Goal: Transaction & Acquisition: Purchase product/service

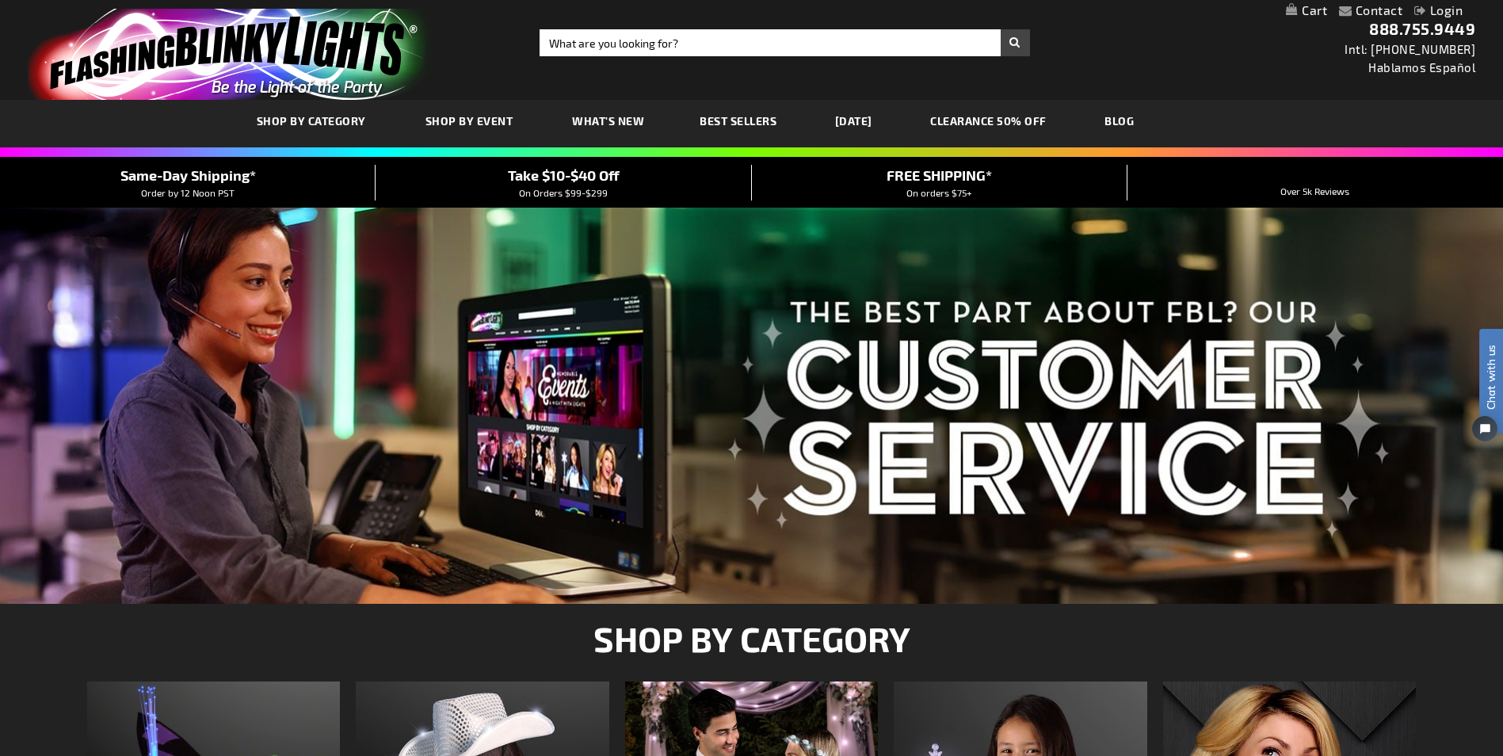
click at [884, 115] on link "[DATE]" at bounding box center [853, 120] width 61 height 53
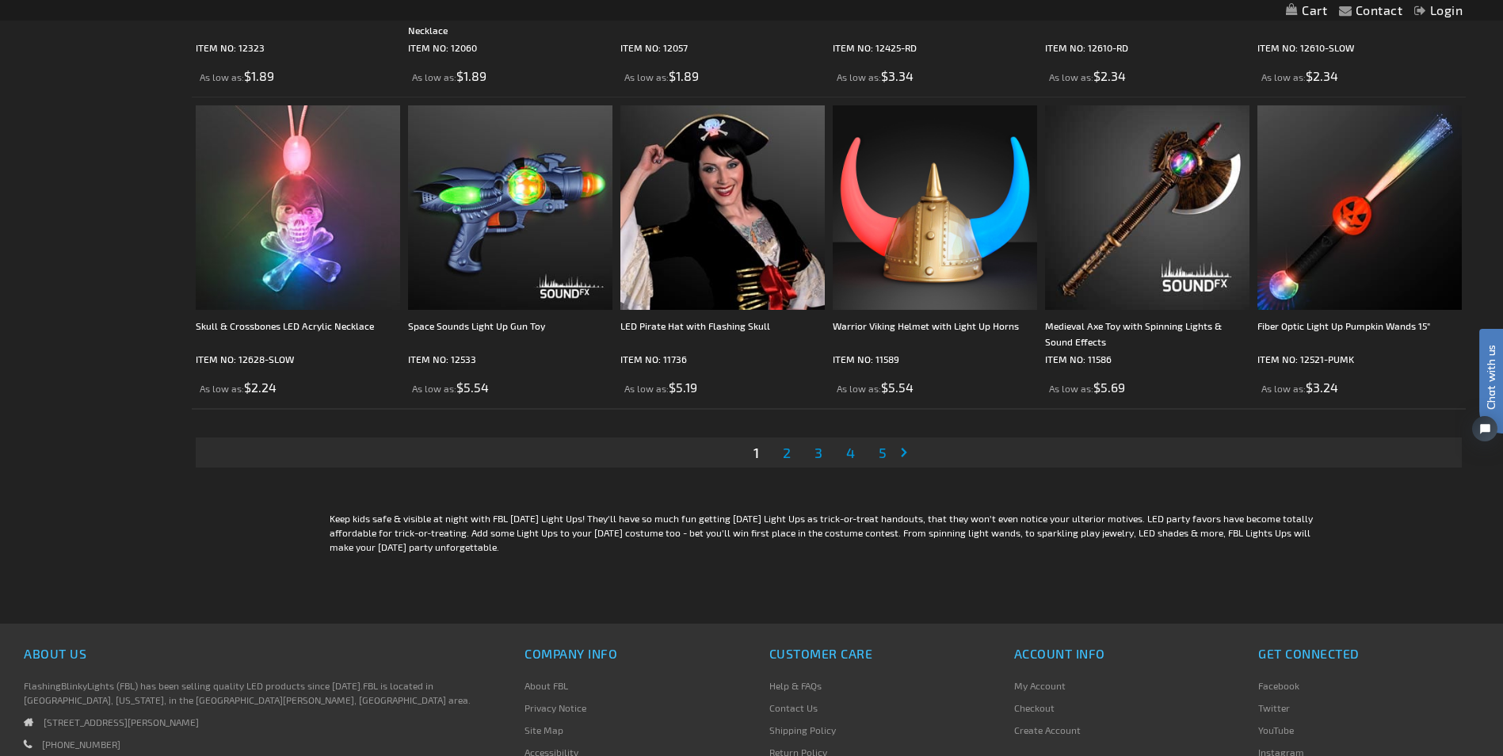
scroll to position [3297, 0]
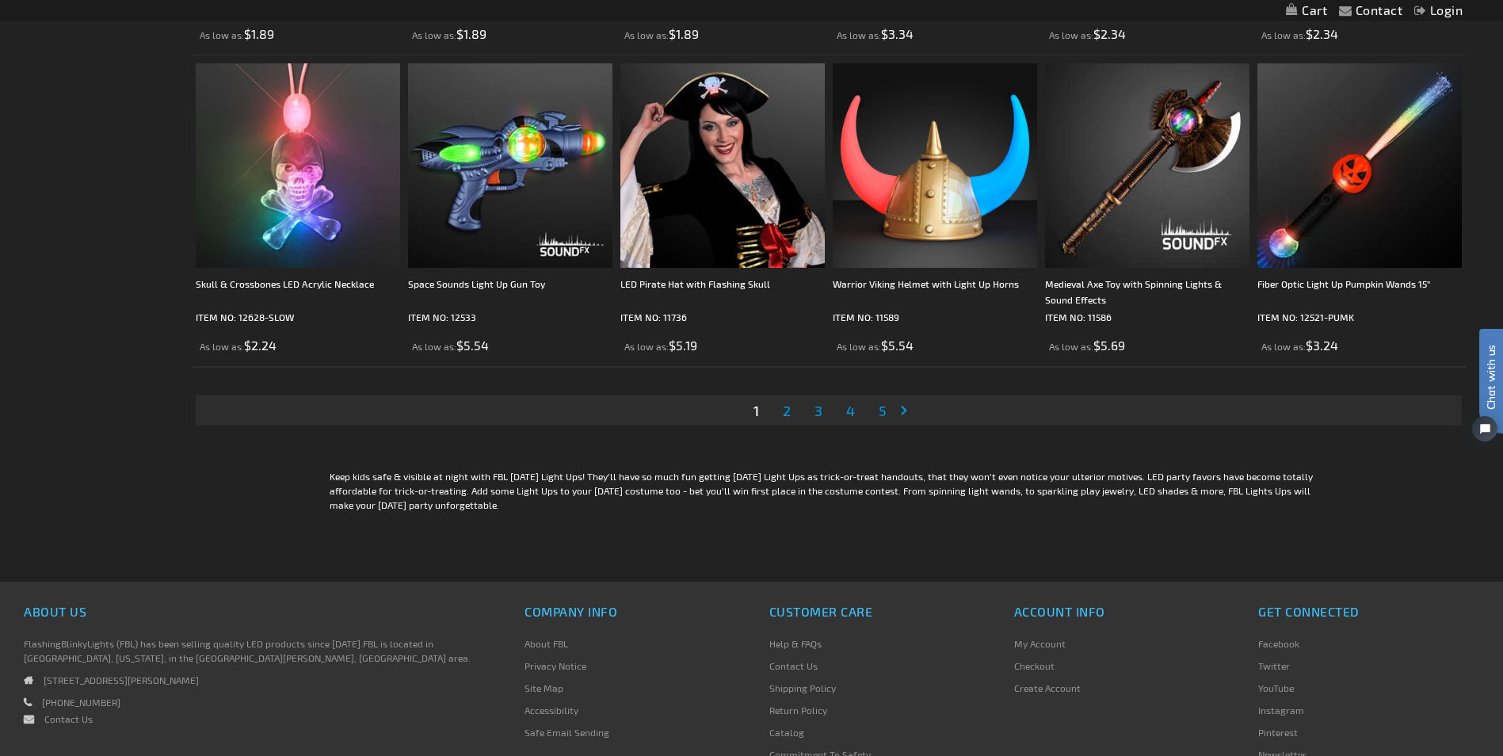
click at [789, 412] on span "2" at bounding box center [787, 410] width 8 height 17
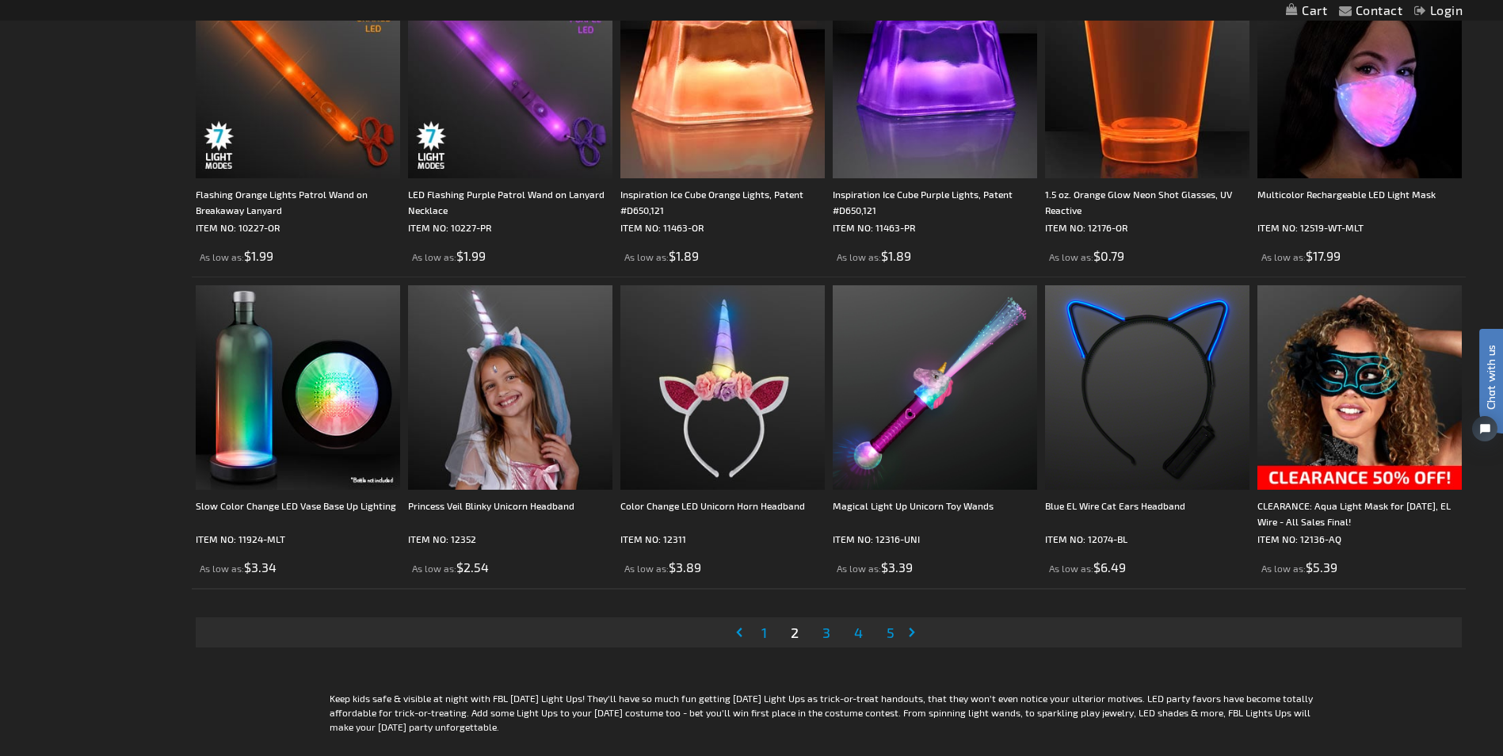
scroll to position [3096, 0]
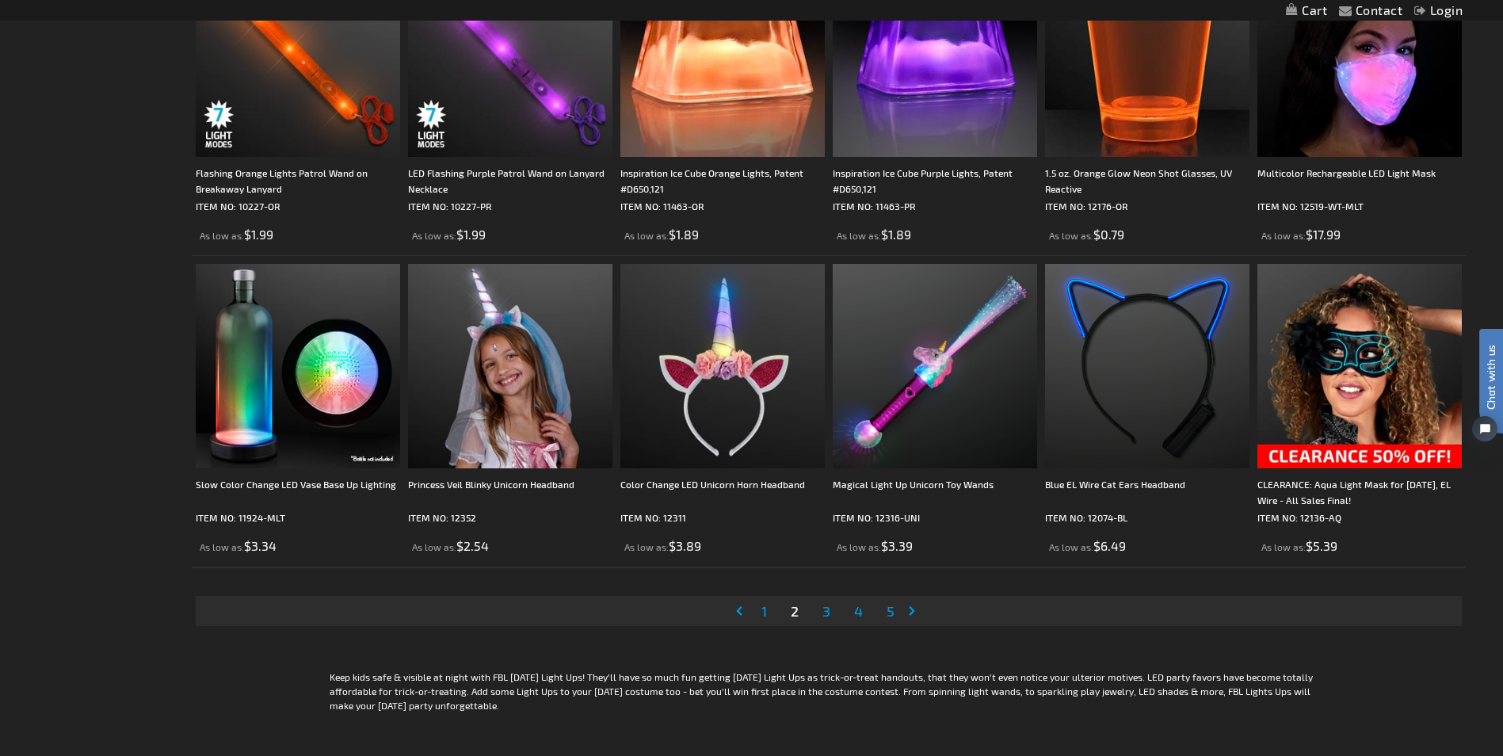
click at [823, 612] on span "3" at bounding box center [827, 610] width 8 height 17
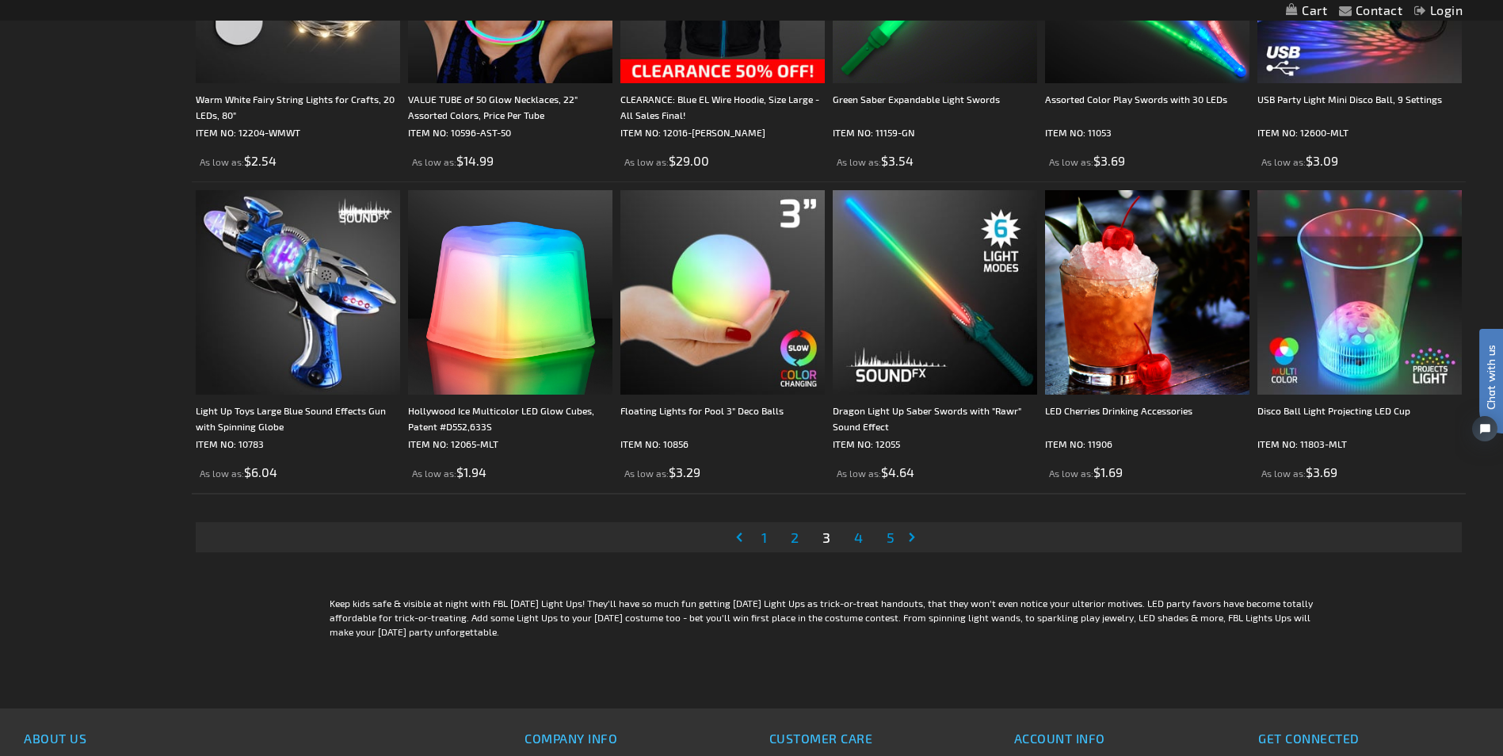
scroll to position [3255, 0]
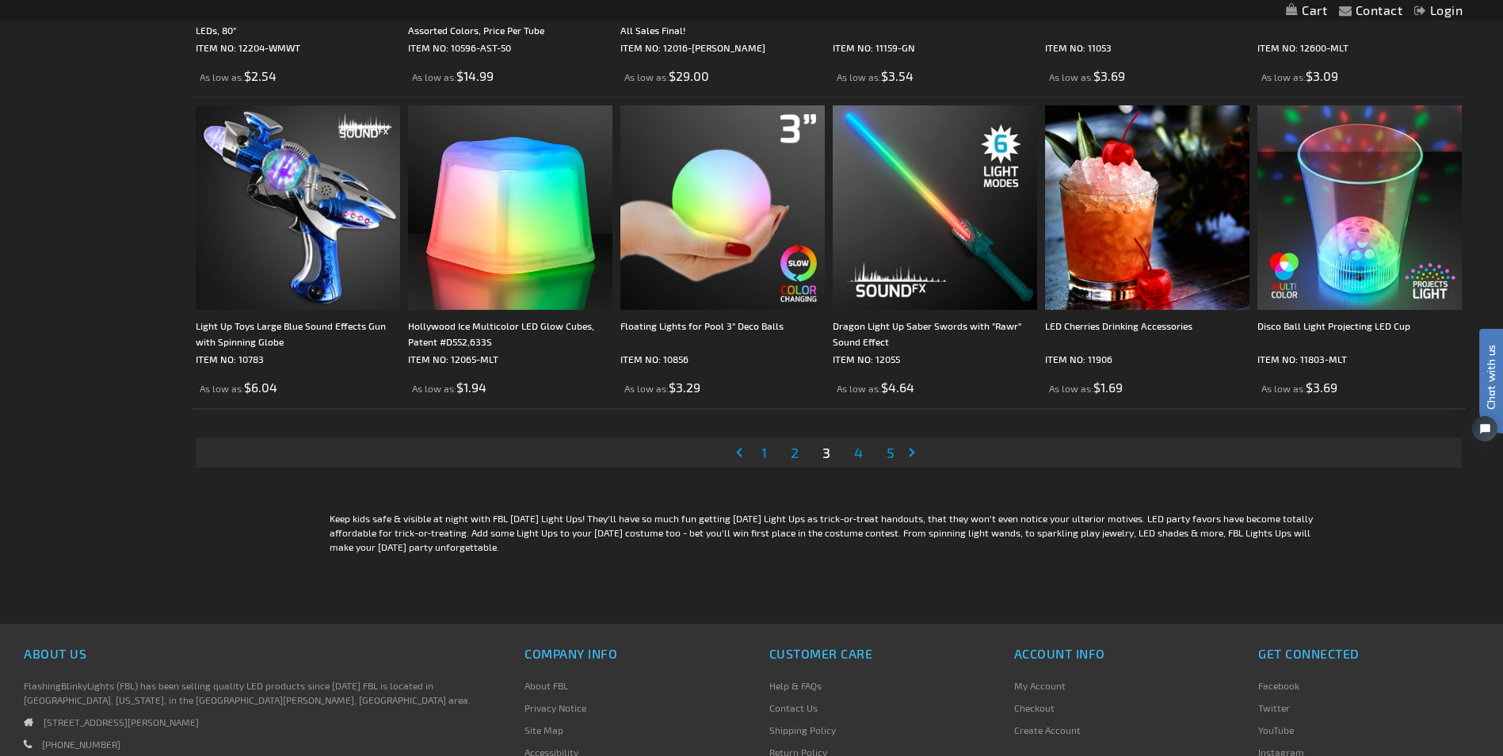
click at [853, 449] on link "Page 4" at bounding box center [858, 453] width 15 height 24
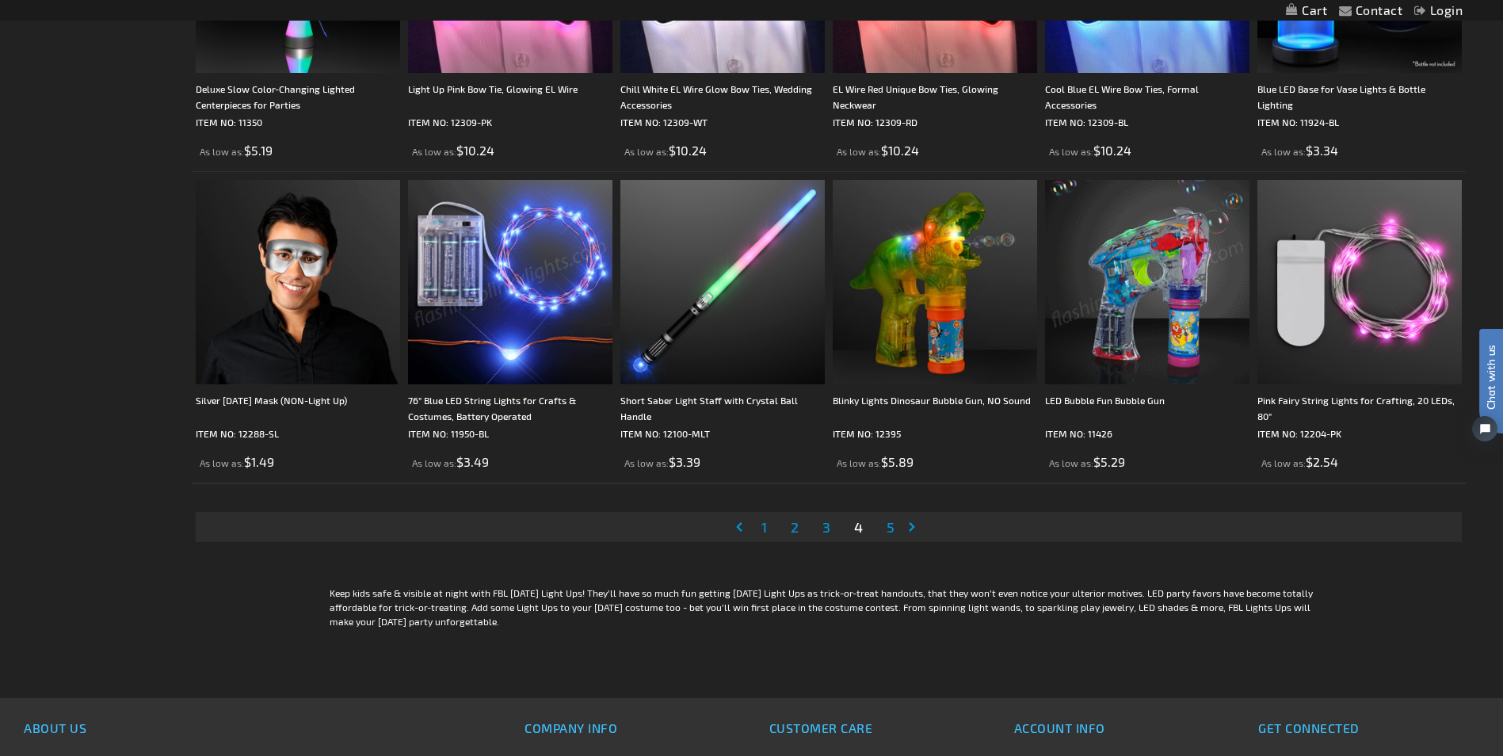
scroll to position [3244, 0]
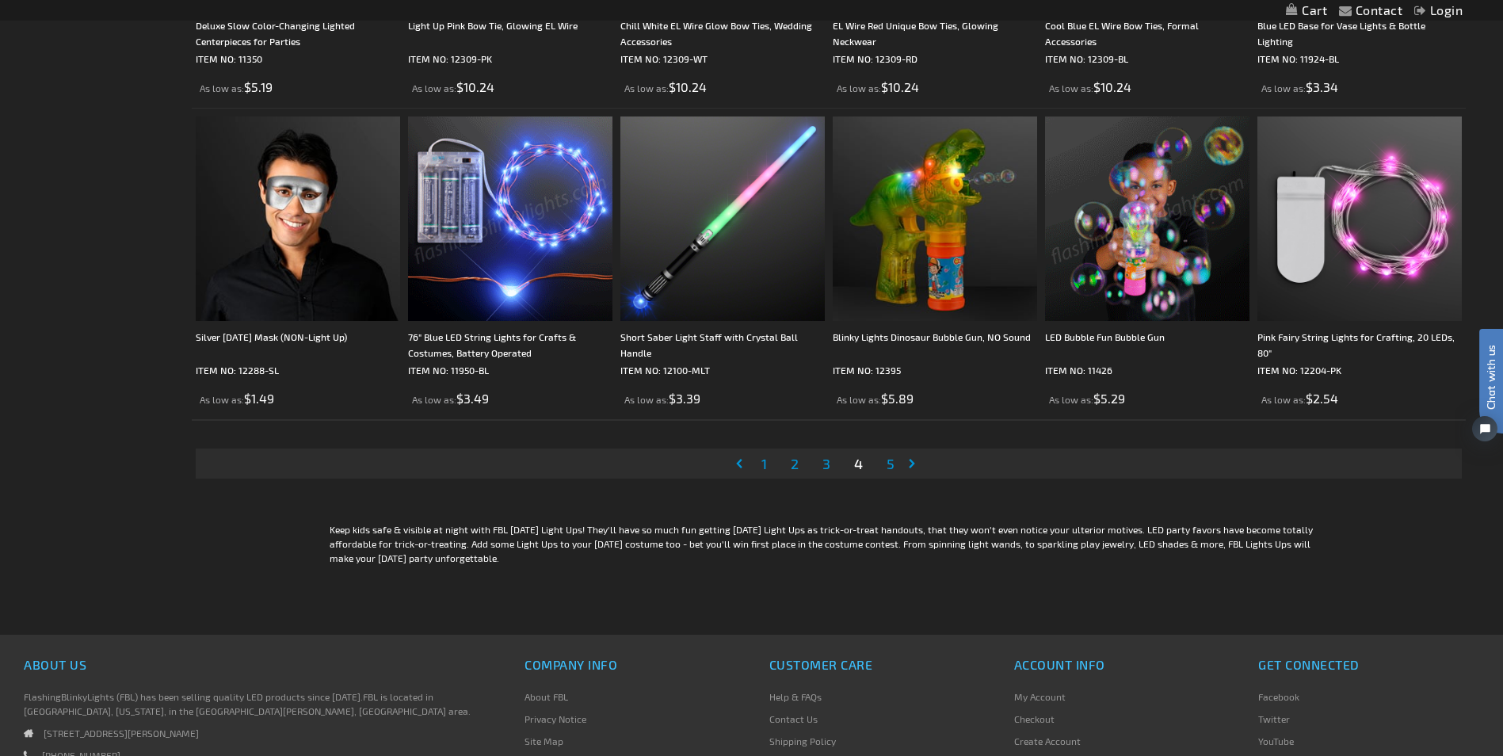
click at [888, 460] on span "5" at bounding box center [891, 463] width 8 height 17
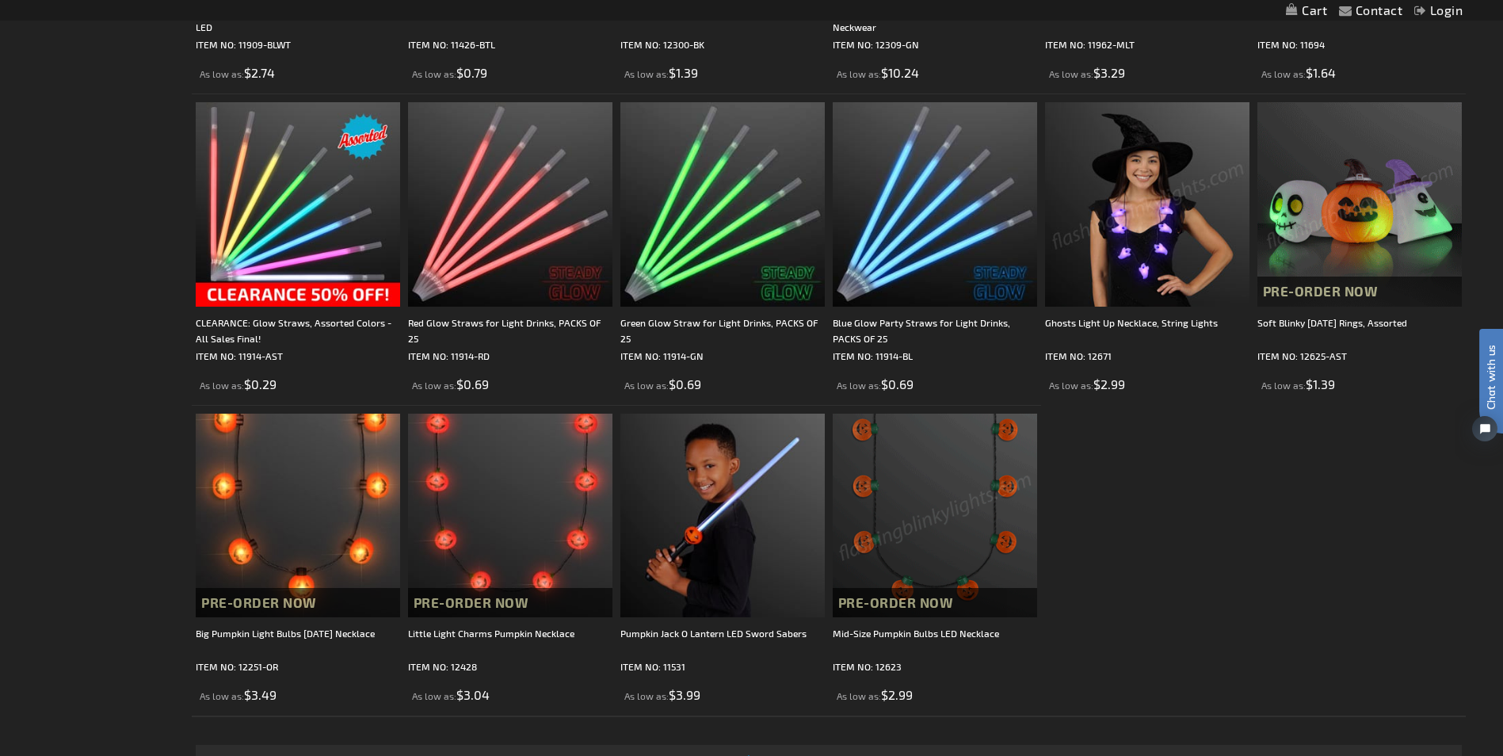
scroll to position [1775, 0]
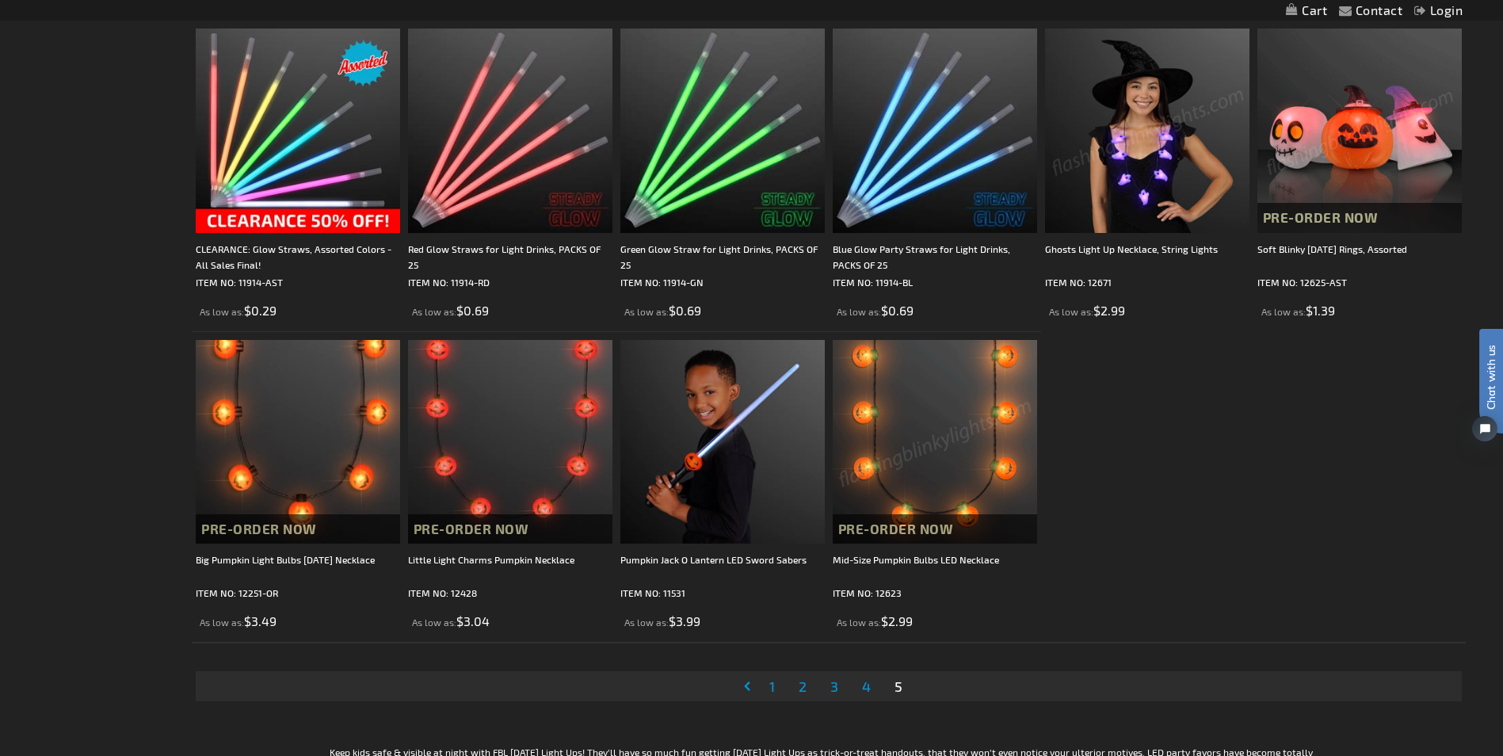
click at [1354, 131] on img at bounding box center [1360, 131] width 204 height 204
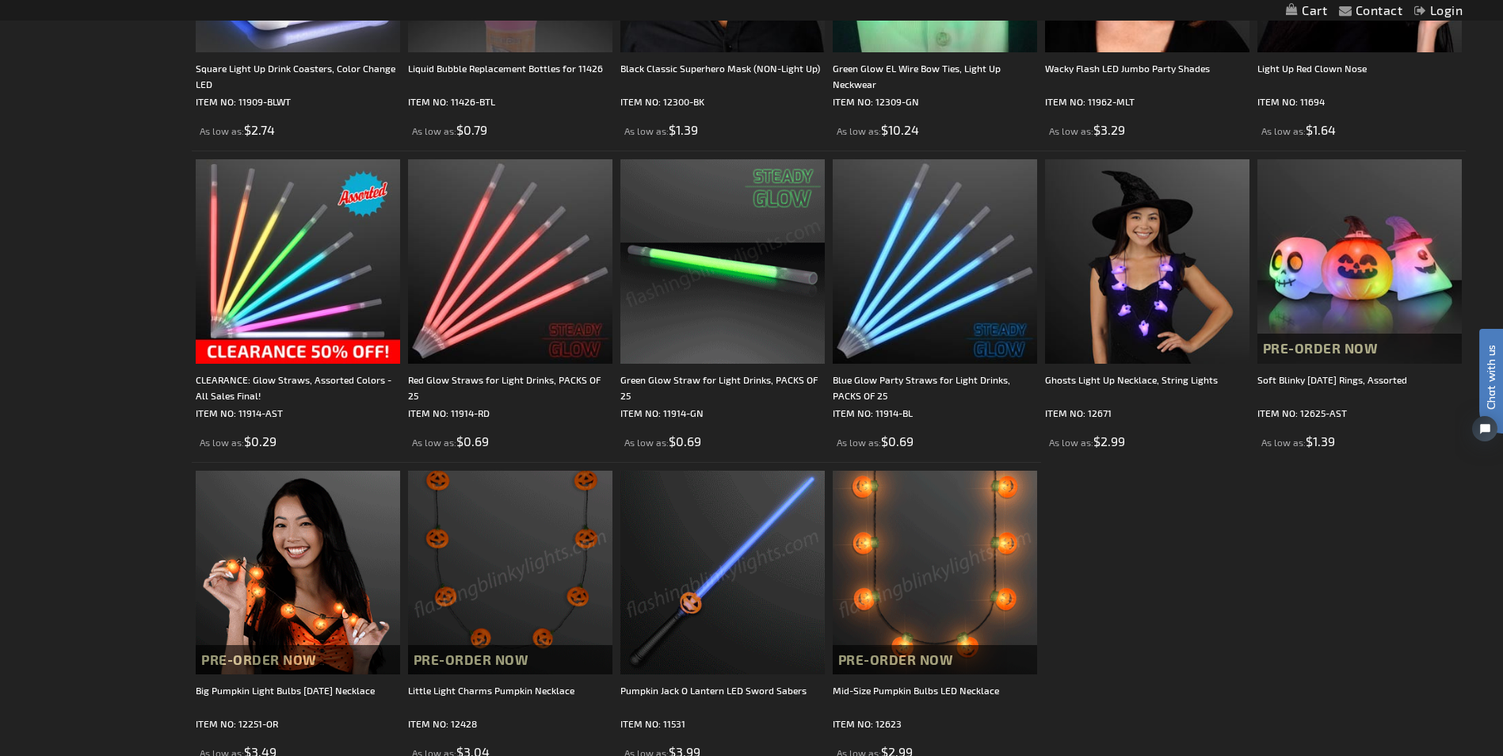
scroll to position [1613, 0]
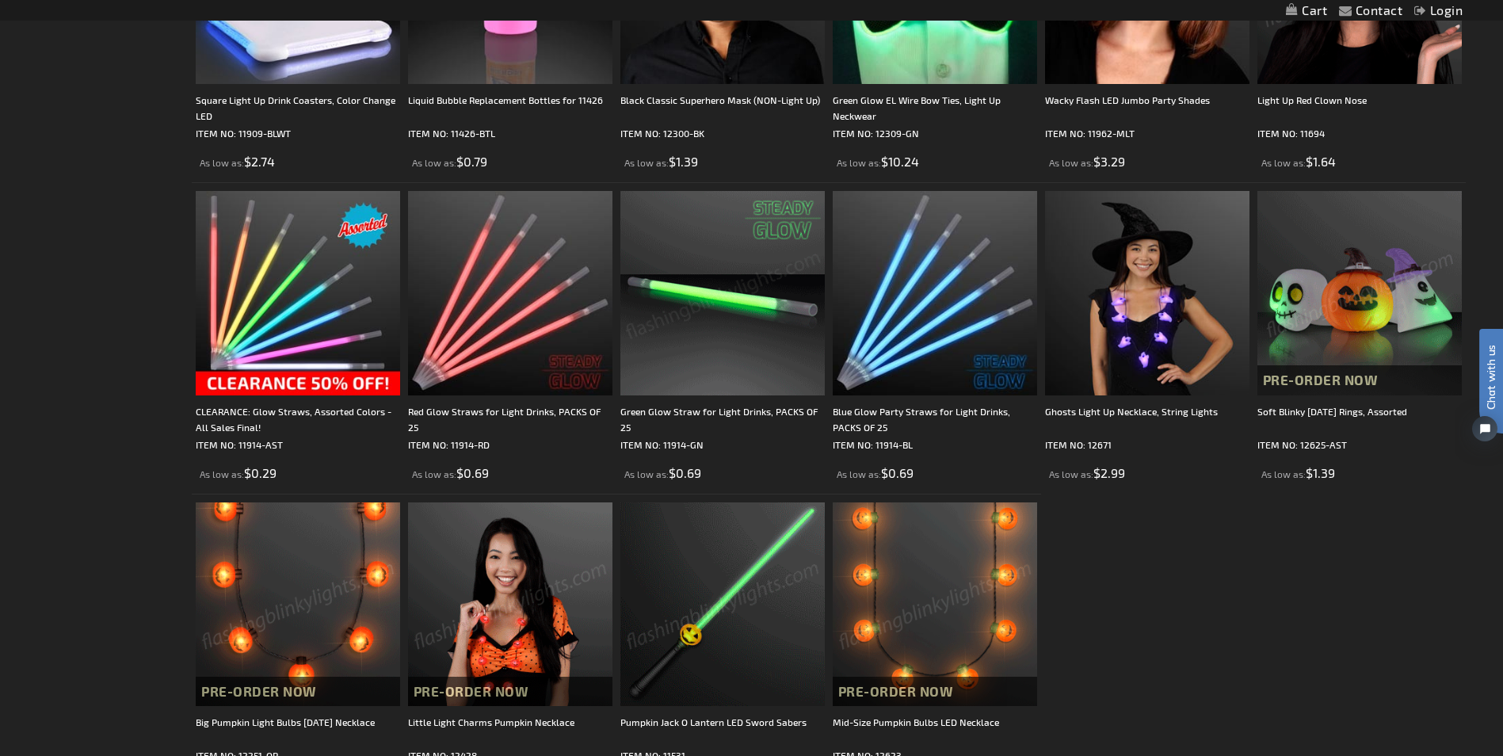
click at [1300, 293] on img at bounding box center [1360, 293] width 204 height 204
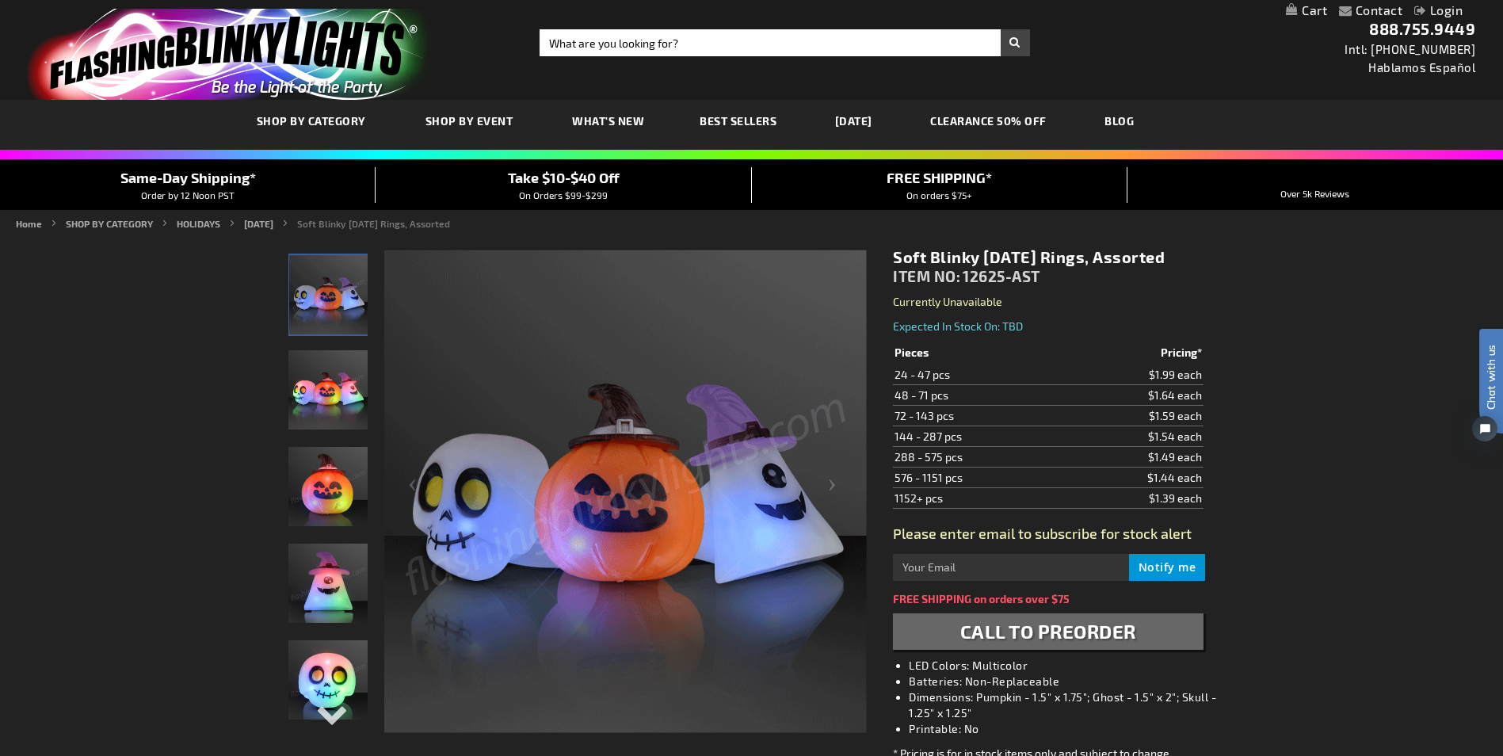
click at [468, 503] on img at bounding box center [625, 491] width 483 height 483
click at [336, 716] on div "Next" at bounding box center [328, 726] width 24 height 35
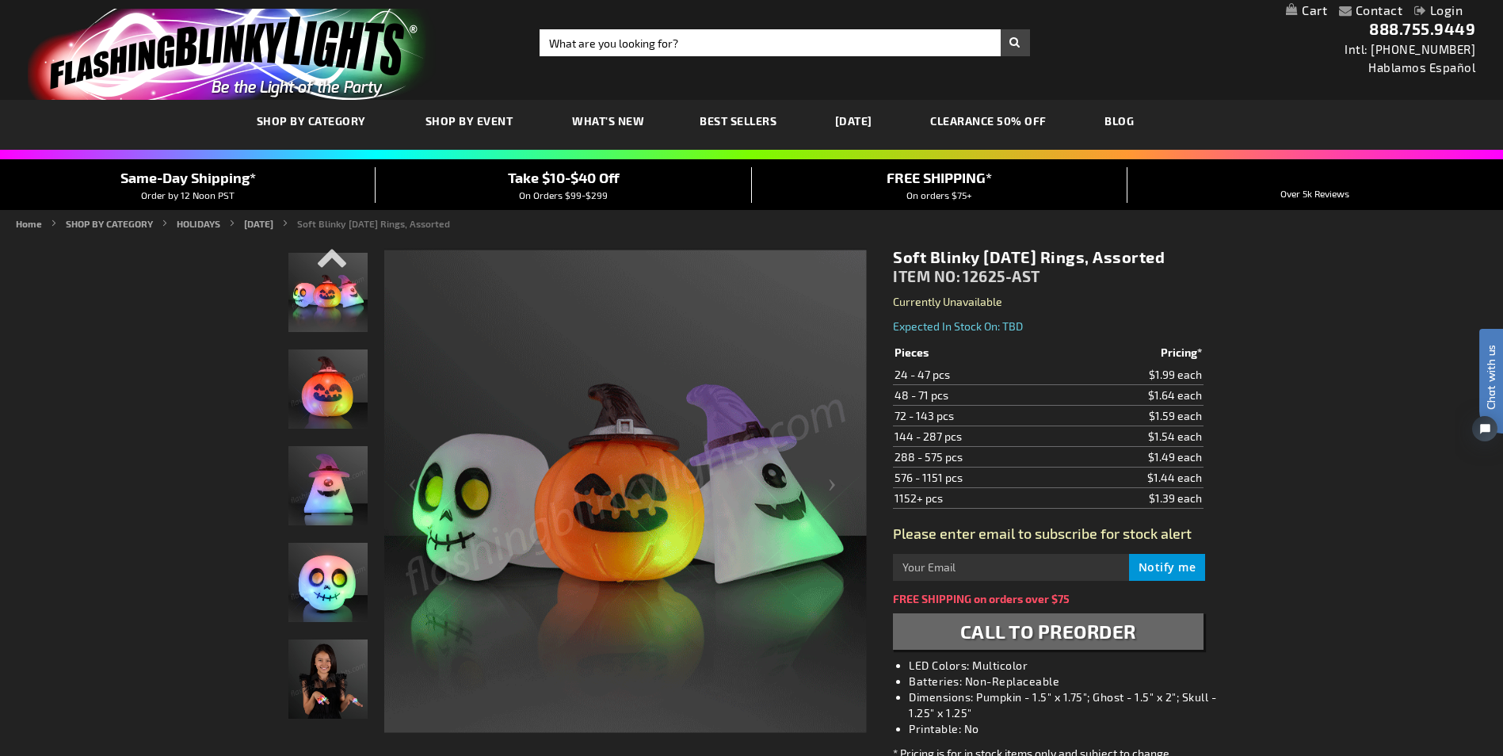
click at [340, 586] on img "Skull Soft Blinky Halloween Ring" at bounding box center [327, 582] width 79 height 79
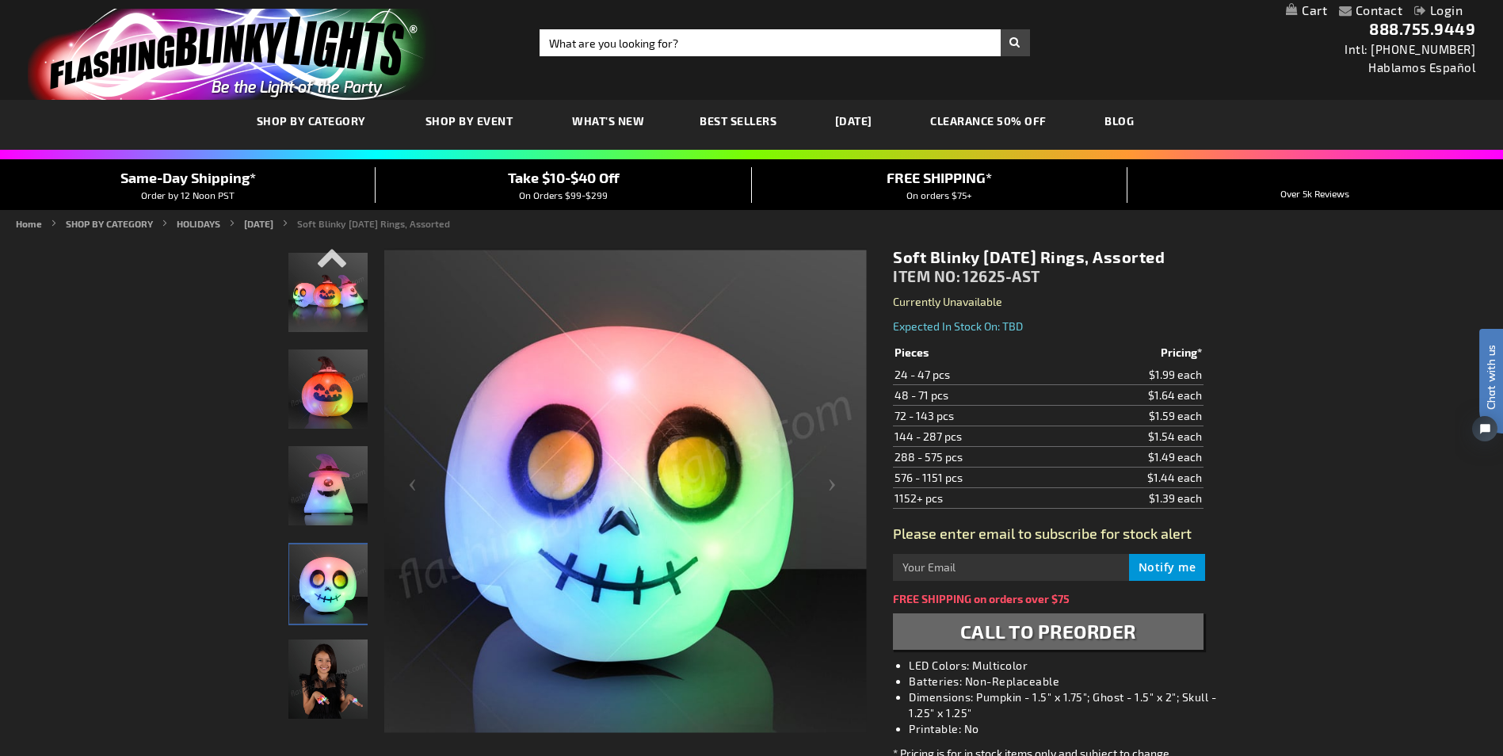
click at [321, 506] on img "Ghost Soft Blinky Halloween Ring" at bounding box center [327, 485] width 79 height 79
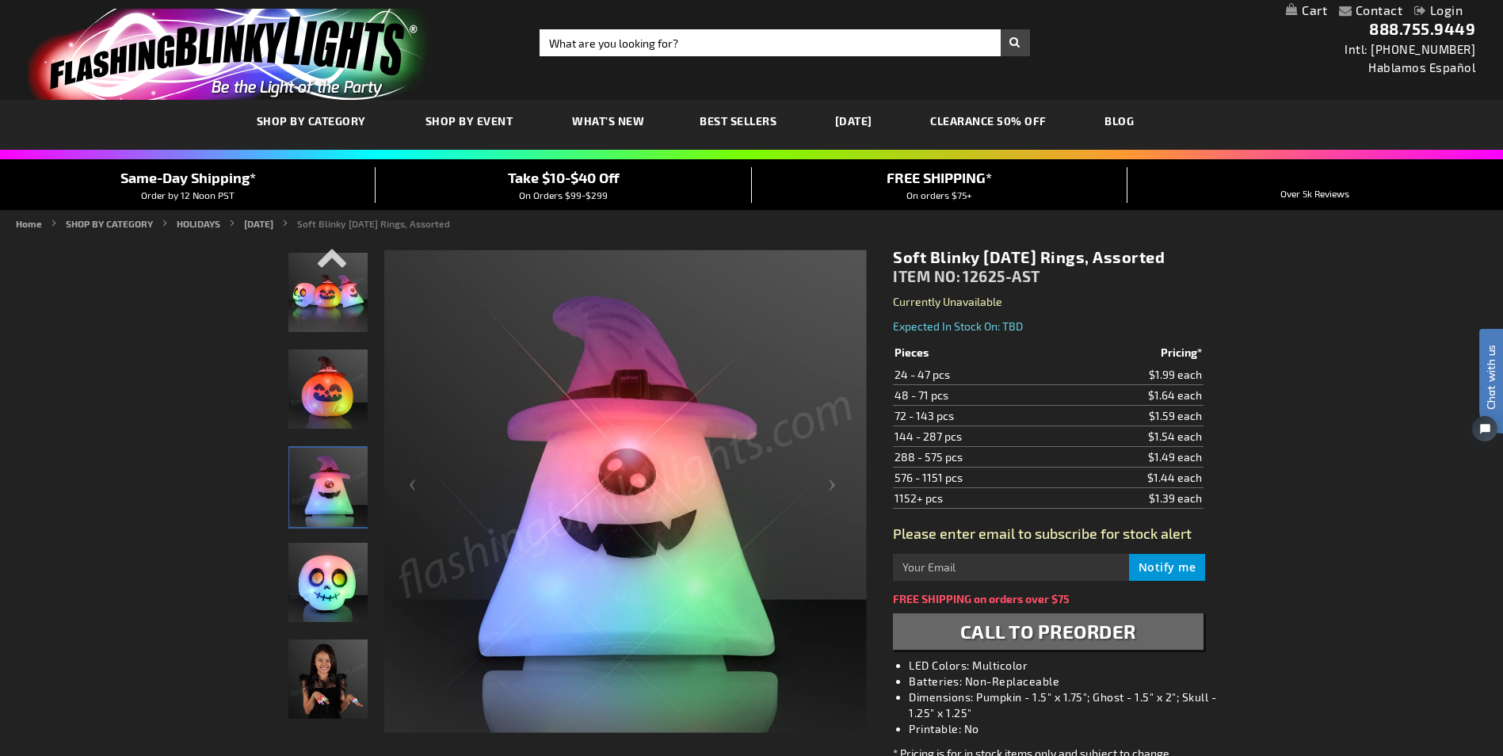
click at [322, 403] on img "Pumpkin Soft Blinky Halloween Ring" at bounding box center [327, 388] width 79 height 79
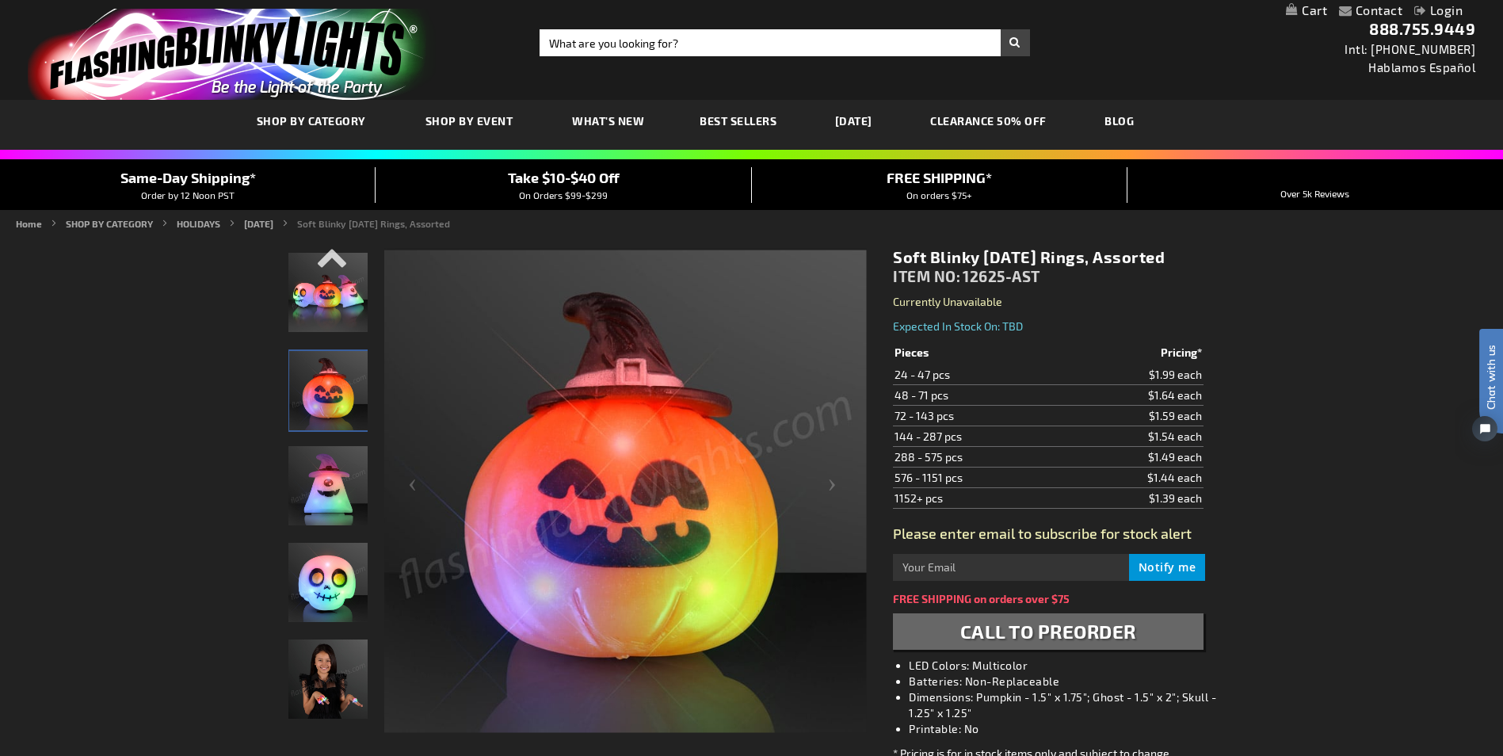
click at [321, 301] on img "Soft Blinky Halloween Rings, Assorted" at bounding box center [327, 292] width 79 height 79
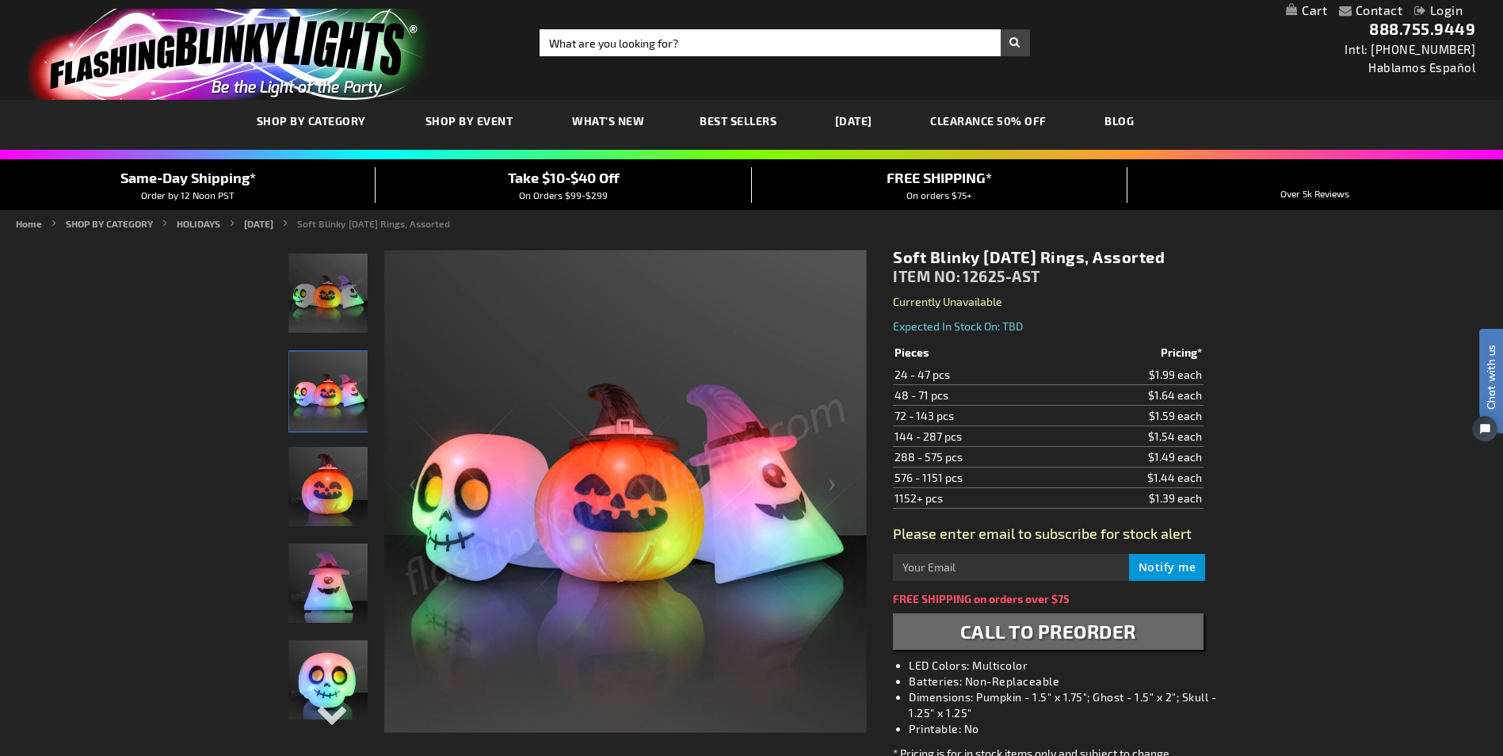
click at [337, 399] on img "Soft Blinky Halloween Rings, Assorted" at bounding box center [328, 391] width 79 height 79
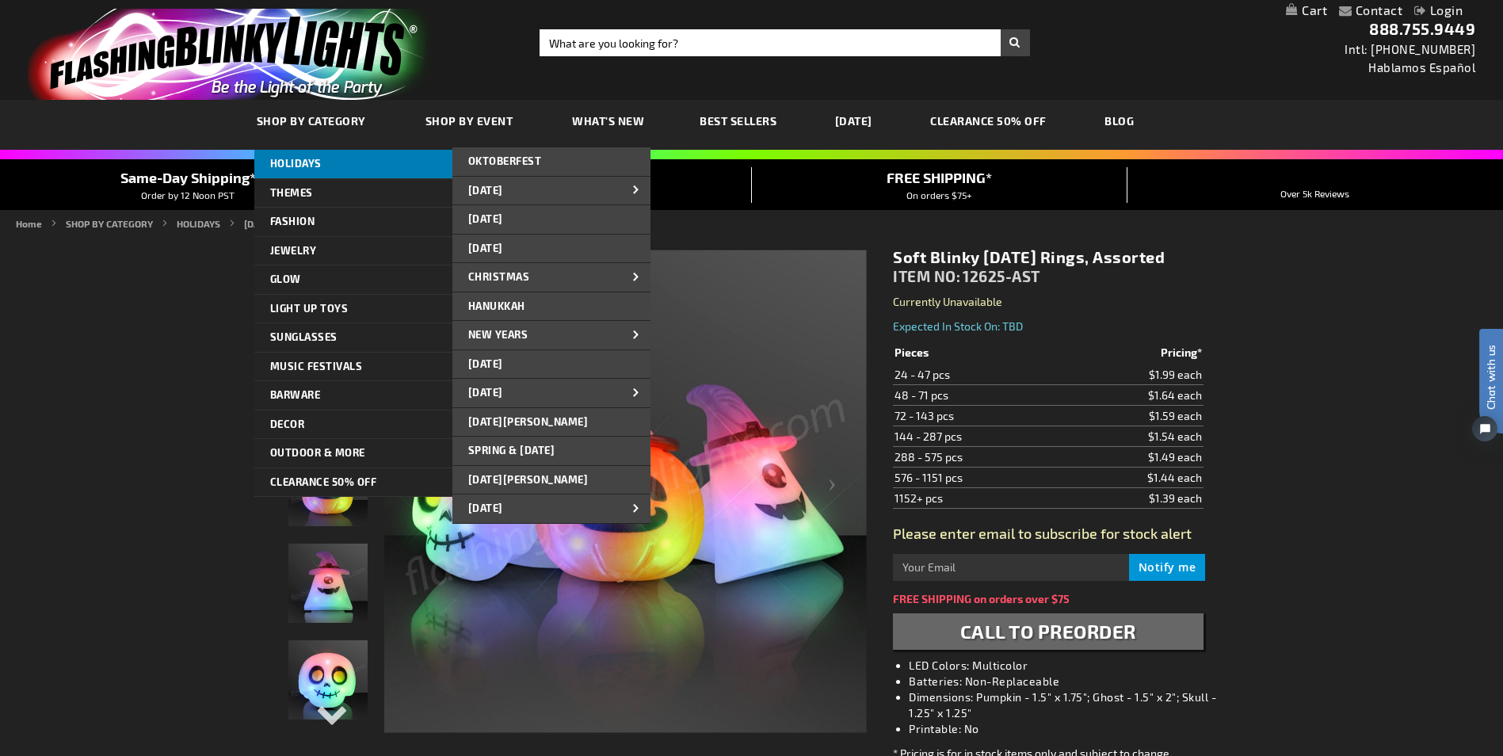
click at [302, 158] on span "HOLIDAYS" at bounding box center [296, 163] width 52 height 13
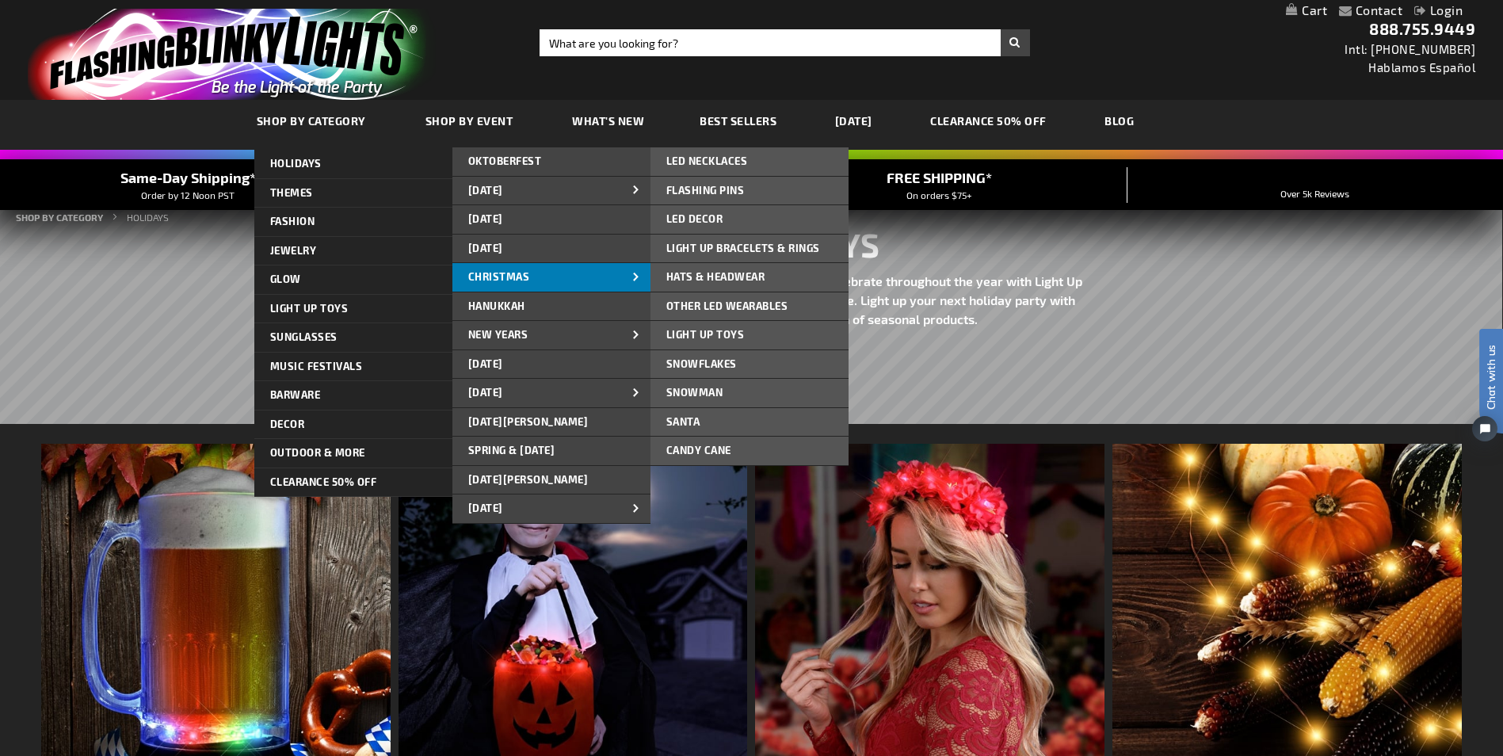
click at [585, 274] on link "CHRISTMAS" at bounding box center [552, 277] width 198 height 29
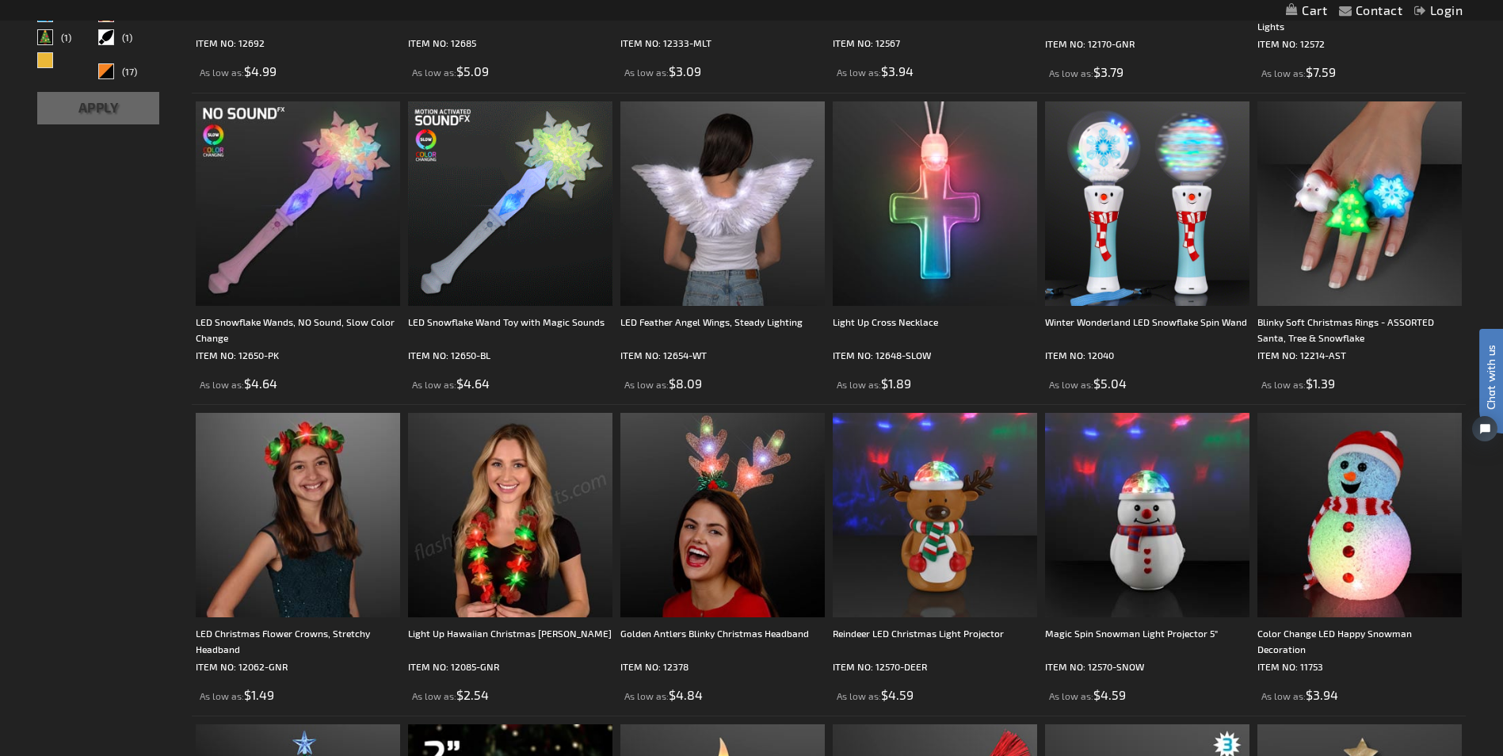
scroll to position [856, 0]
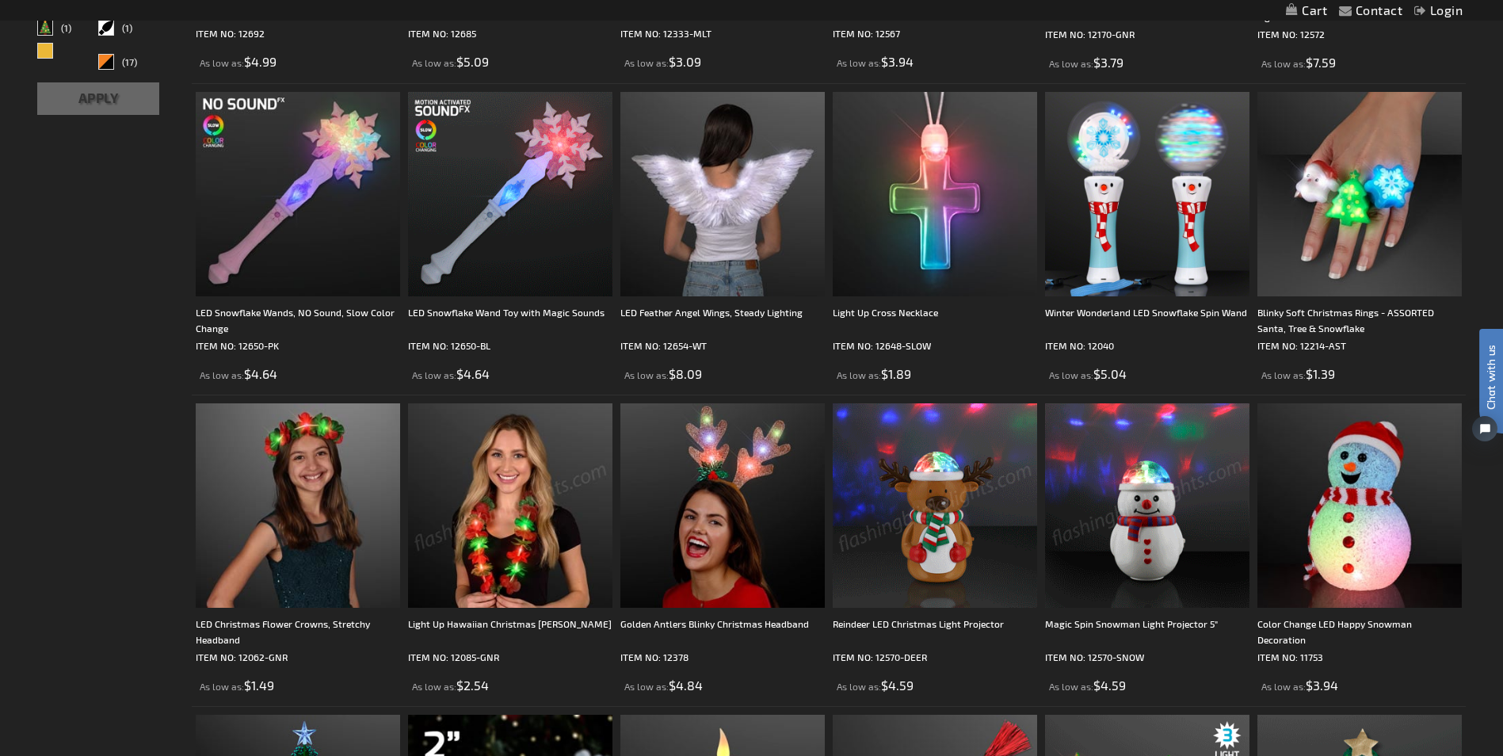
click at [937, 523] on img at bounding box center [935, 505] width 204 height 204
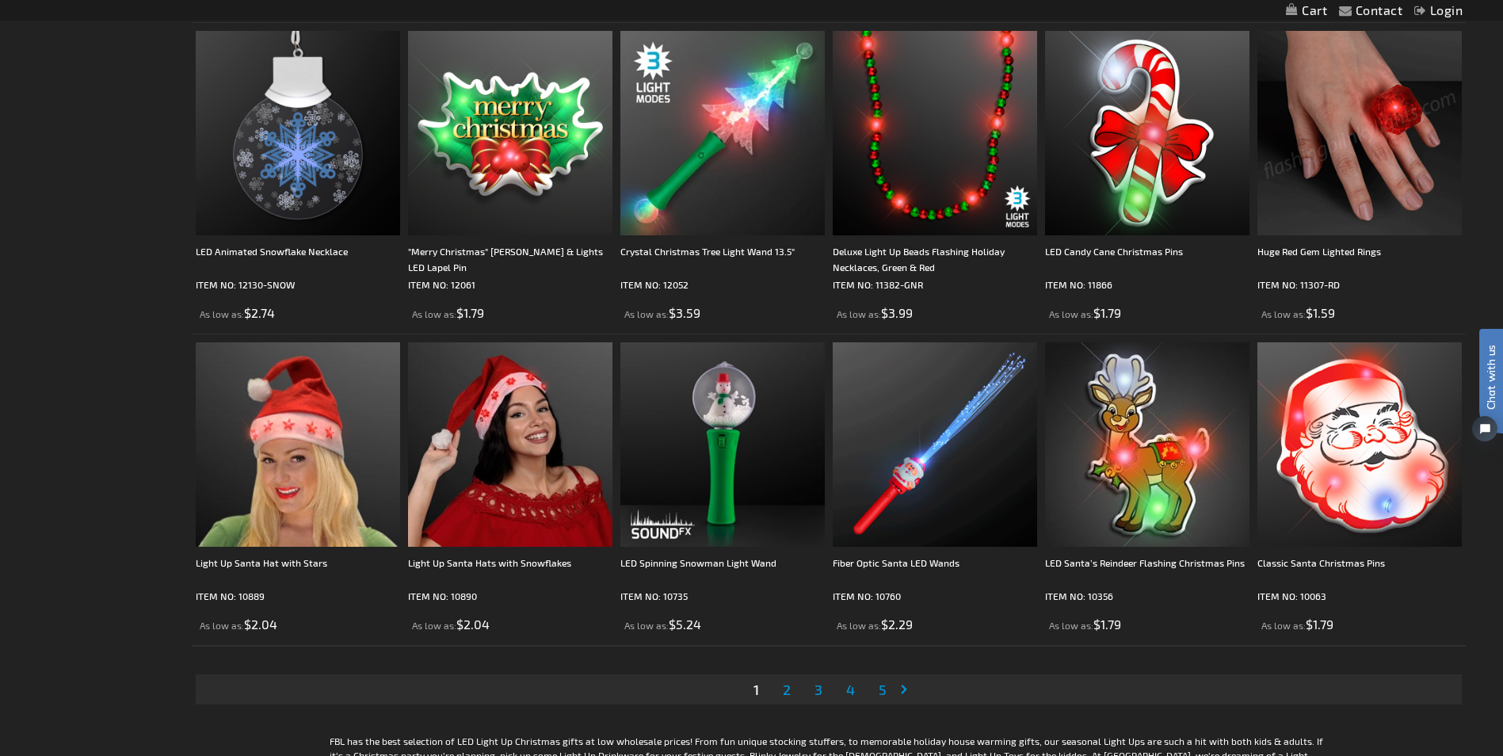
scroll to position [3223, 0]
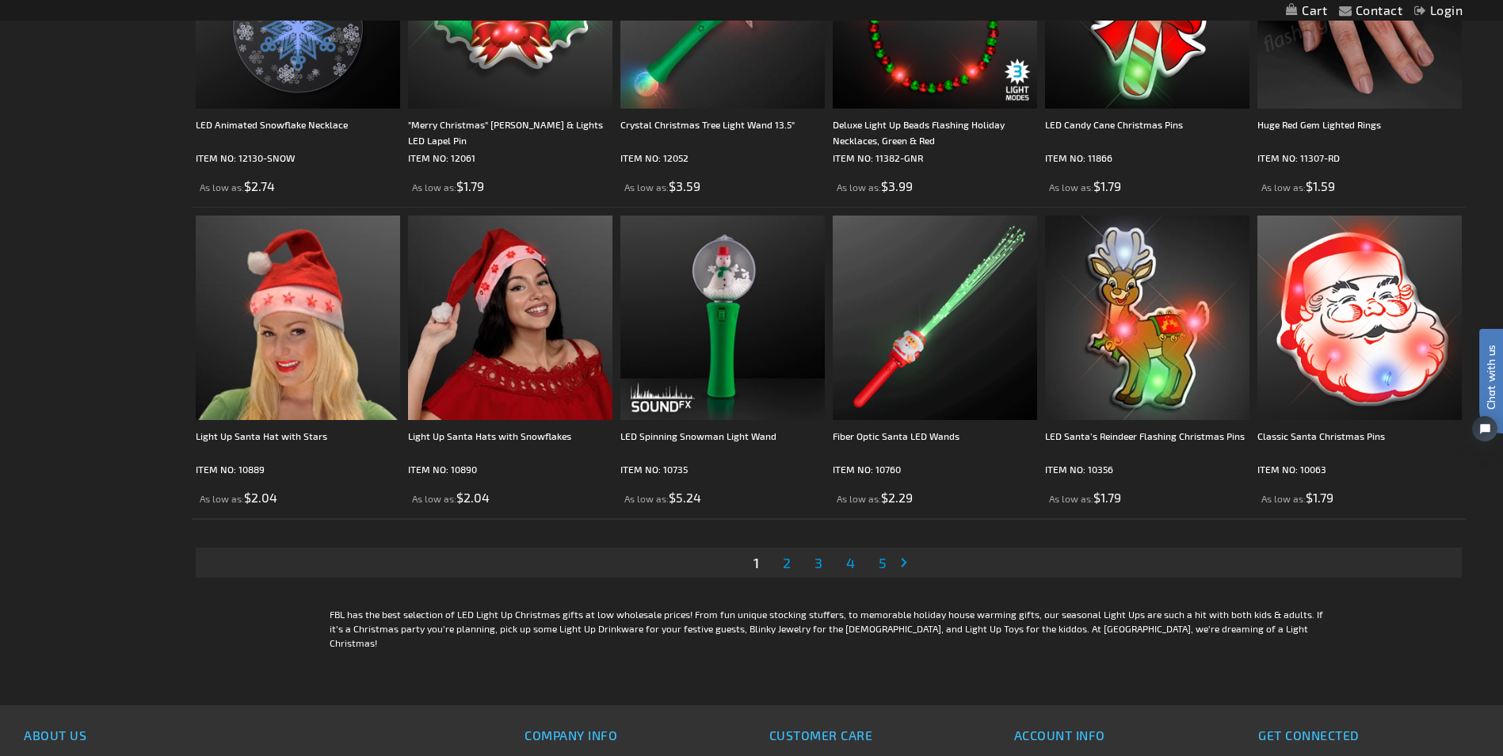
click at [789, 559] on span "2" at bounding box center [787, 562] width 8 height 17
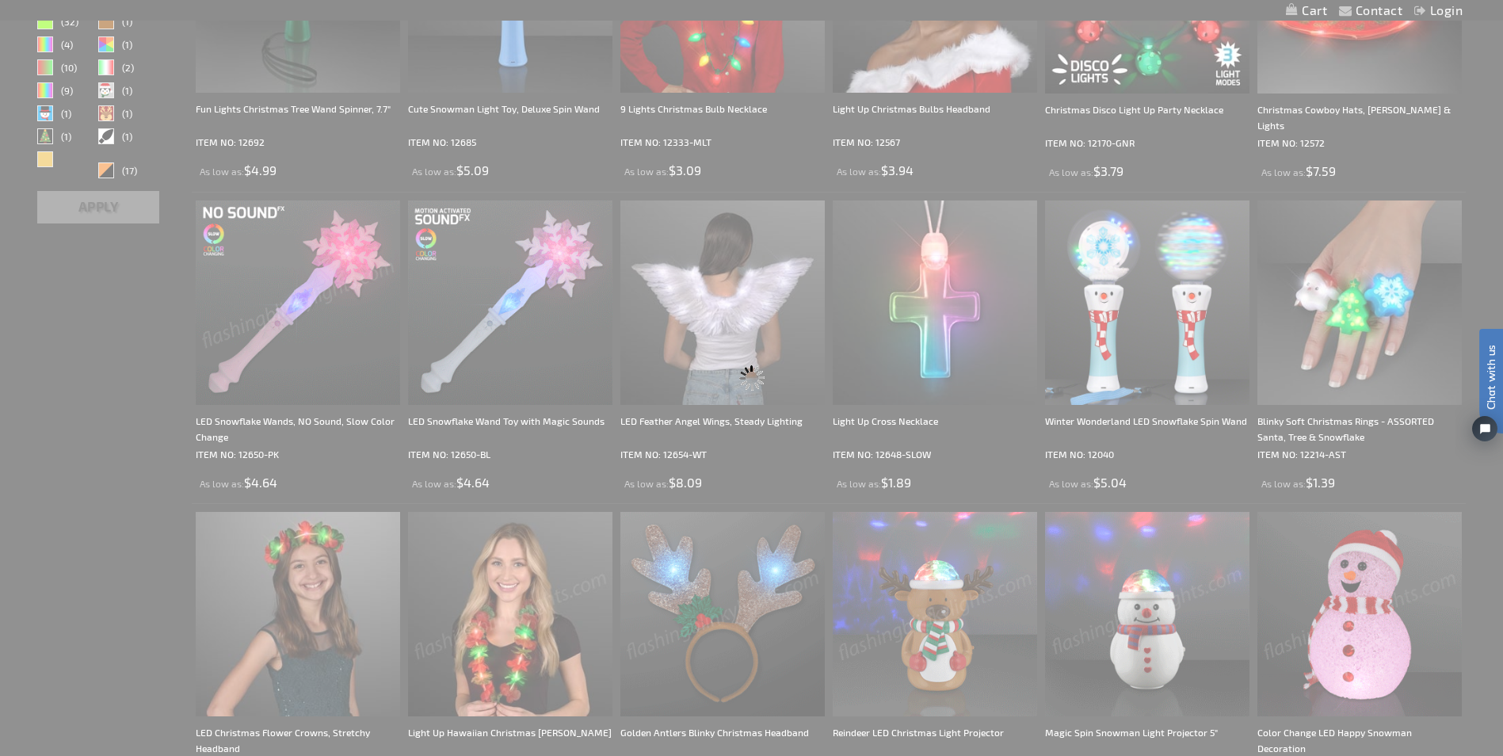
scroll to position [132, 0]
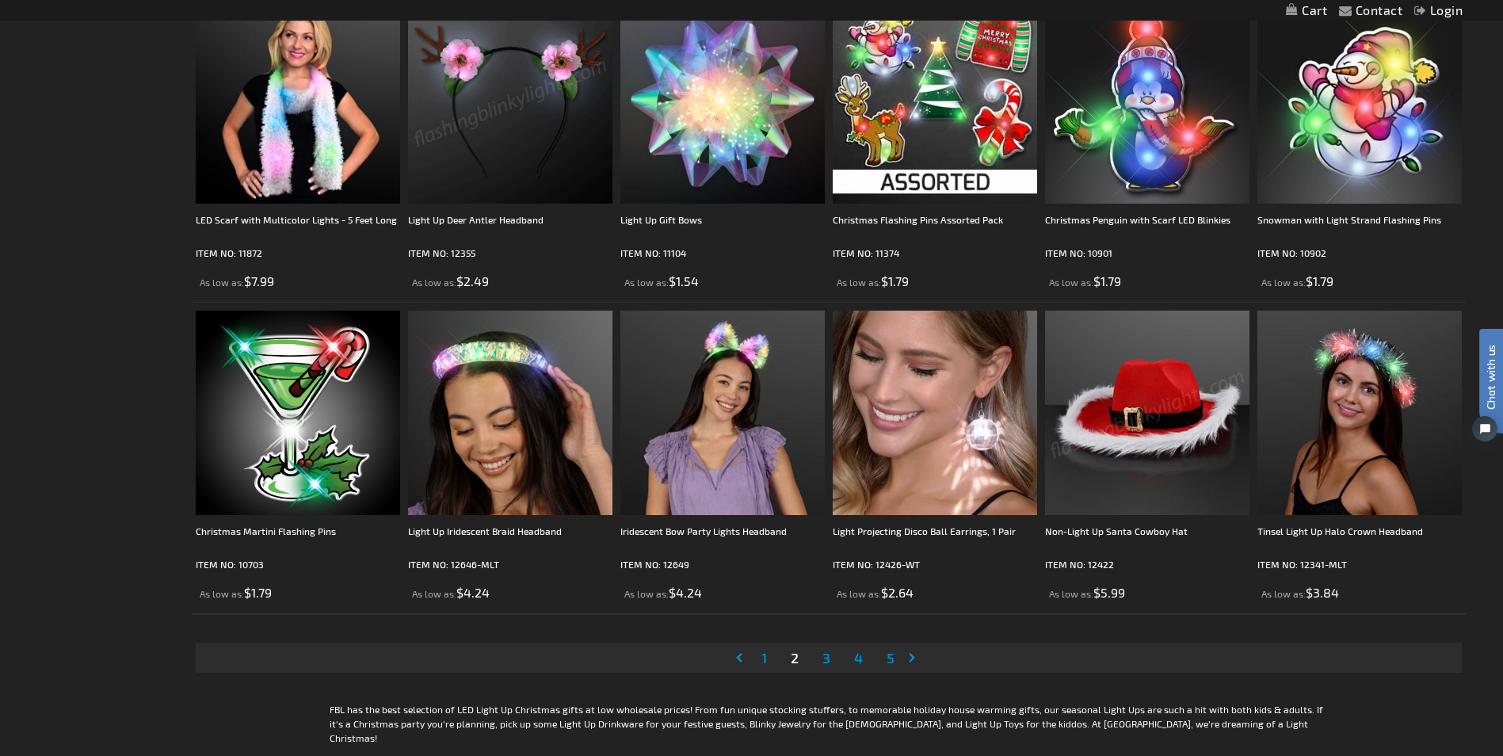
scroll to position [3138, 0]
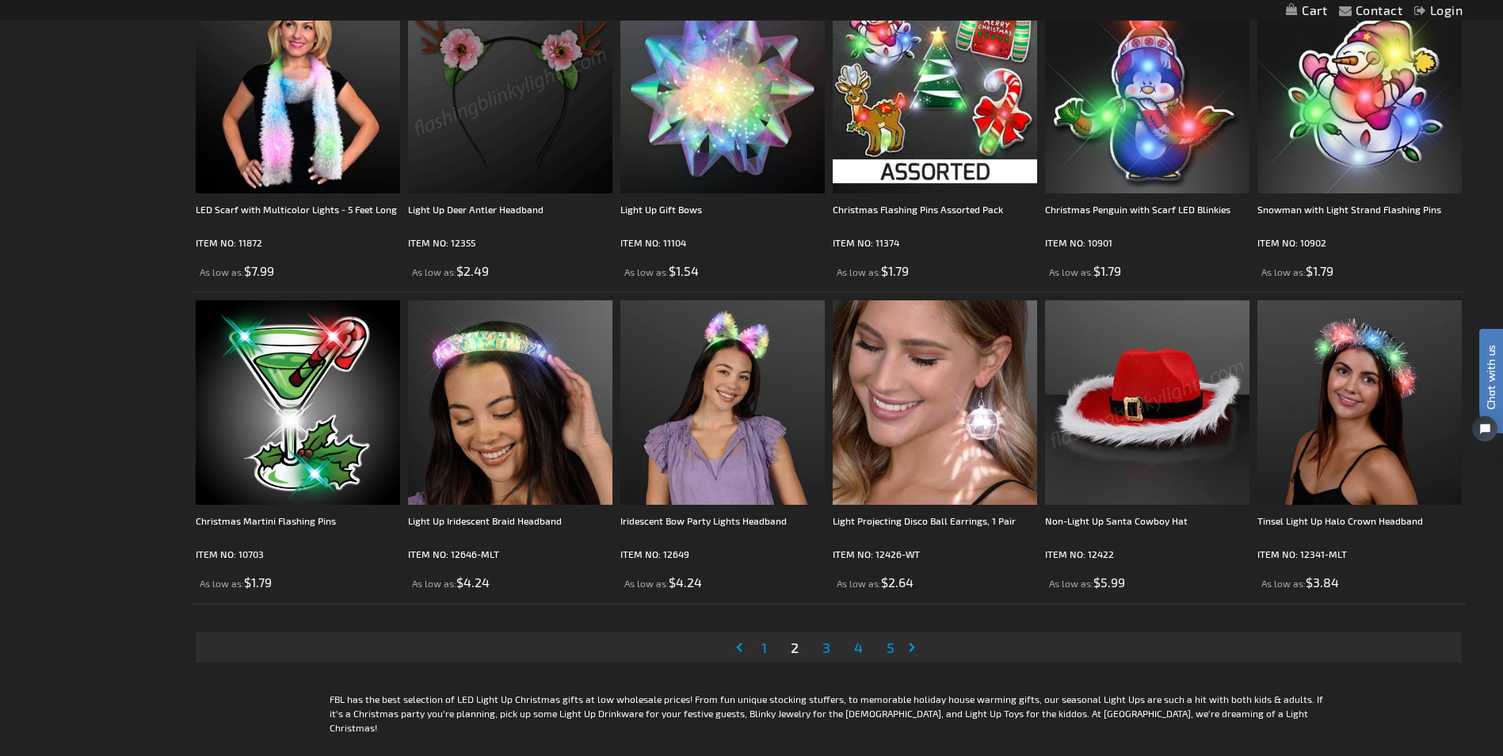
click at [827, 644] on span "3" at bounding box center [827, 647] width 8 height 17
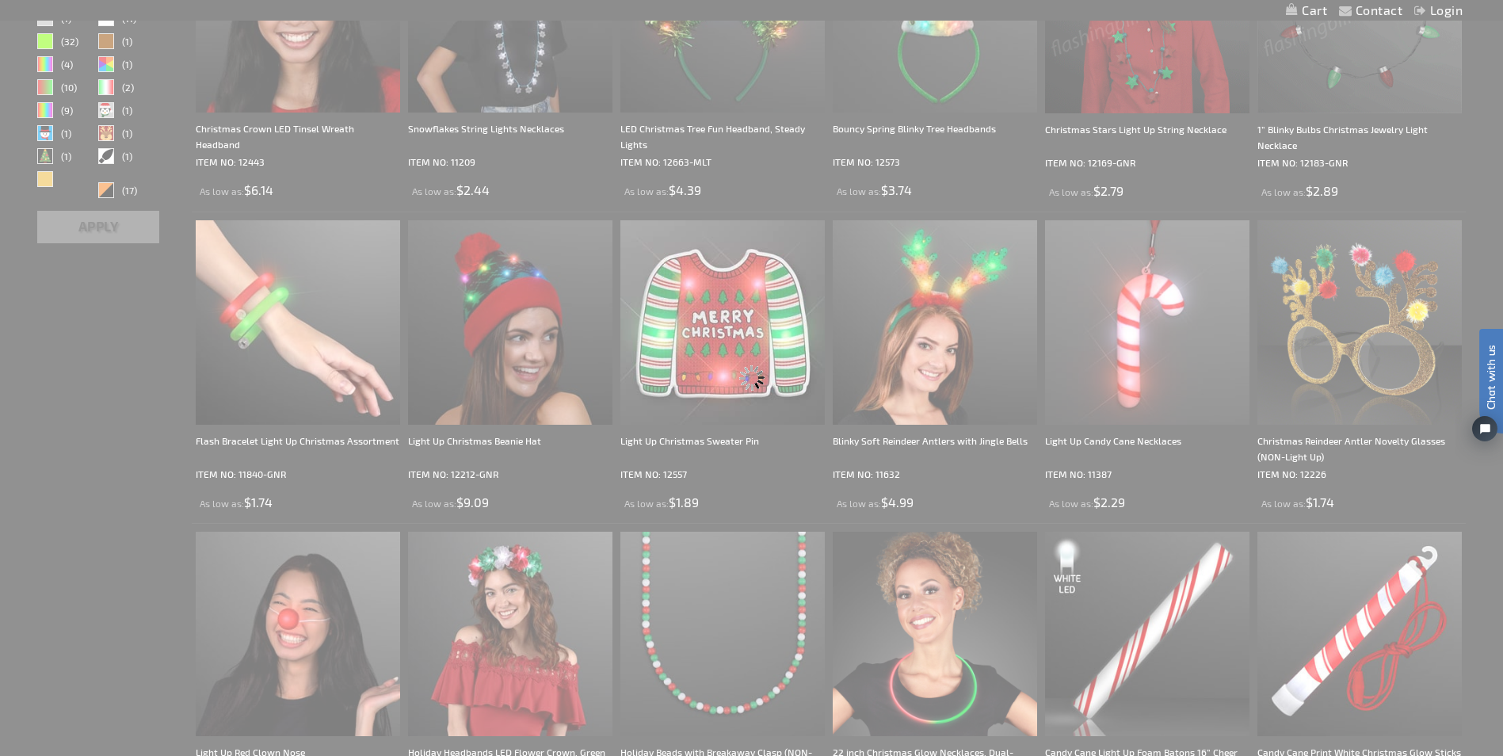
scroll to position [0, 0]
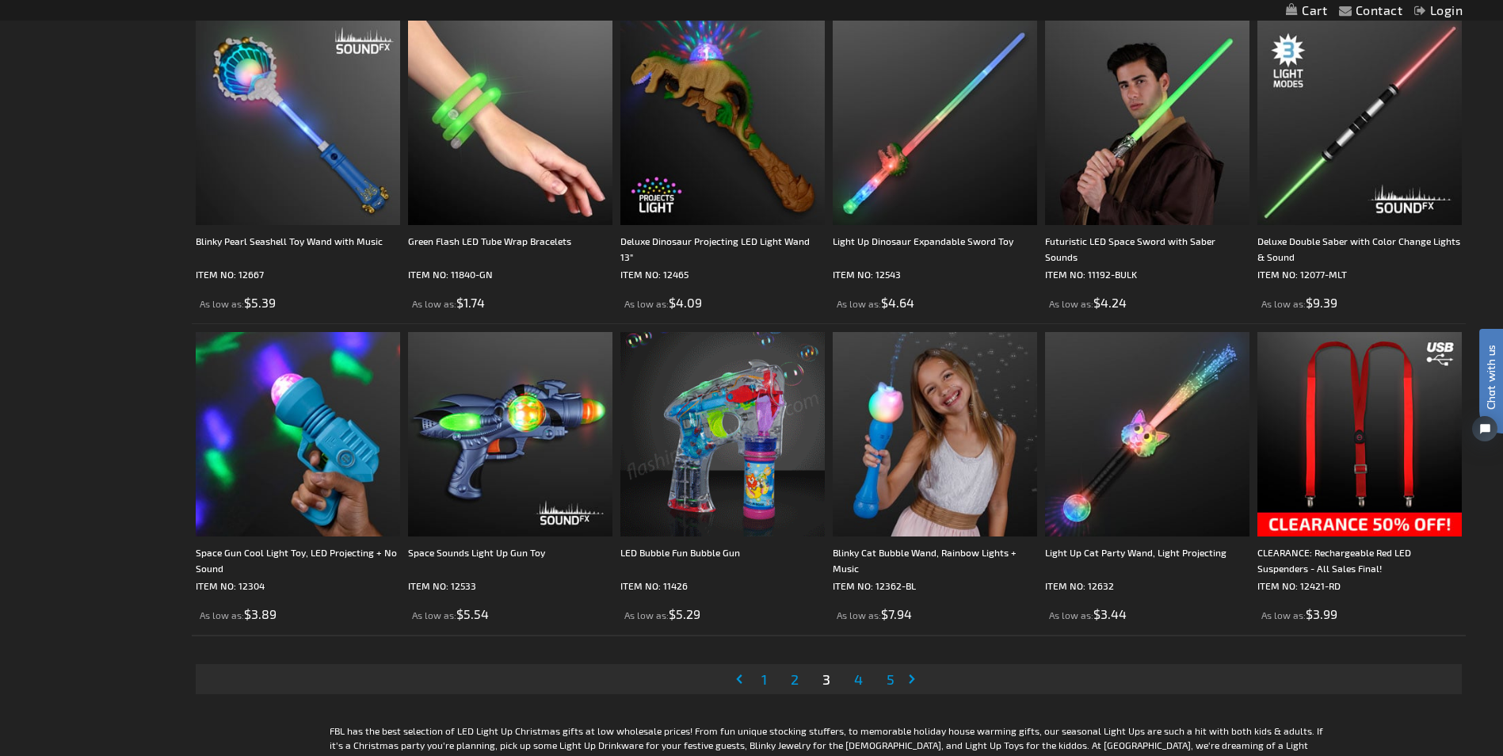
scroll to position [3180, 0]
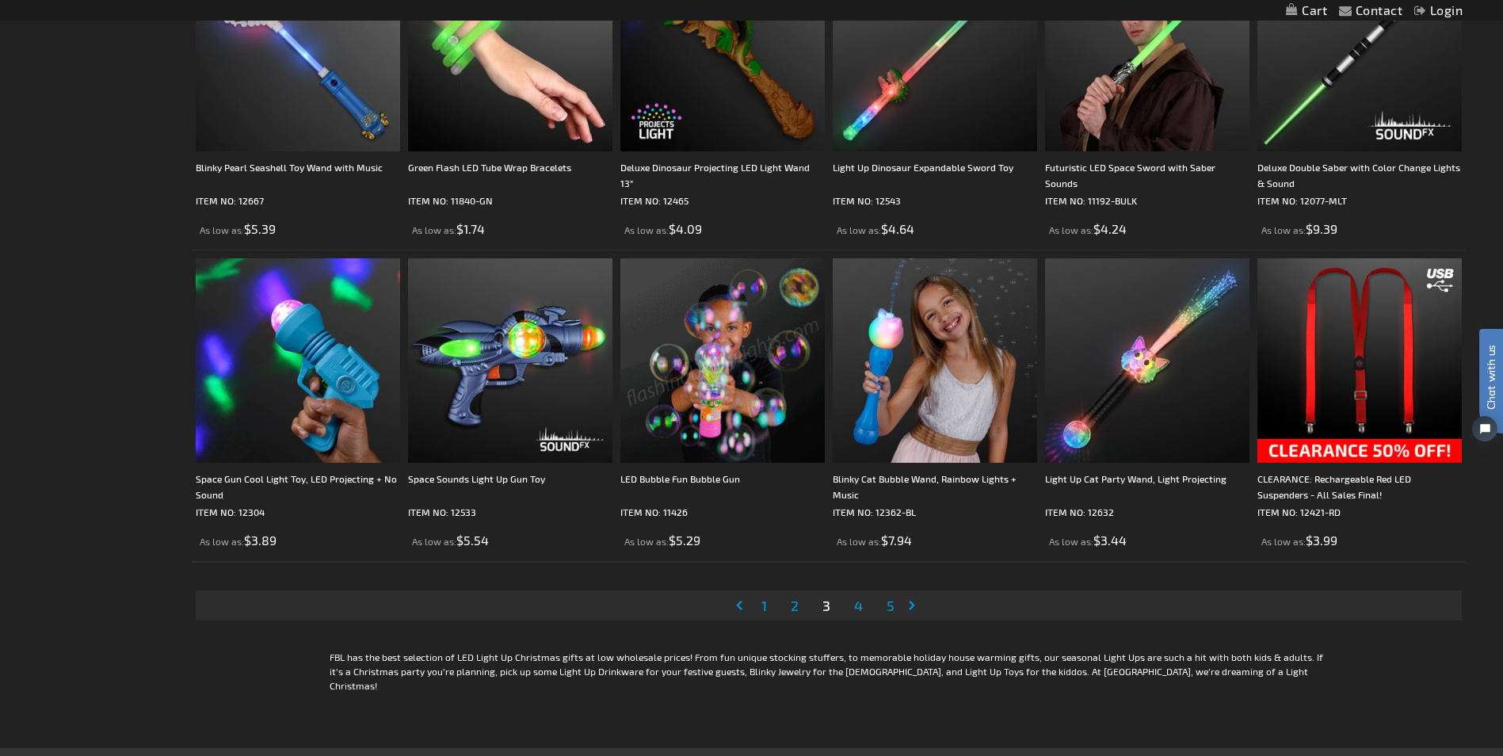
click at [857, 603] on span "4" at bounding box center [858, 605] width 9 height 17
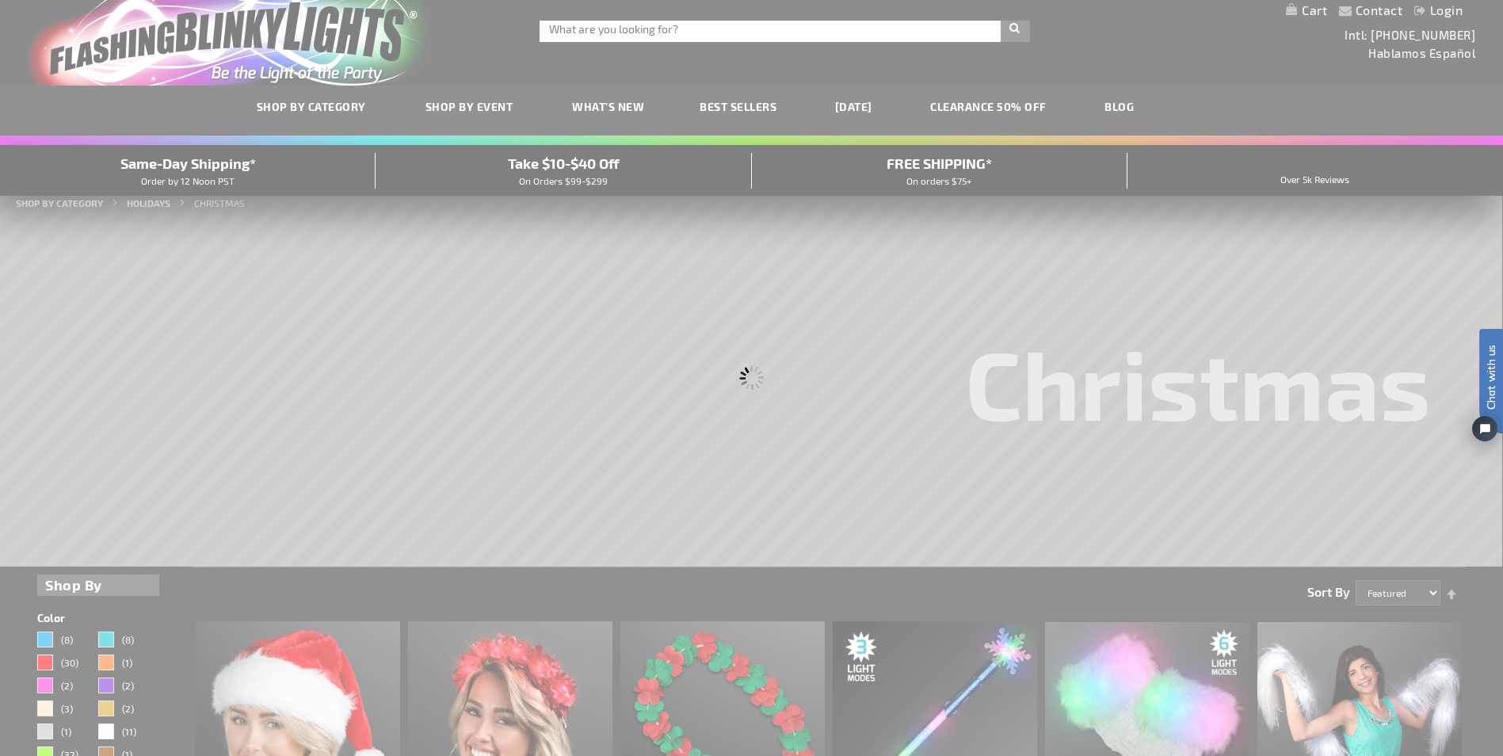
scroll to position [0, 0]
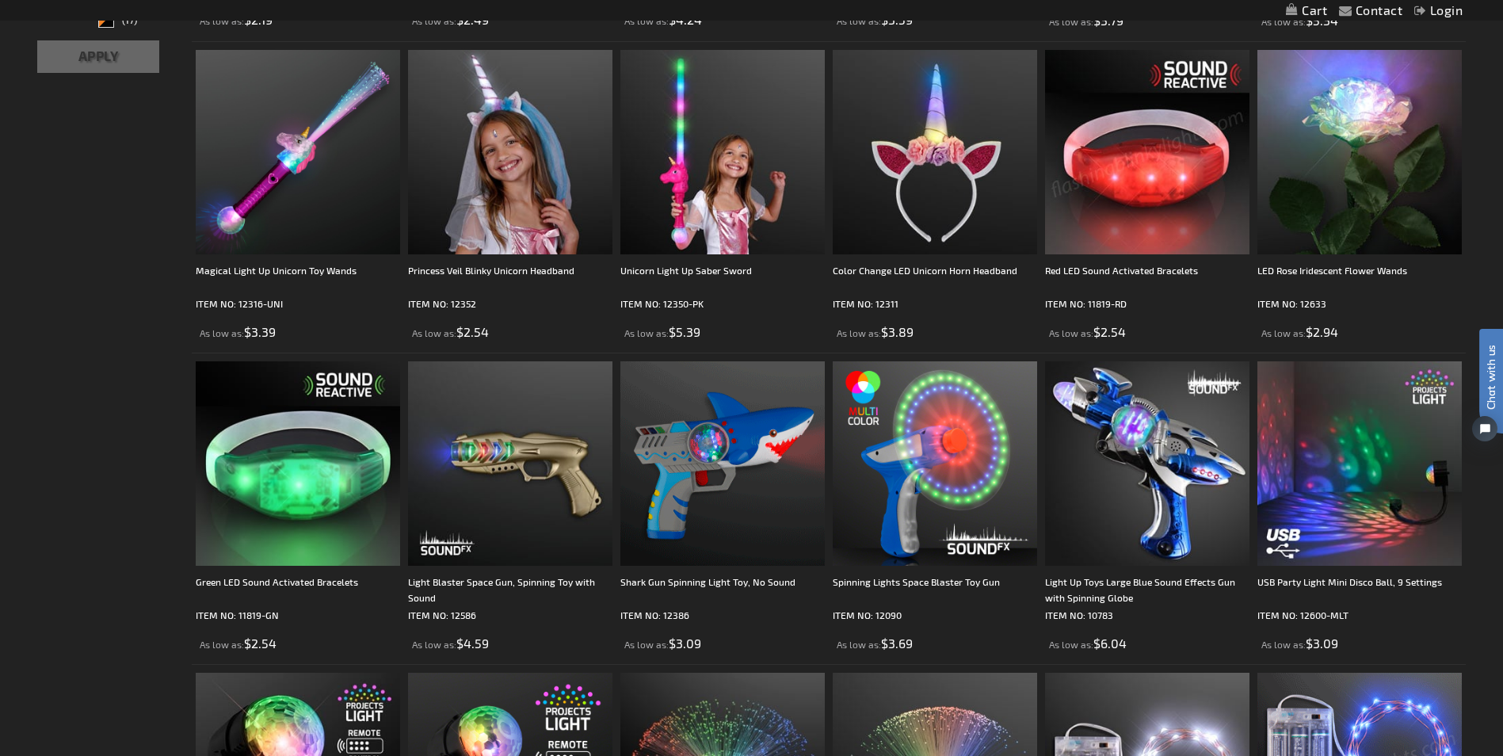
scroll to position [941, 0]
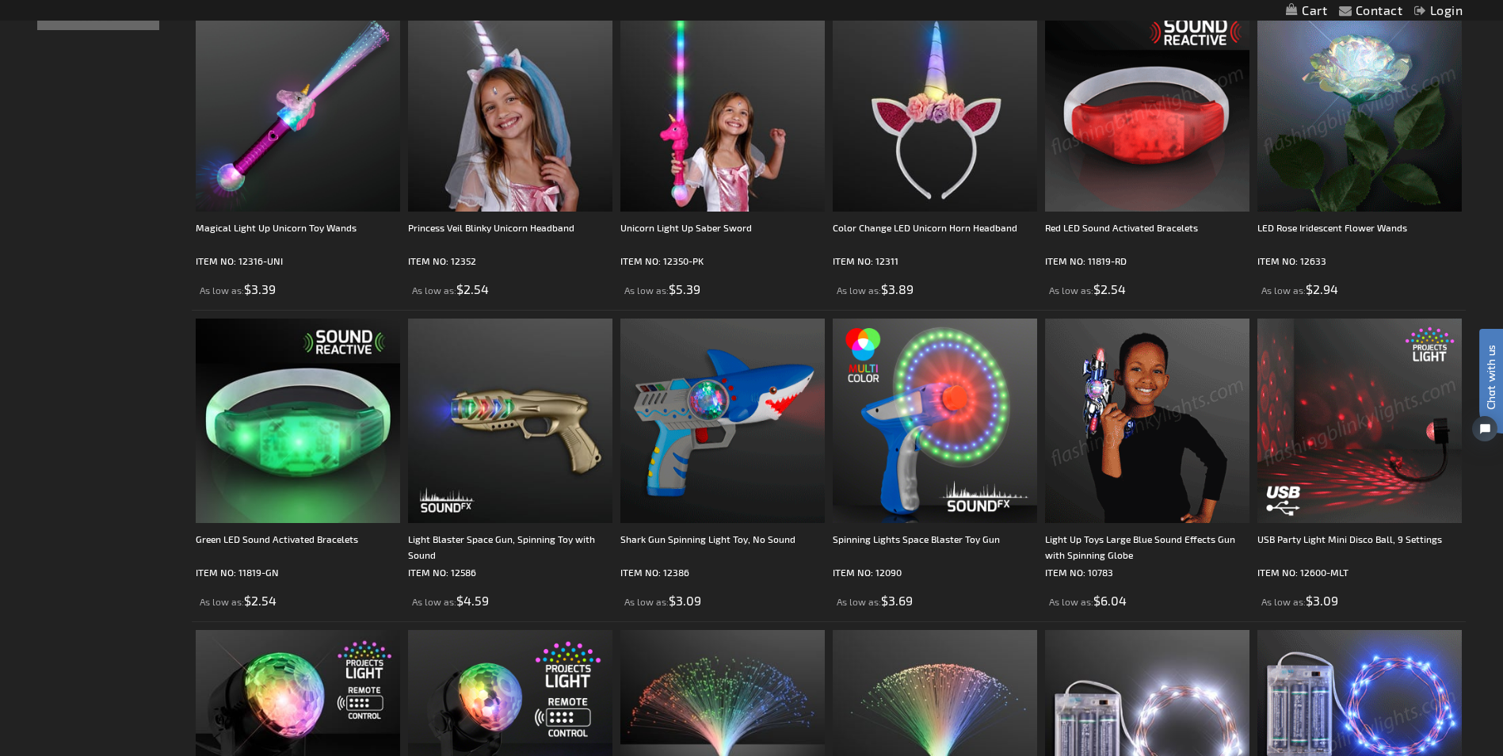
click at [1368, 107] on img at bounding box center [1360, 109] width 204 height 204
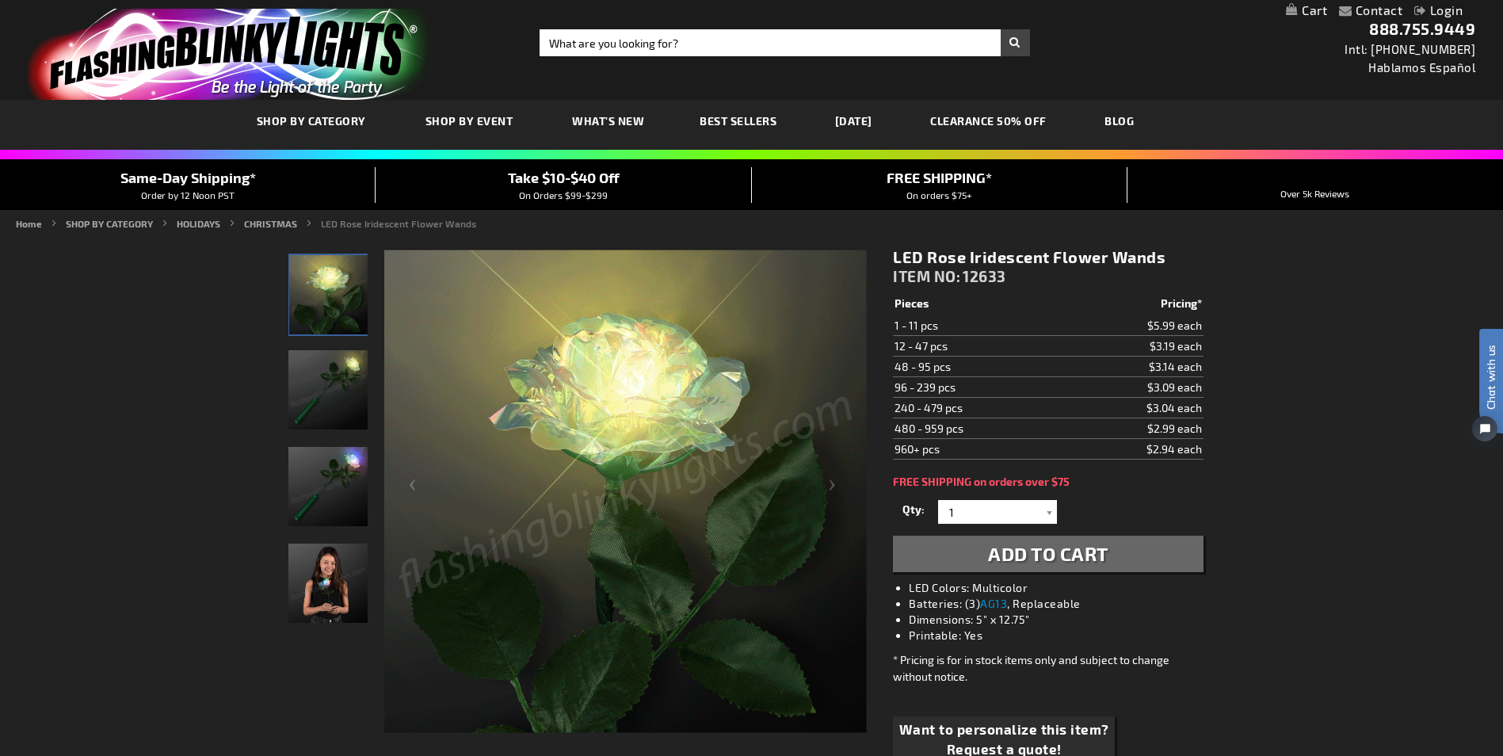
drag, startPoint x: 1503, startPoint y: 158, endPoint x: 1509, endPoint y: 209, distance: 51.9
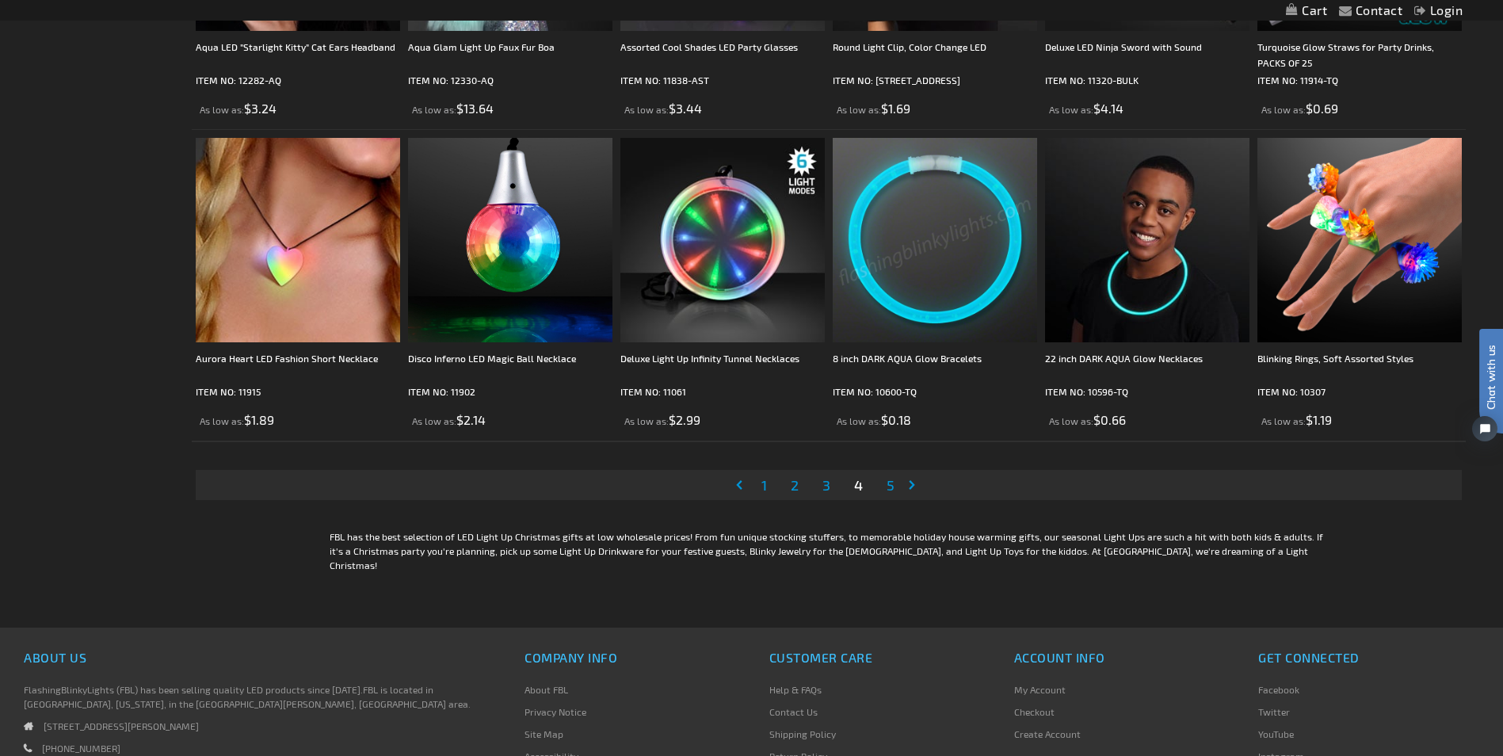
scroll to position [3308, 0]
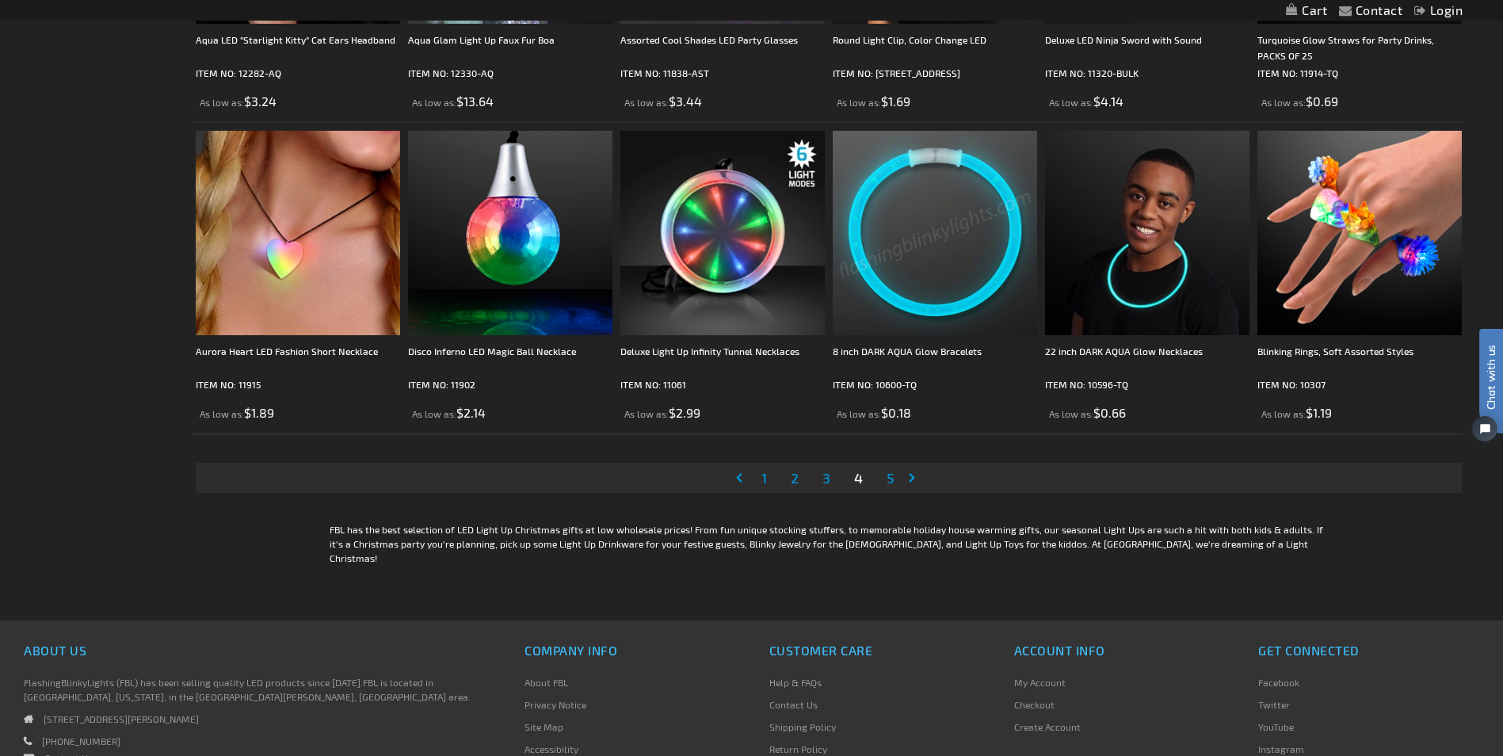
click at [888, 475] on span "5" at bounding box center [891, 477] width 8 height 17
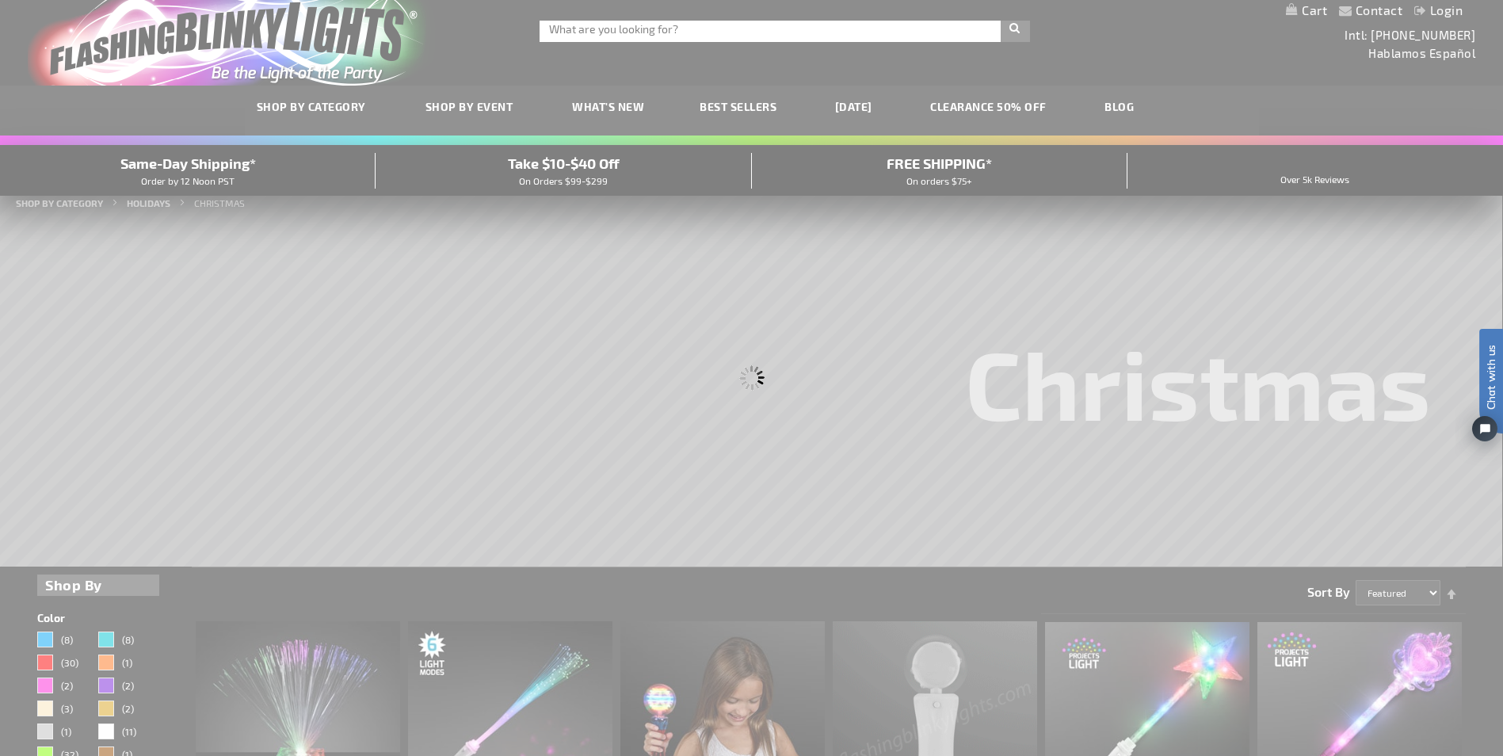
scroll to position [0, 0]
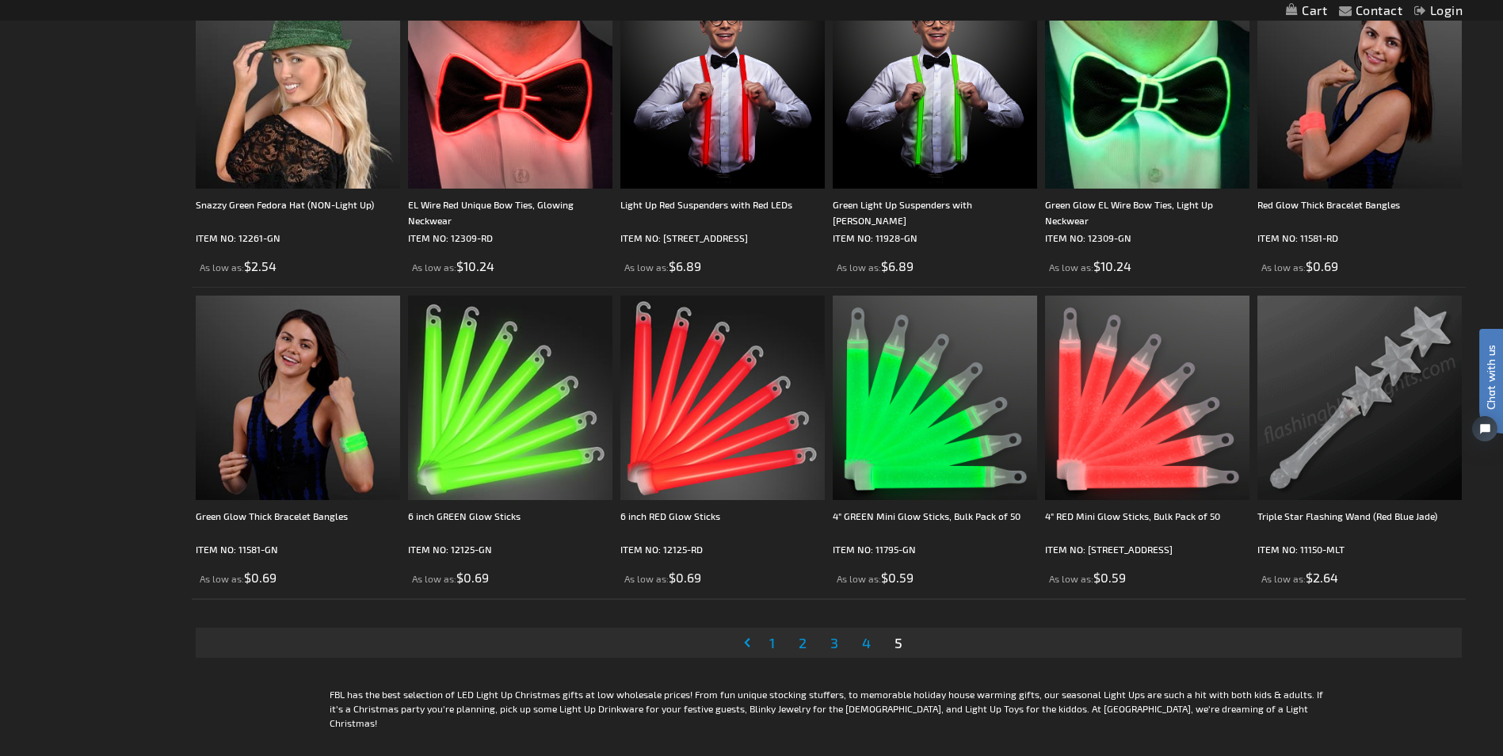
scroll to position [2536, 0]
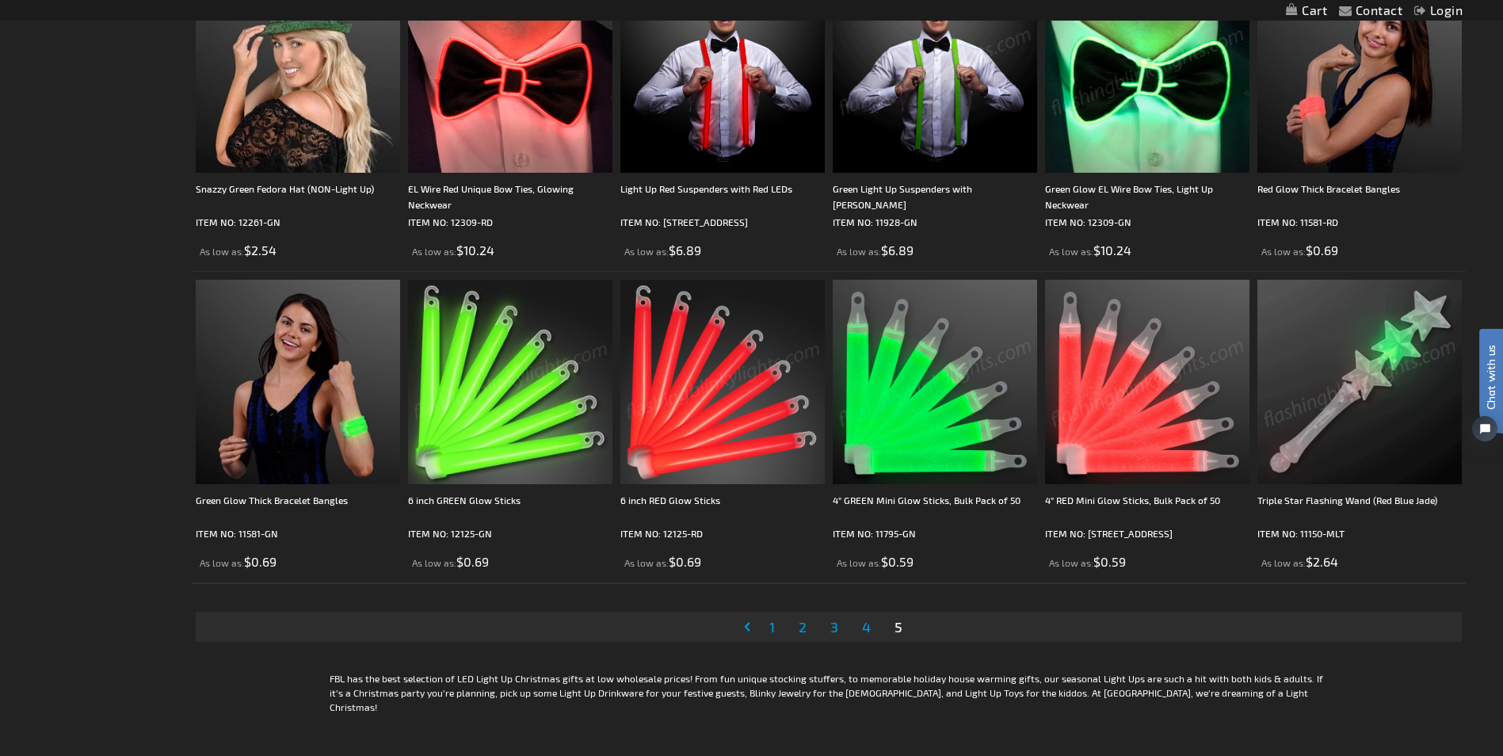
click at [771, 624] on span "1" at bounding box center [772, 626] width 6 height 17
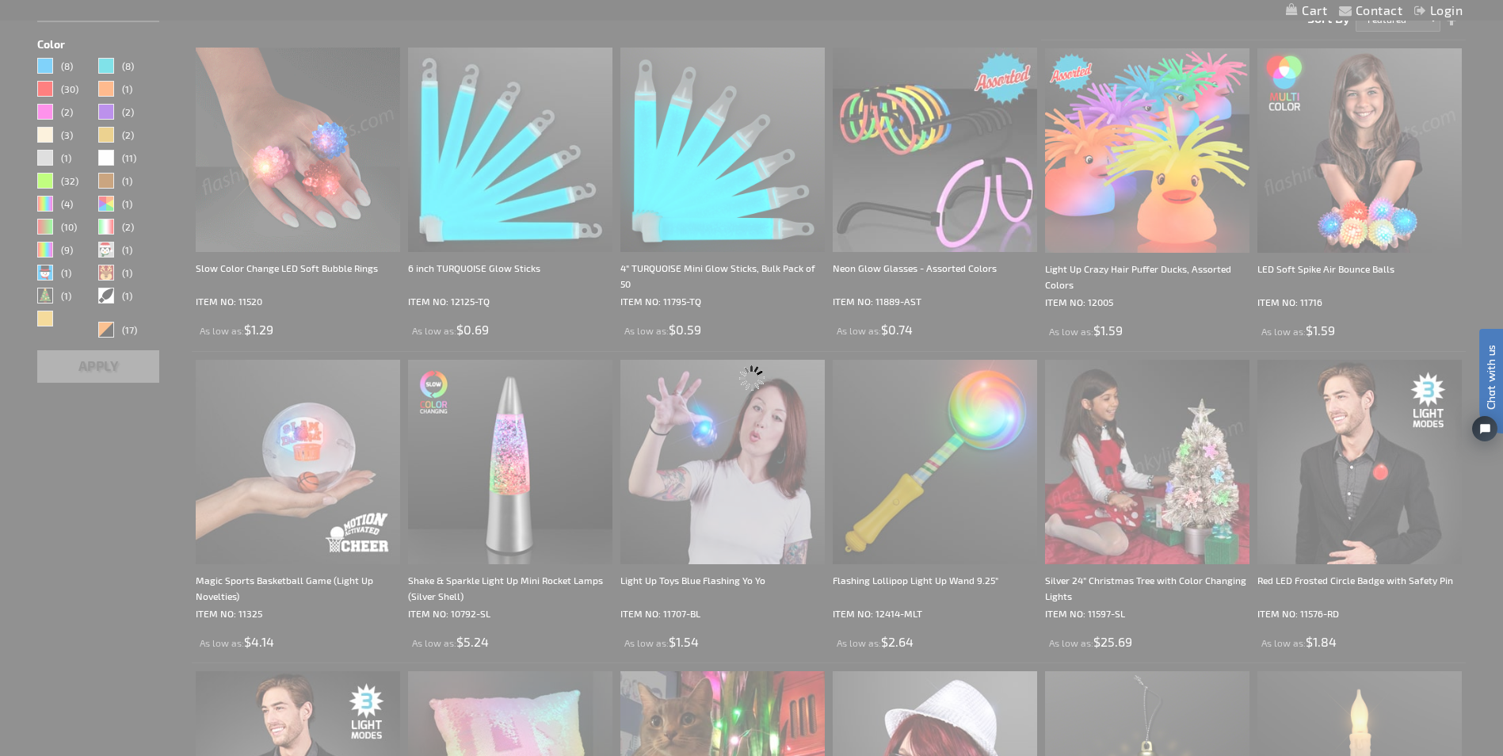
scroll to position [143, 0]
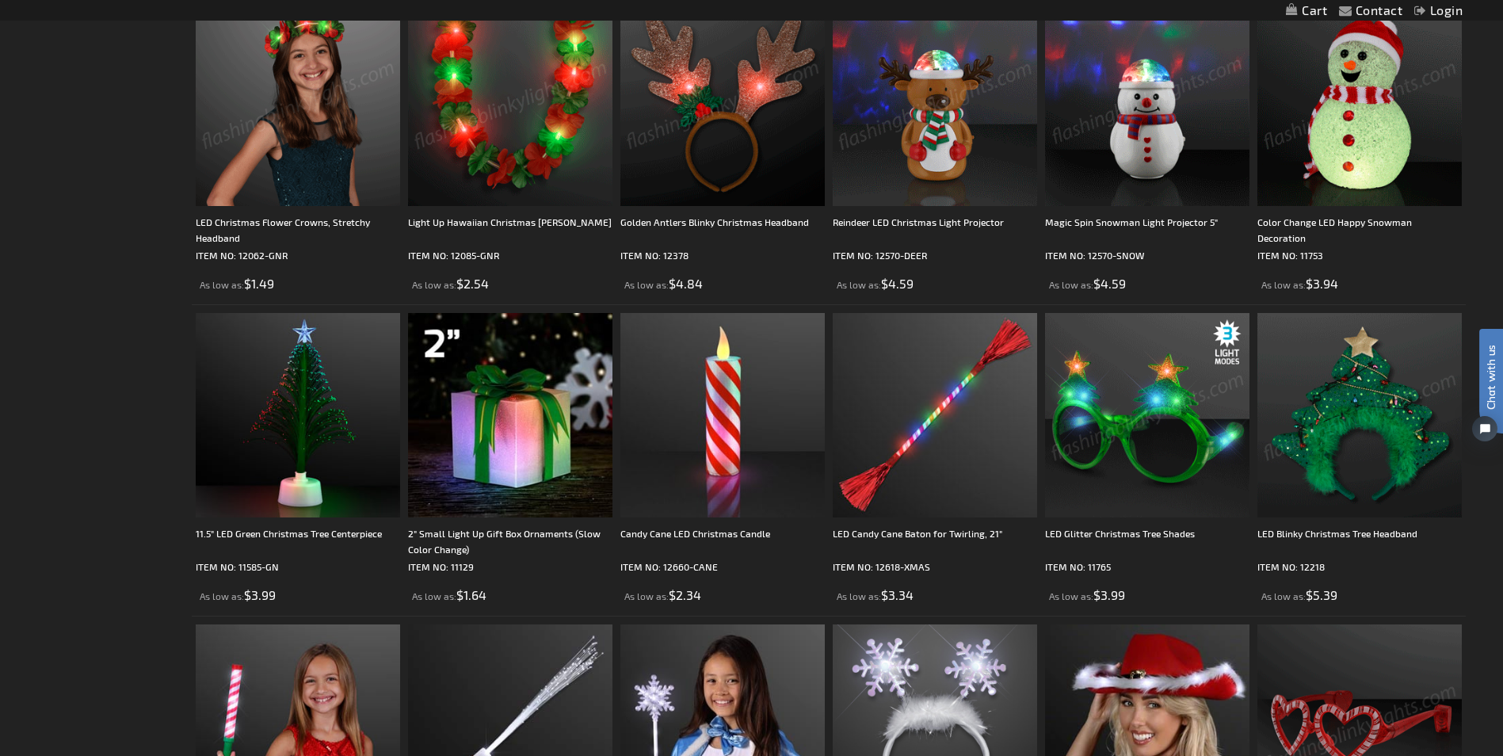
scroll to position [1300, 0]
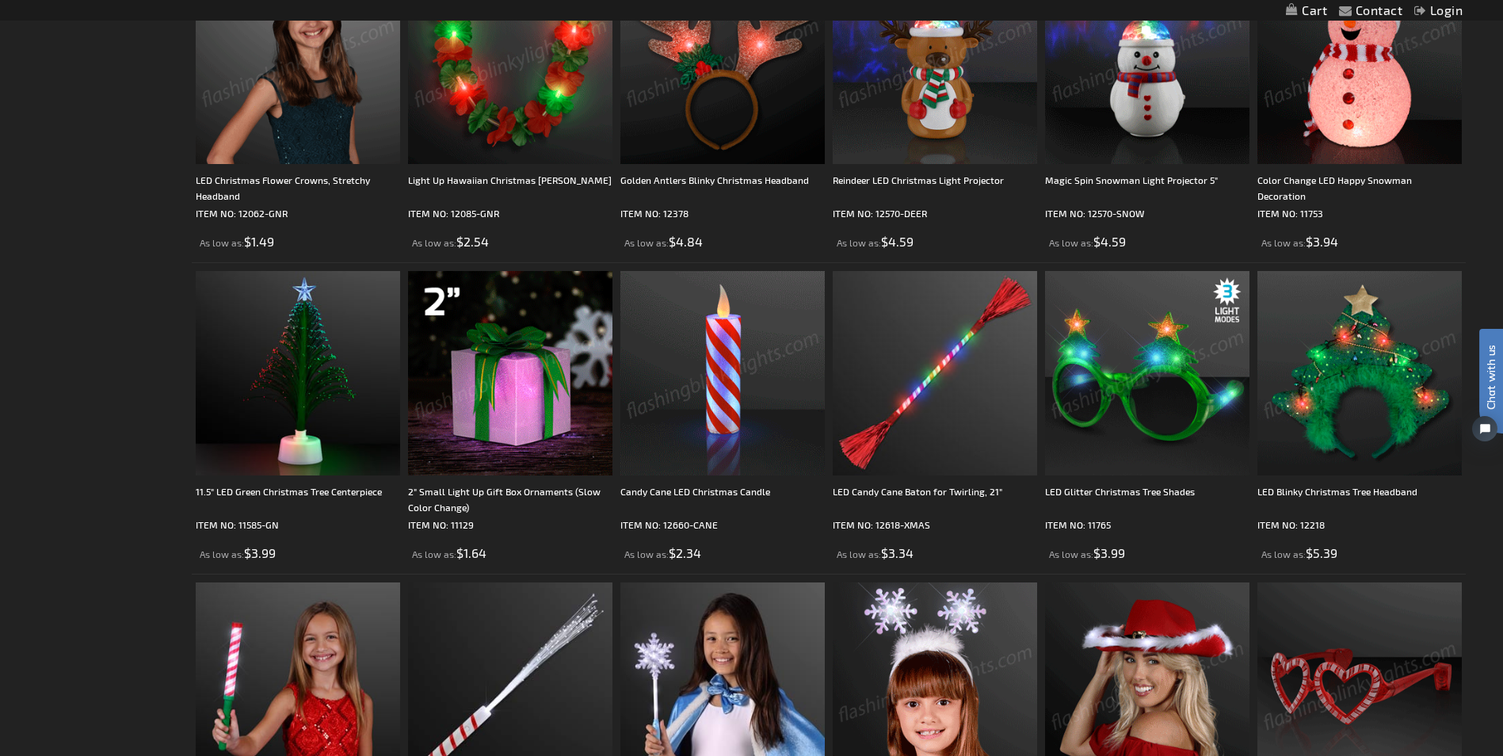
click at [725, 356] on img at bounding box center [723, 373] width 204 height 204
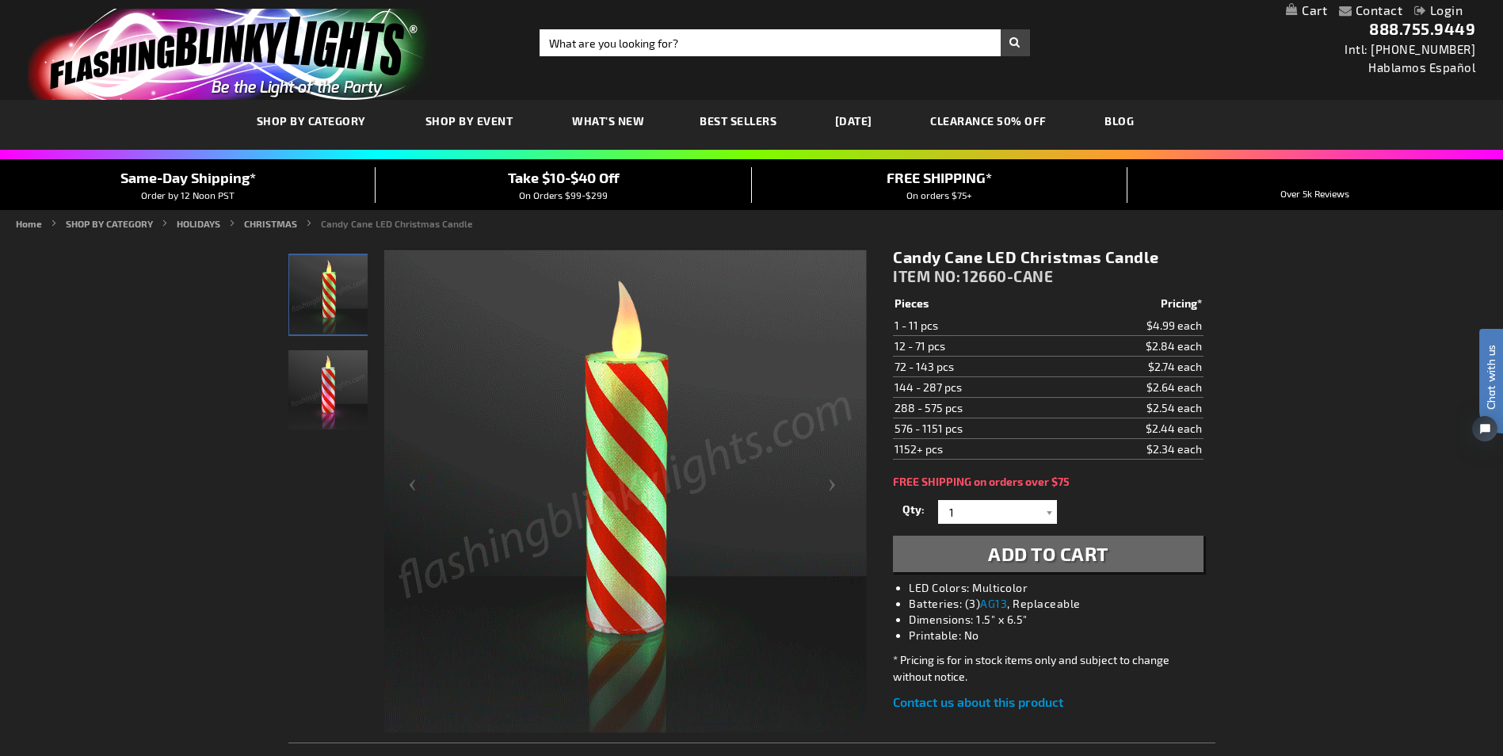
click at [620, 410] on img at bounding box center [625, 491] width 483 height 483
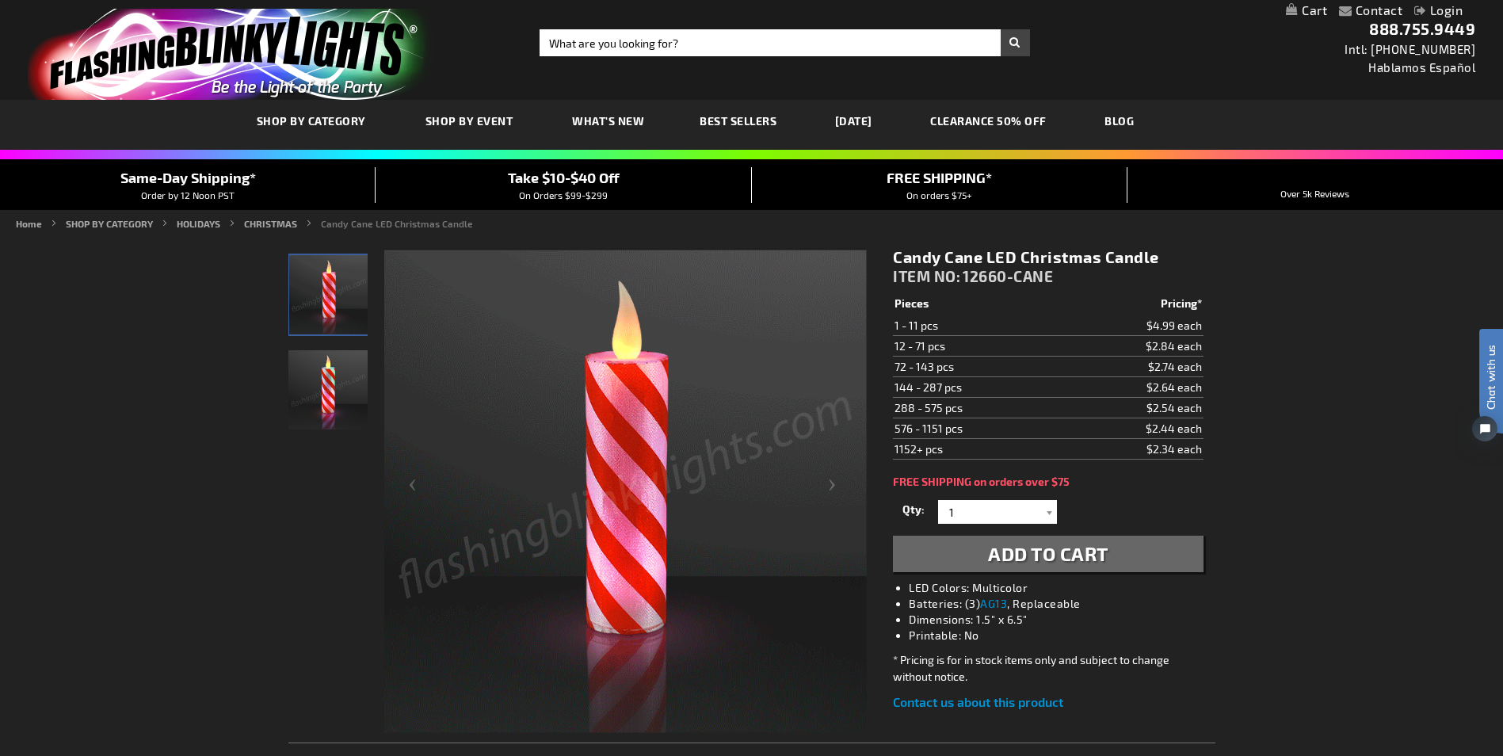
click at [647, 502] on img at bounding box center [625, 491] width 483 height 483
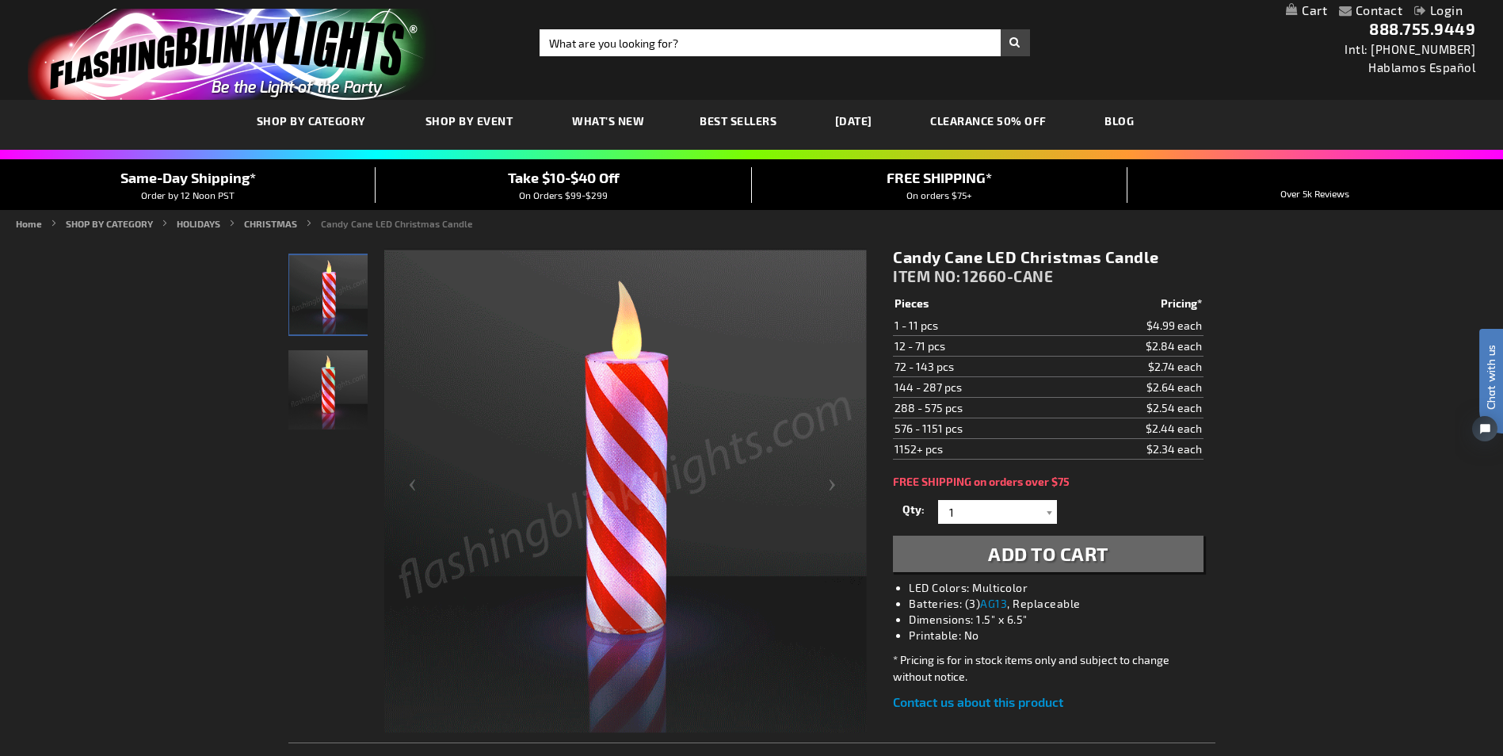
click at [319, 281] on img "Candy Cane LED Christmas Candle" at bounding box center [328, 294] width 79 height 79
click at [999, 701] on link "Contact us about this product" at bounding box center [978, 701] width 170 height 15
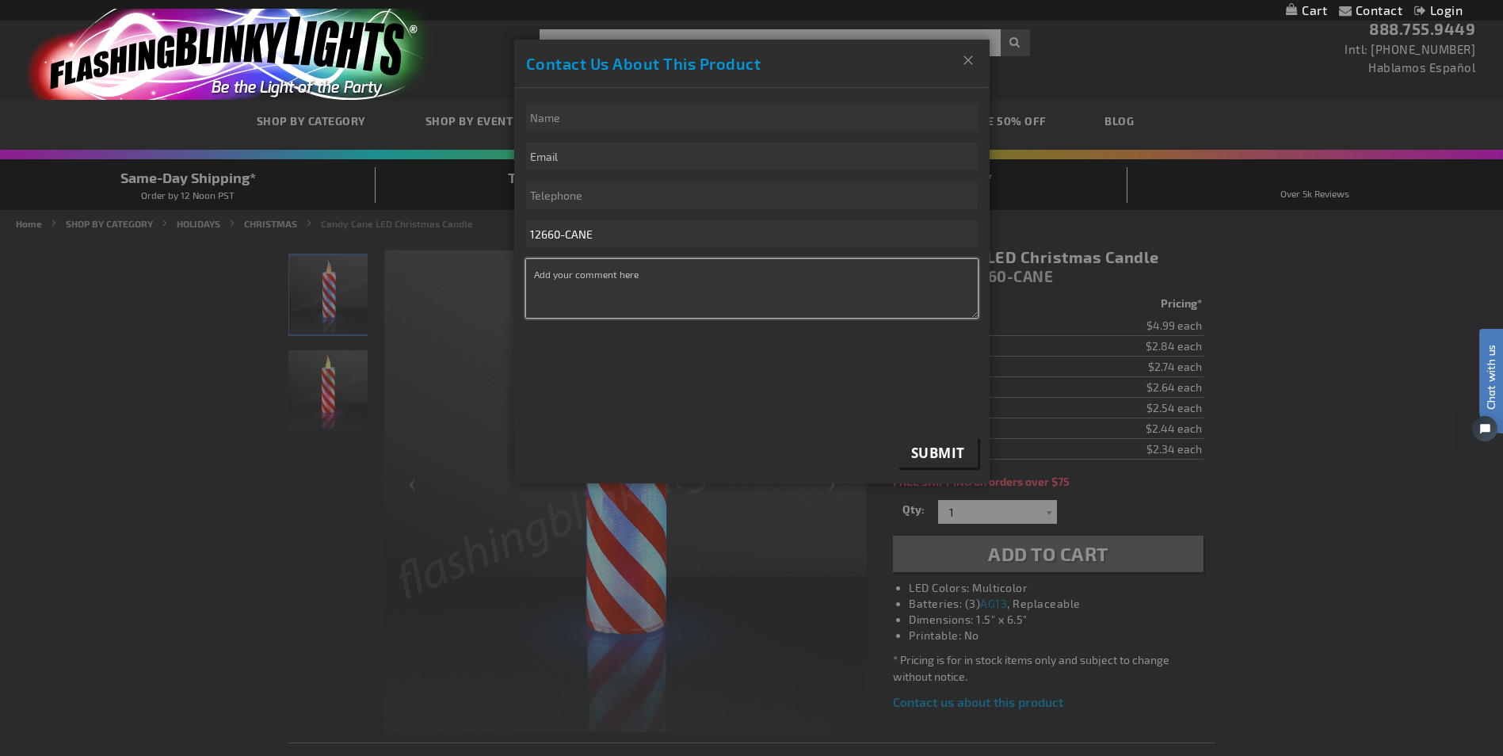
click at [755, 262] on textarea "* Comment" at bounding box center [752, 288] width 452 height 59
click at [963, 51] on button "Close" at bounding box center [969, 60] width 42 height 41
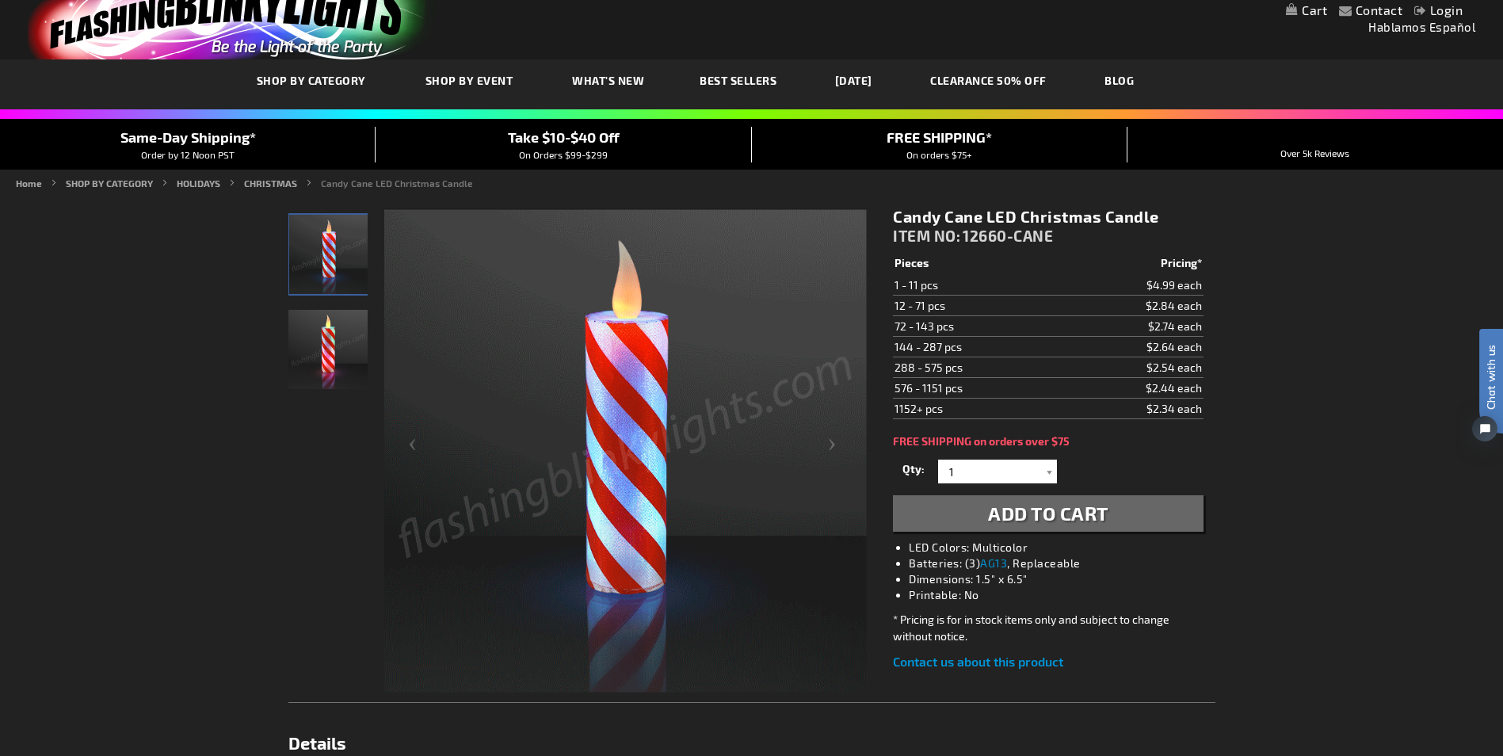
scroll to position [38, 0]
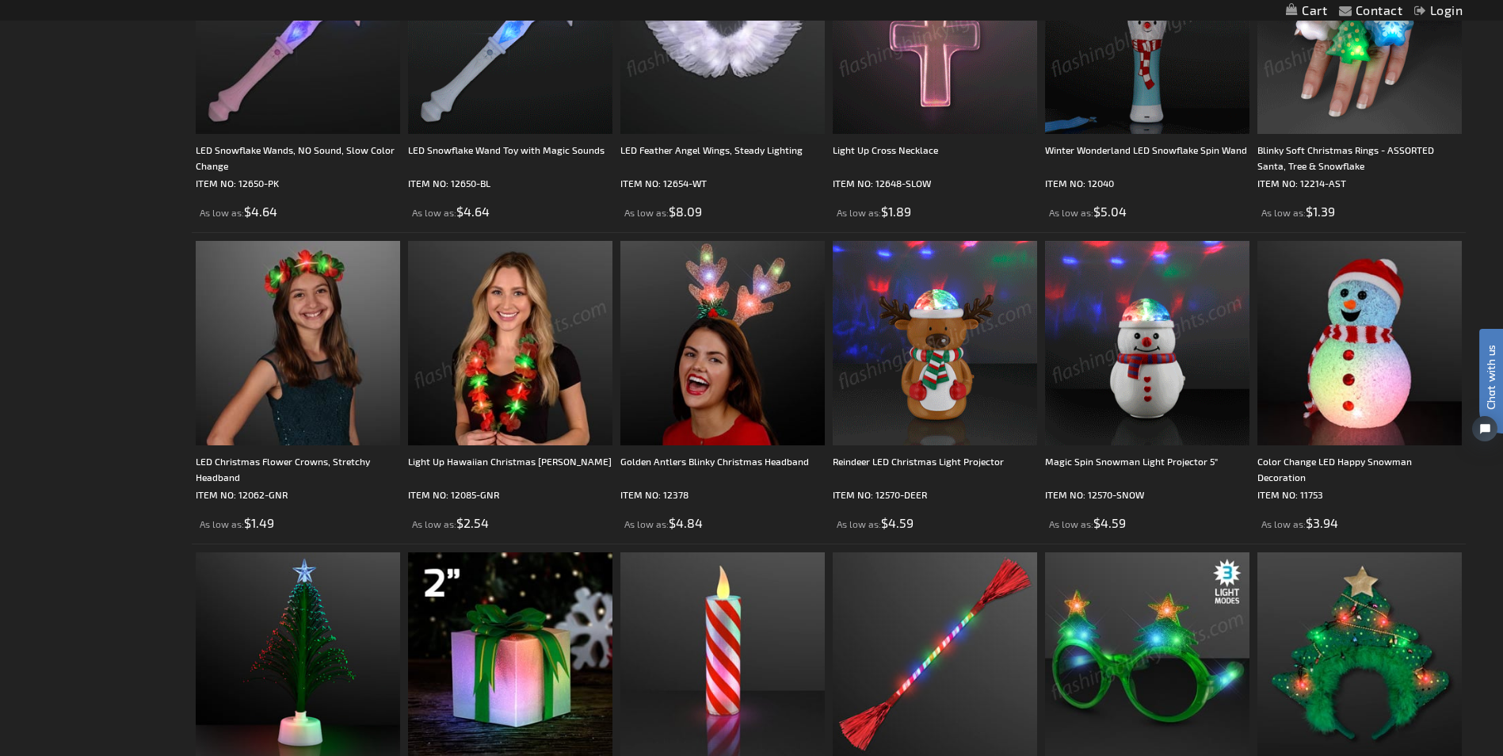
scroll to position [1082, 0]
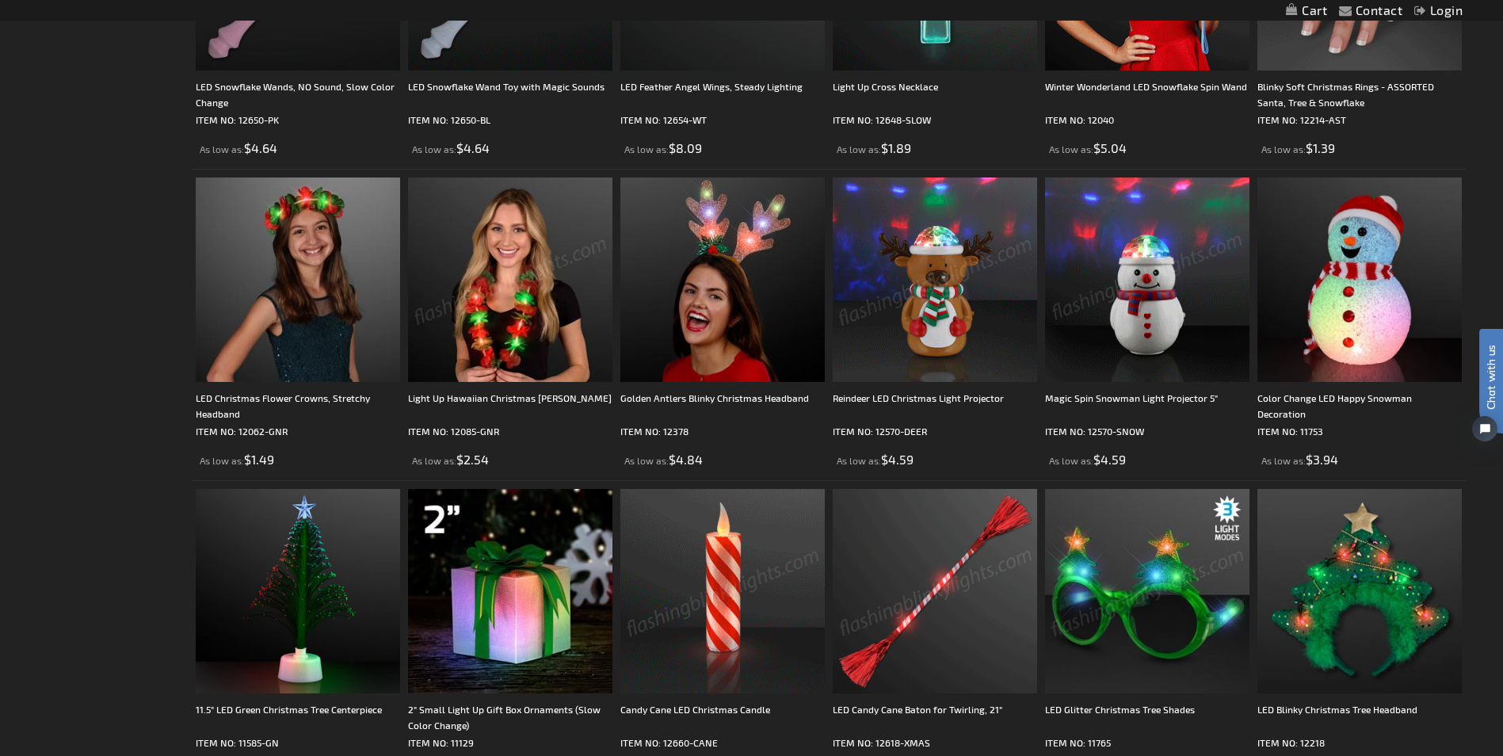
click at [722, 590] on img at bounding box center [723, 591] width 204 height 204
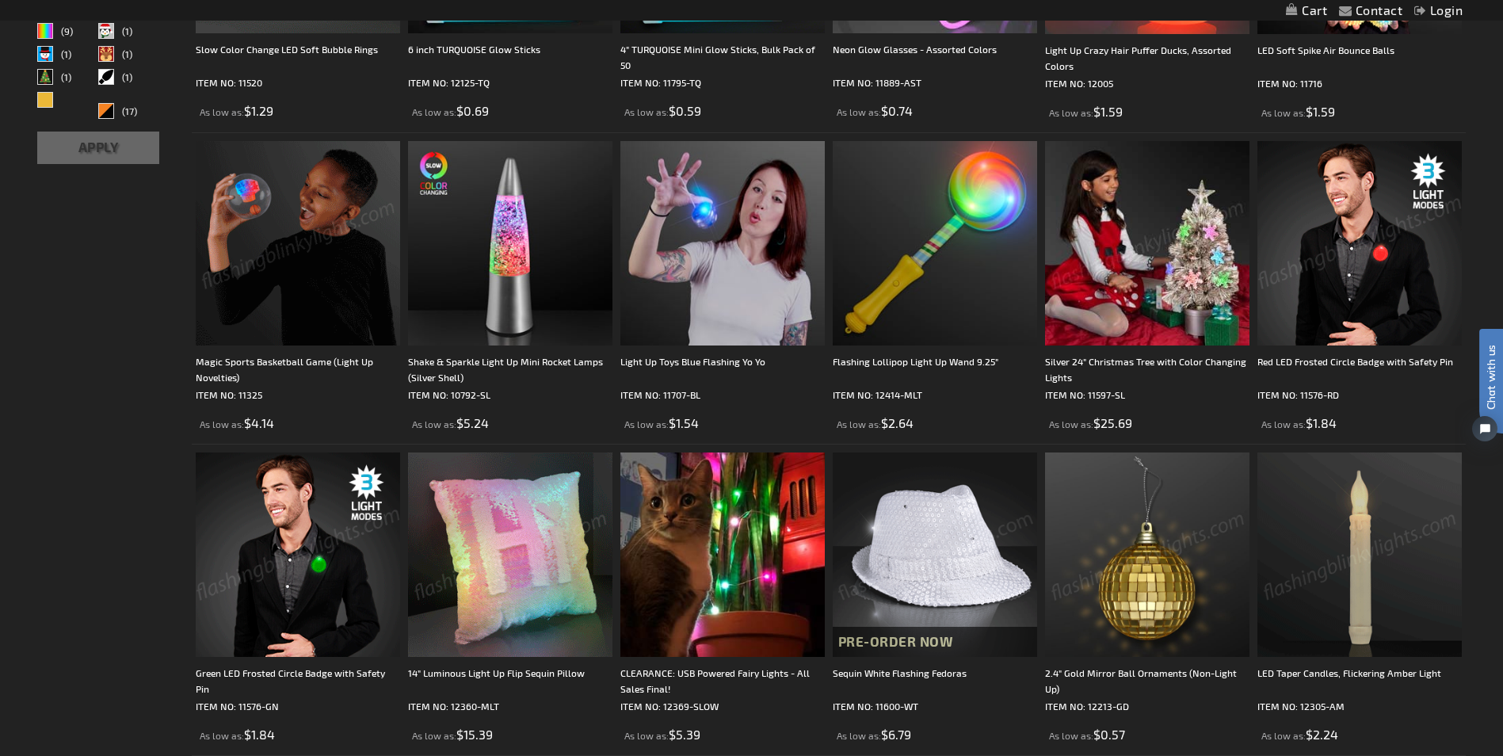
scroll to position [828, 0]
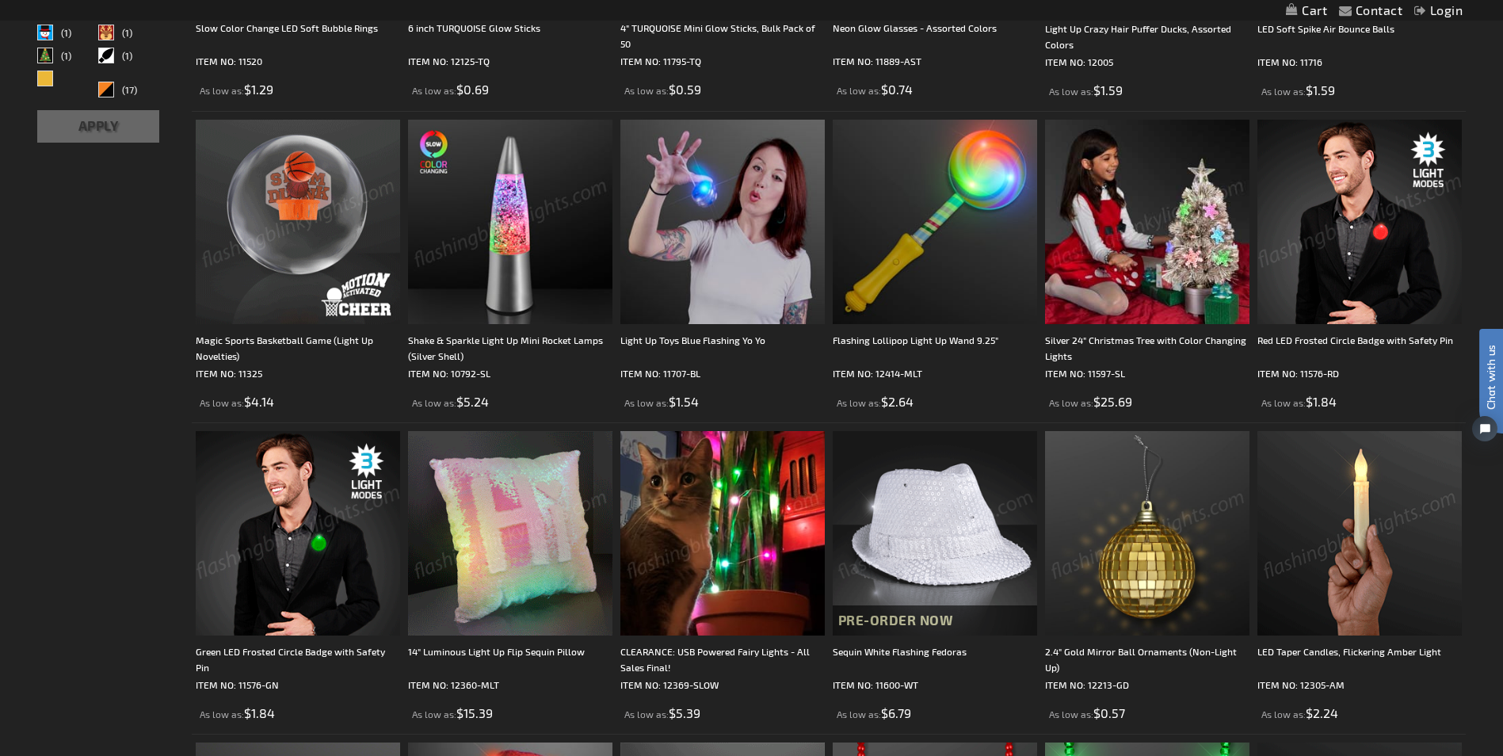
click at [510, 208] on img at bounding box center [510, 222] width 204 height 204
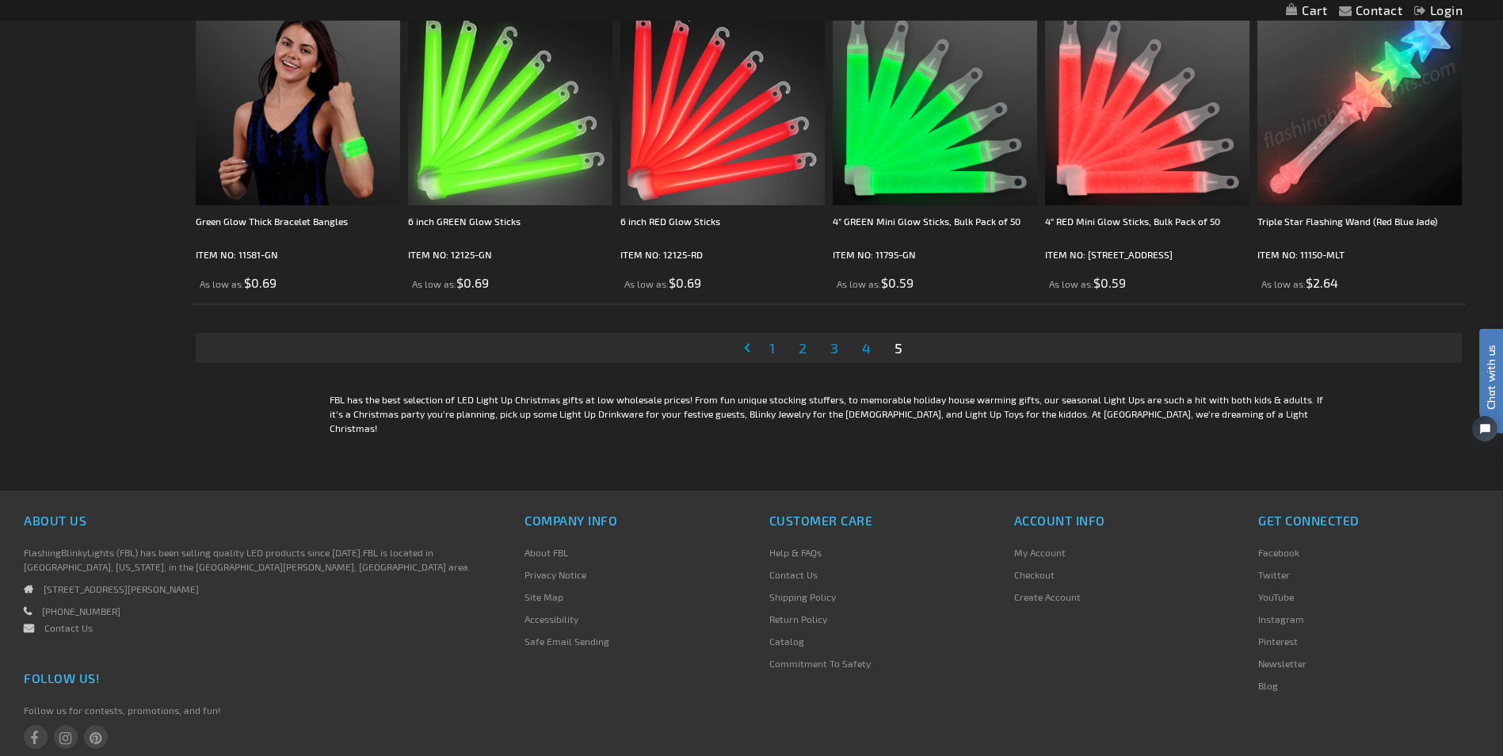
scroll to position [2835, 0]
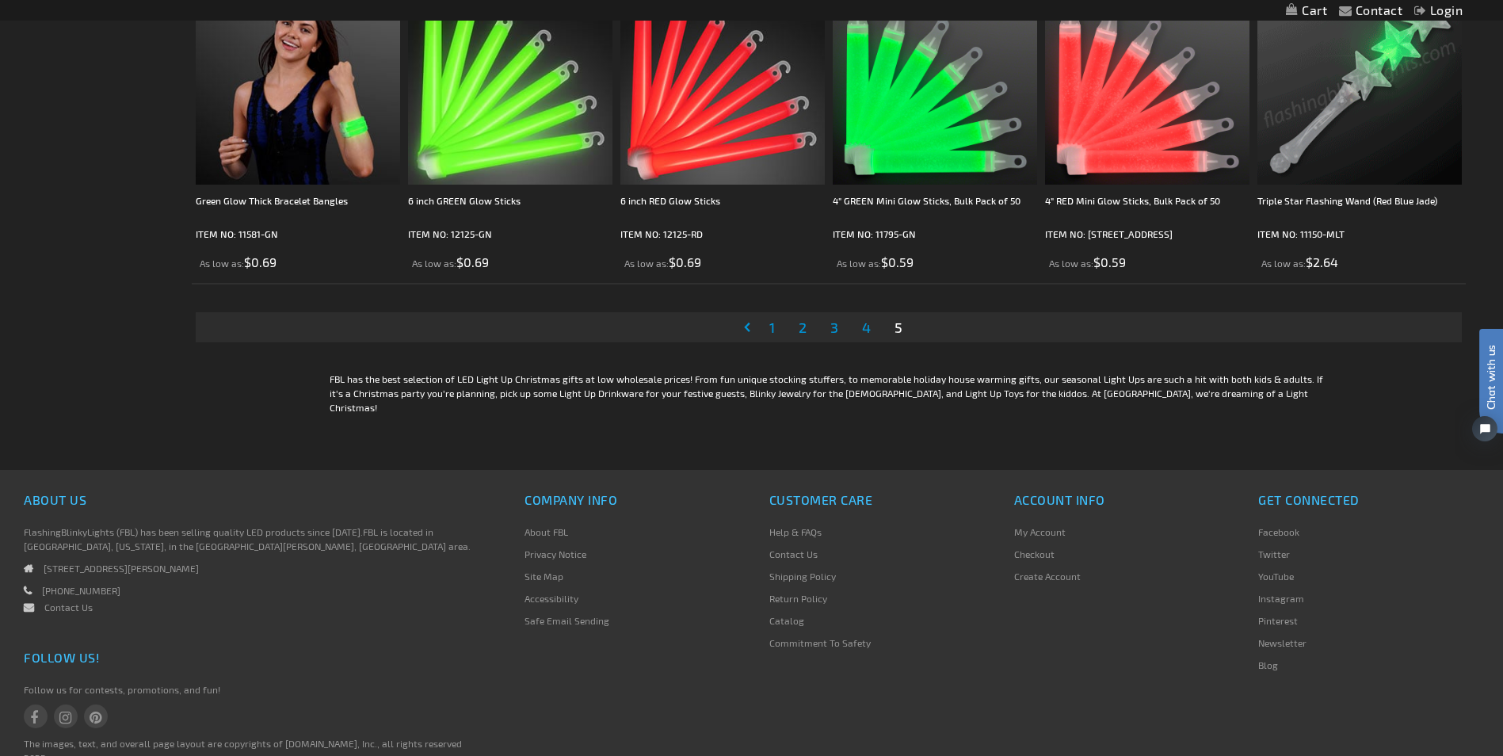
click at [773, 323] on span "1" at bounding box center [772, 327] width 6 height 17
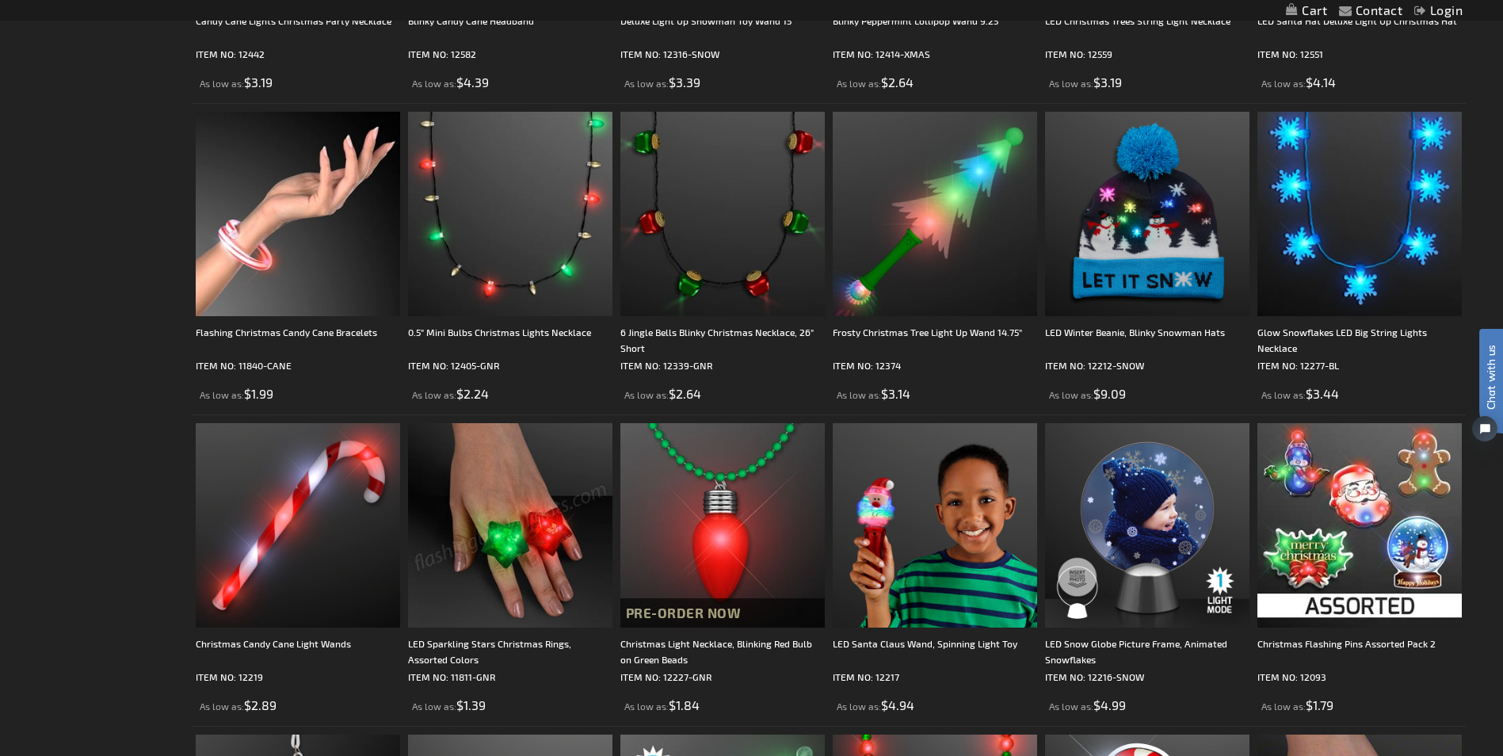
scroll to position [2403, 0]
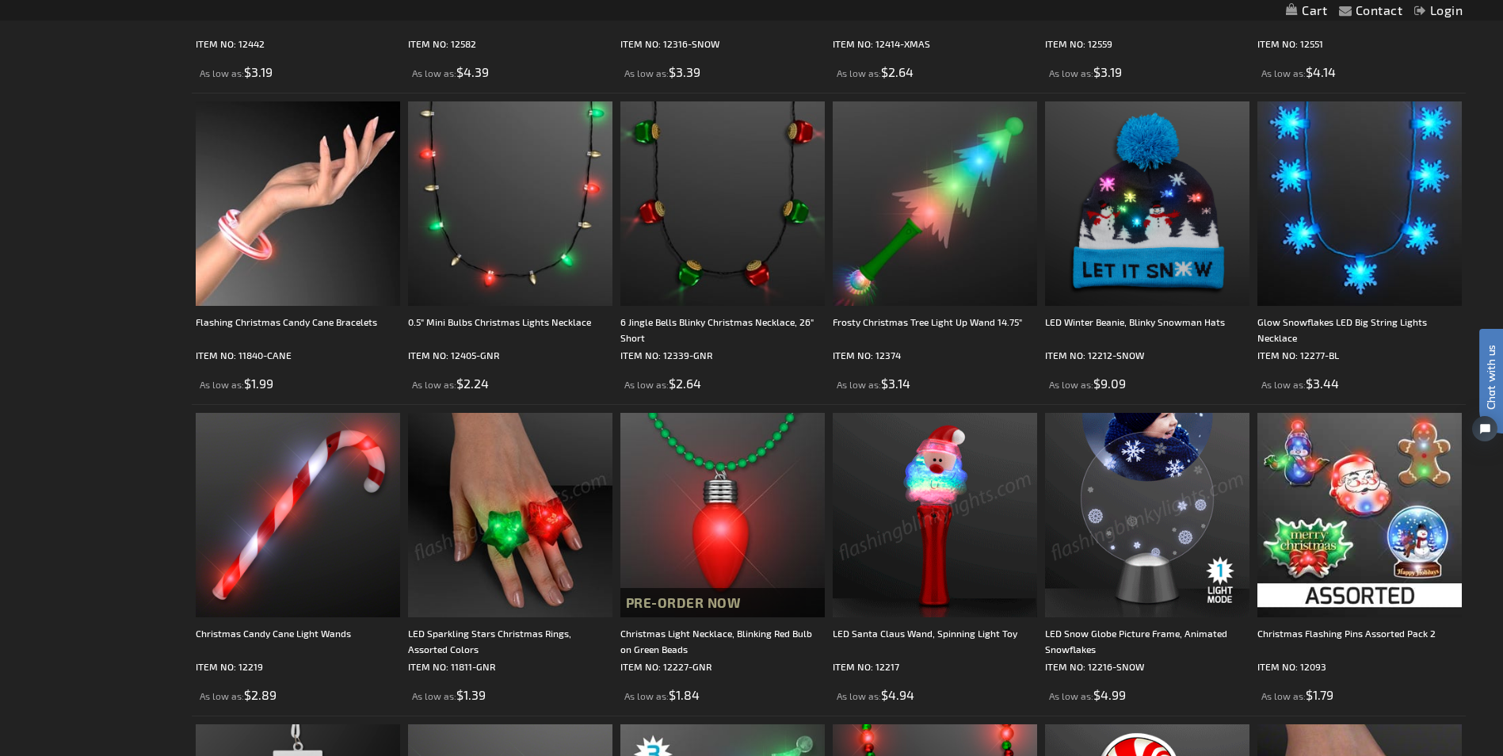
click at [1125, 498] on img at bounding box center [1147, 515] width 204 height 204
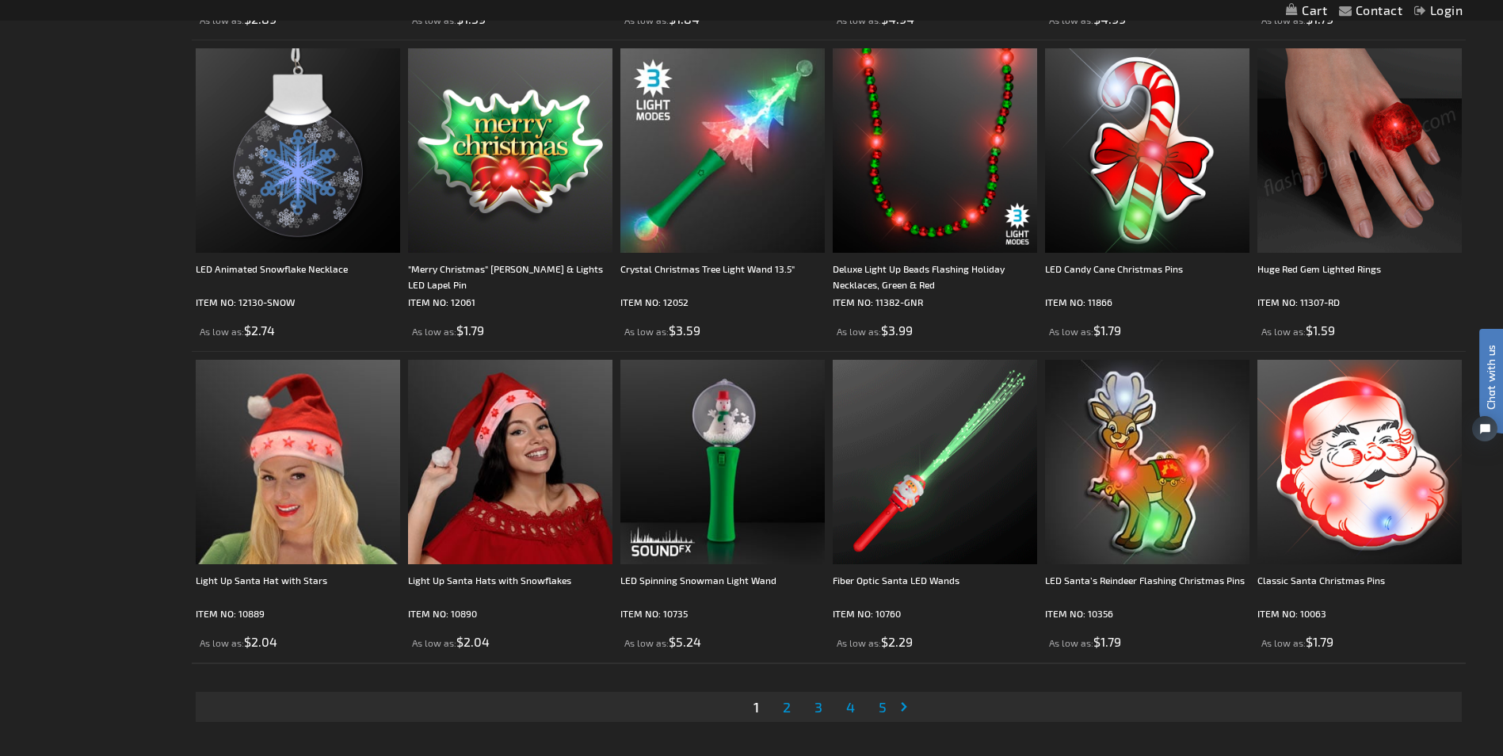
scroll to position [3100, 0]
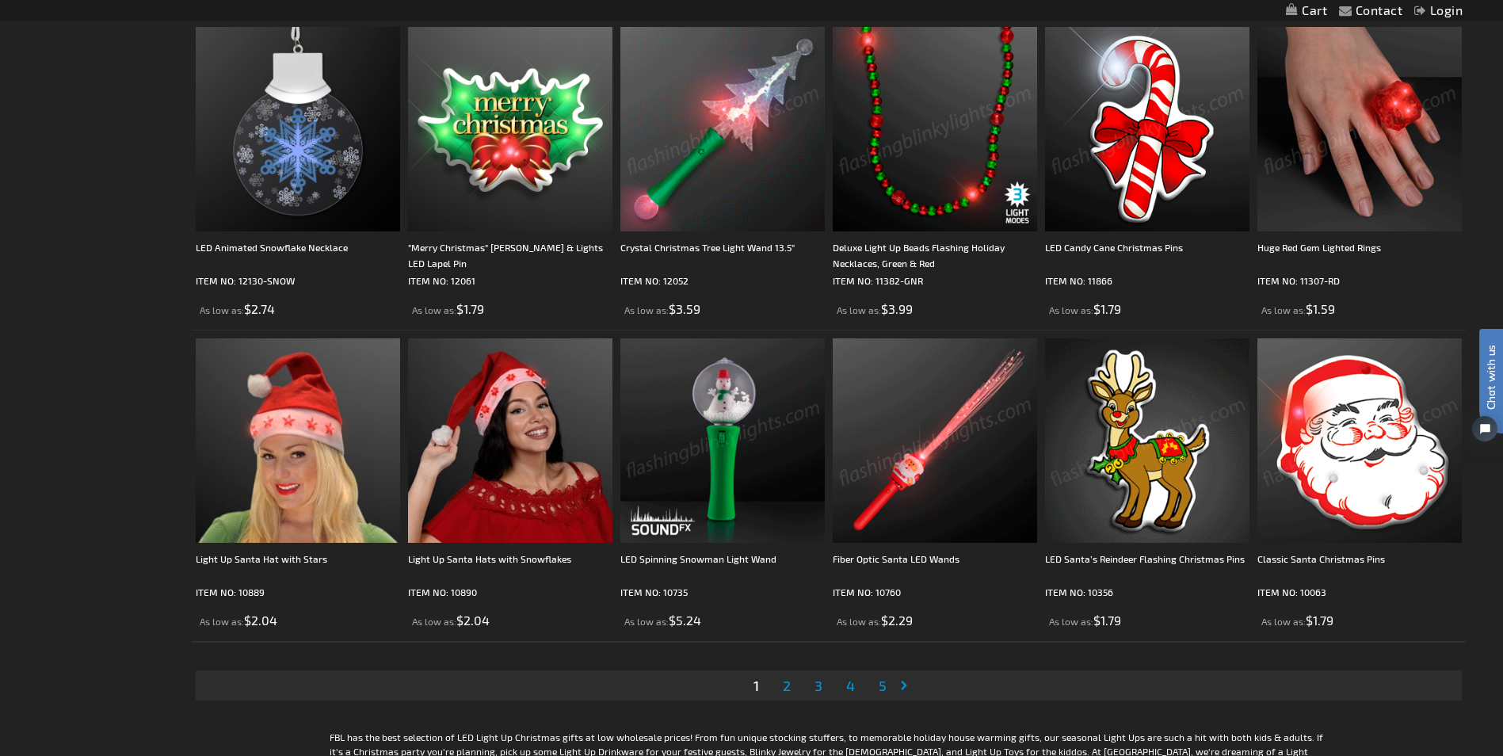
click at [785, 684] on span "2" at bounding box center [787, 685] width 8 height 17
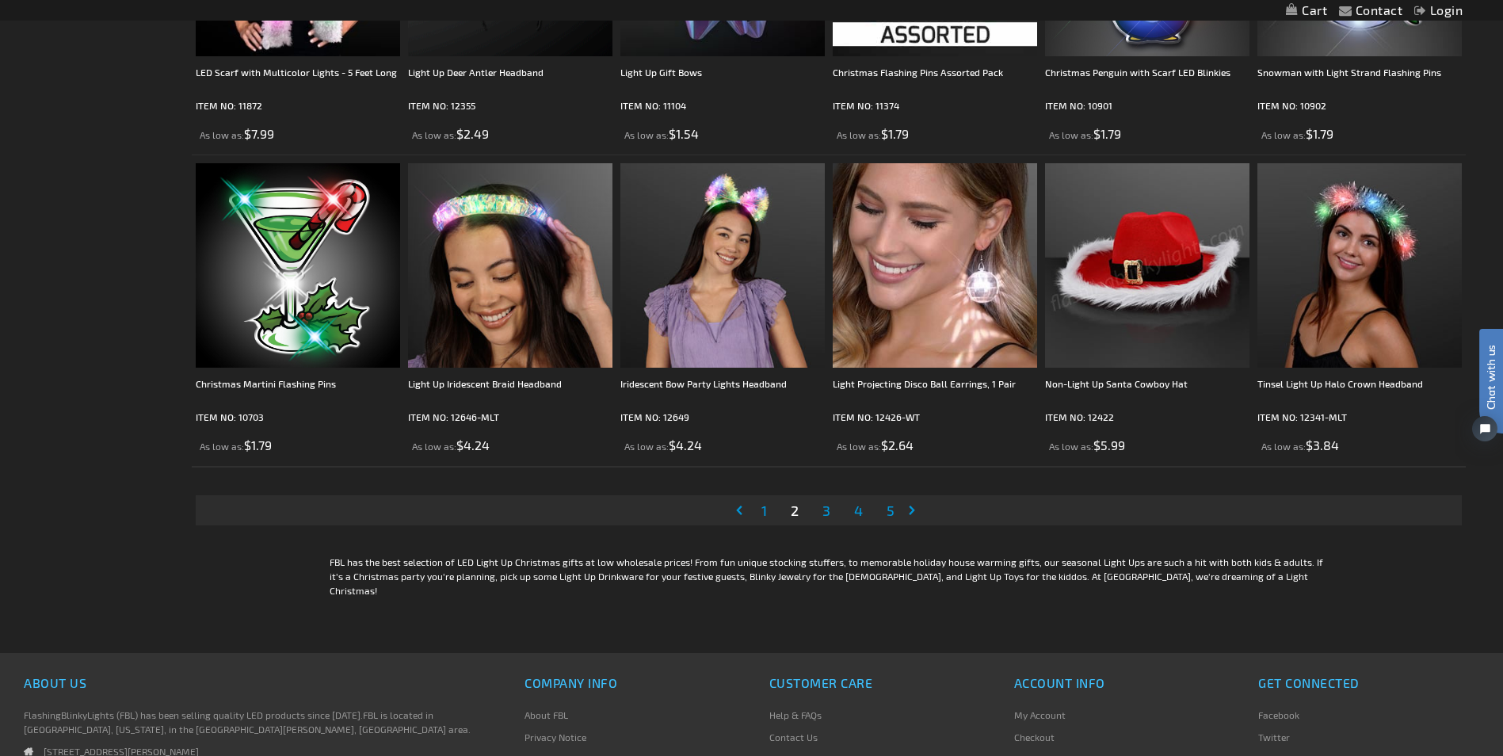
scroll to position [3307, 0]
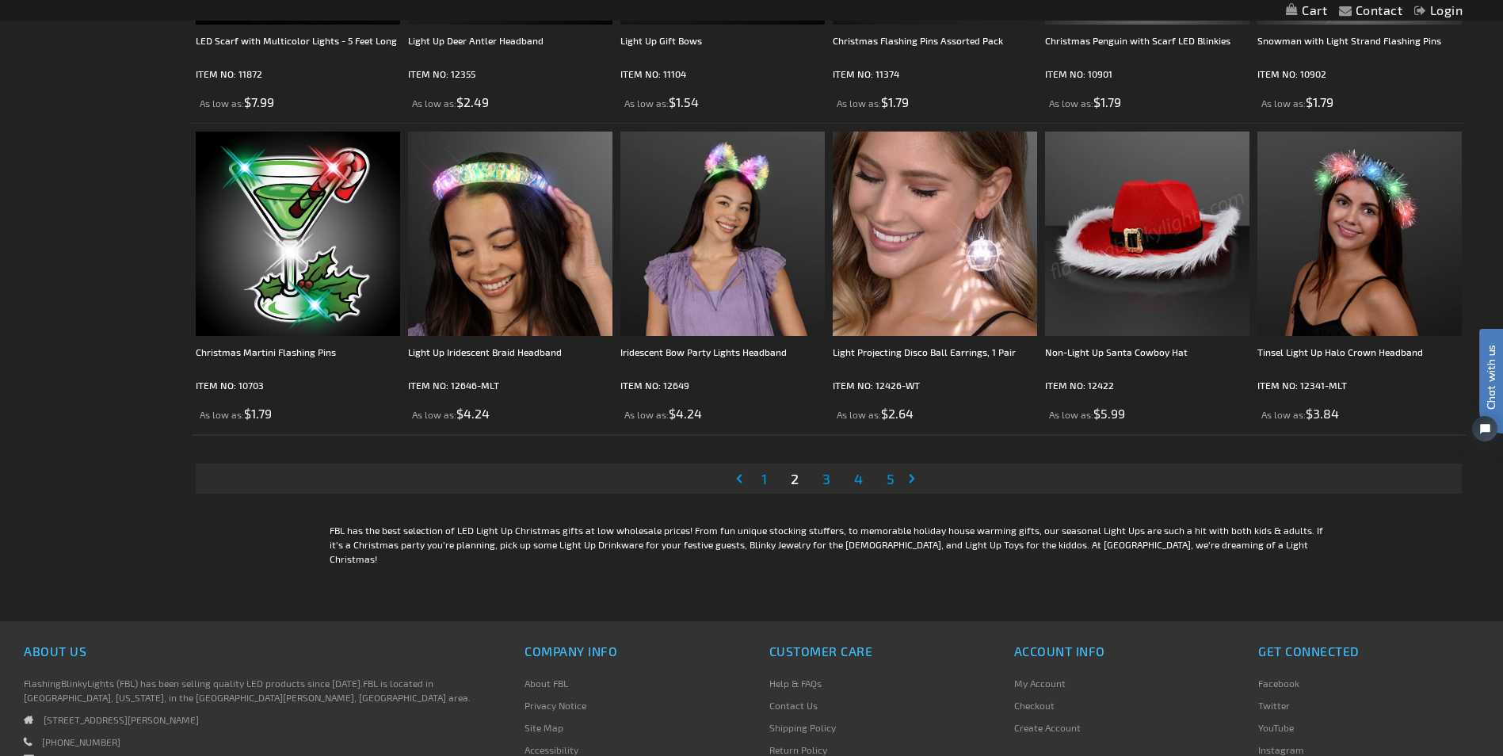
click at [758, 479] on link "Page 1" at bounding box center [764, 479] width 12 height 24
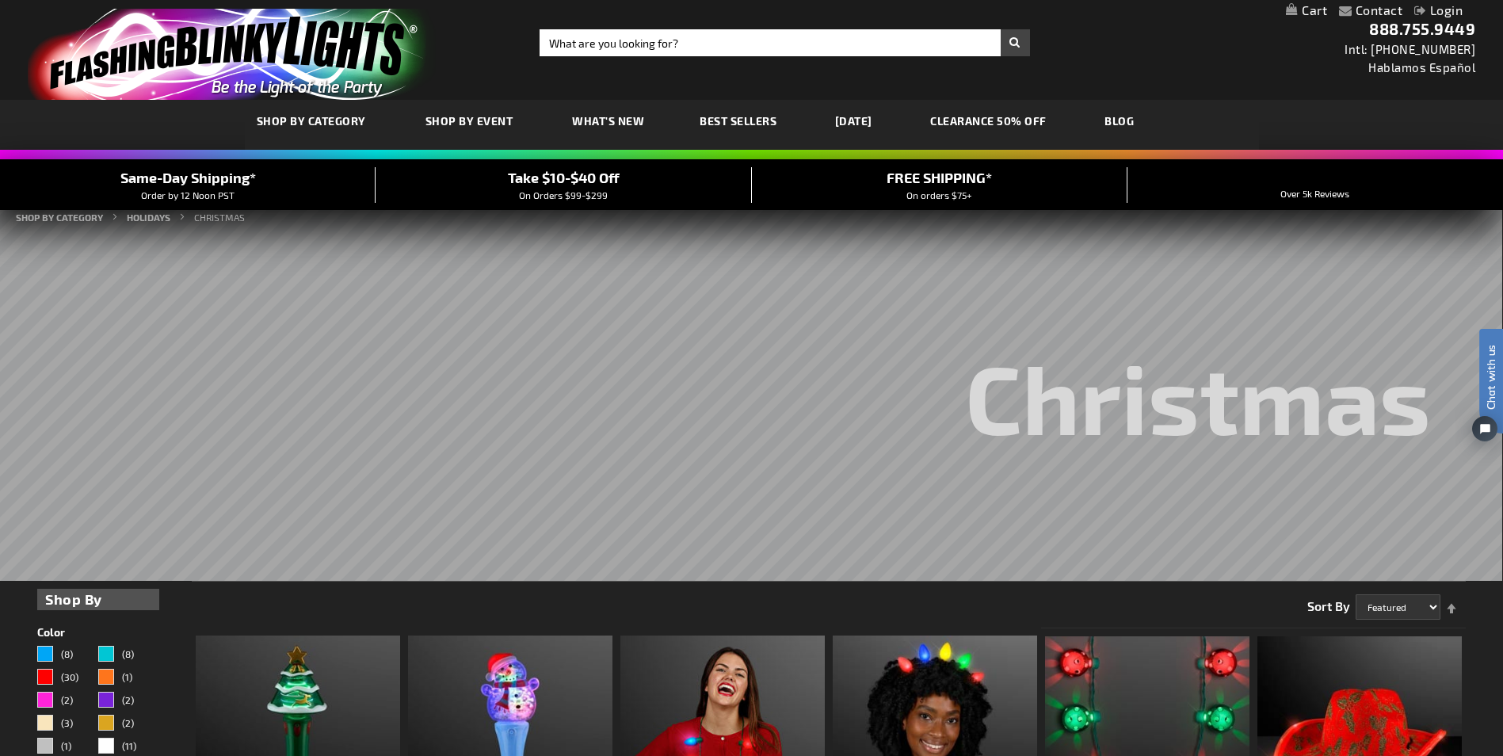
click at [603, 186] on div "Take $10-$40 Off On Orders $99-$299" at bounding box center [564, 184] width 376 height 35
click at [785, 357] on rs-slide "Christmas" at bounding box center [750, 384] width 1503 height 391
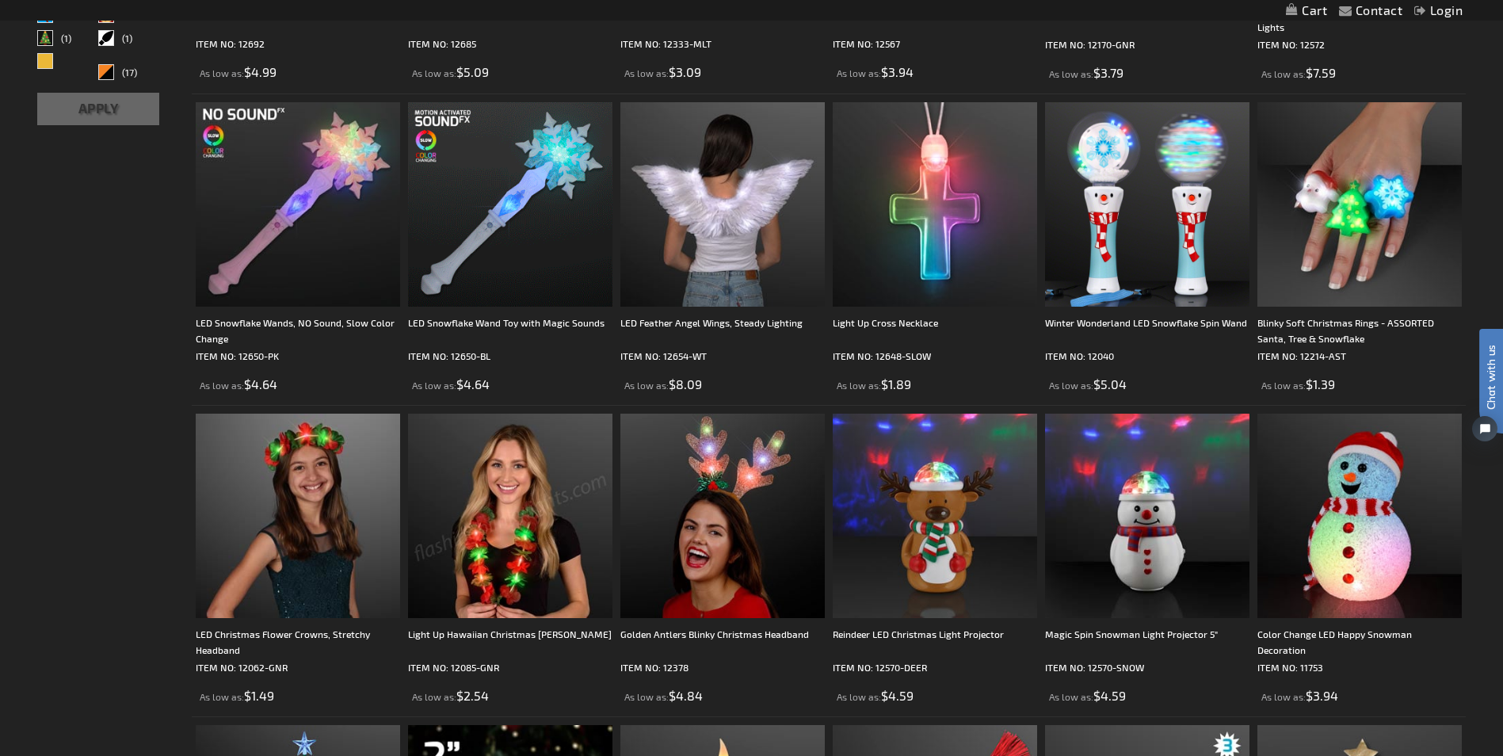
scroll to position [919, 0]
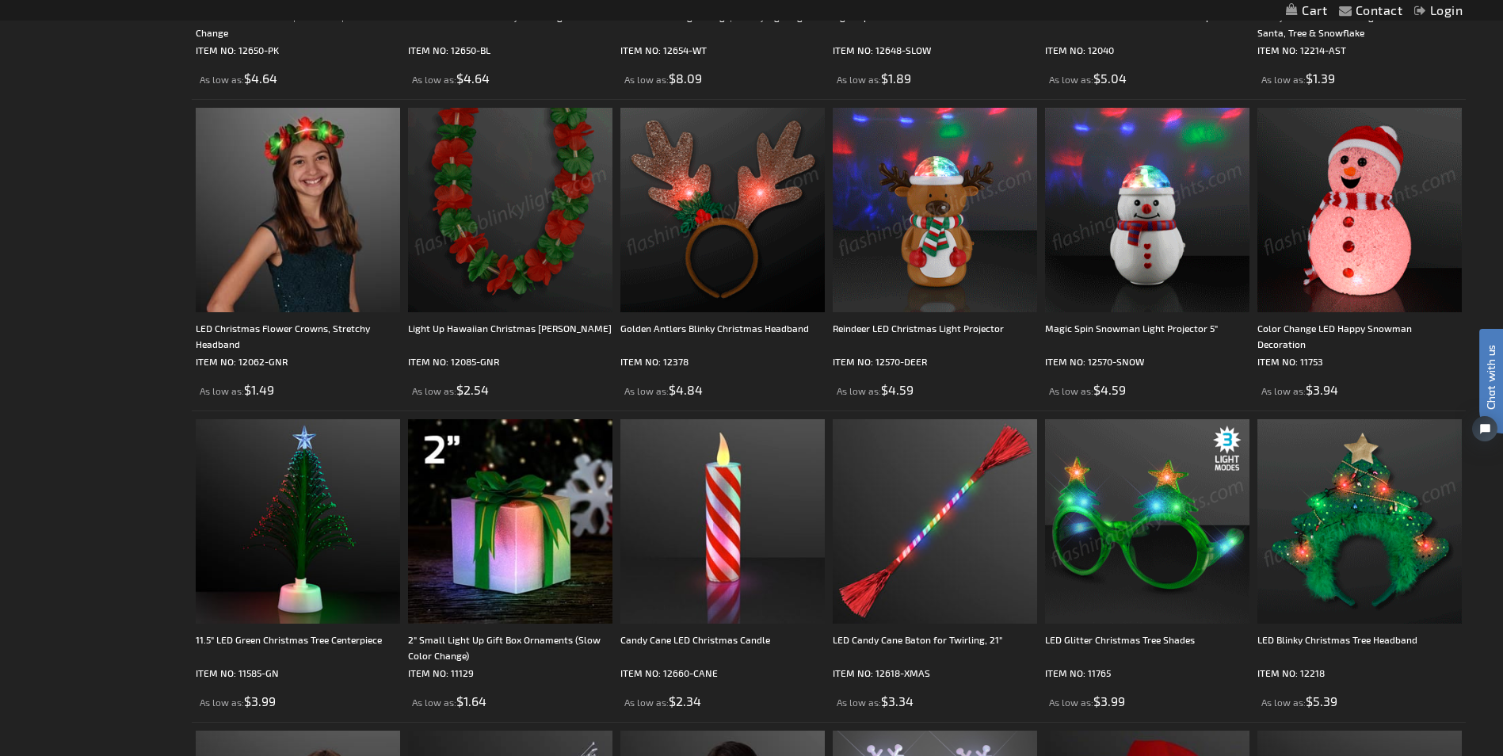
scroll to position [1183, 0]
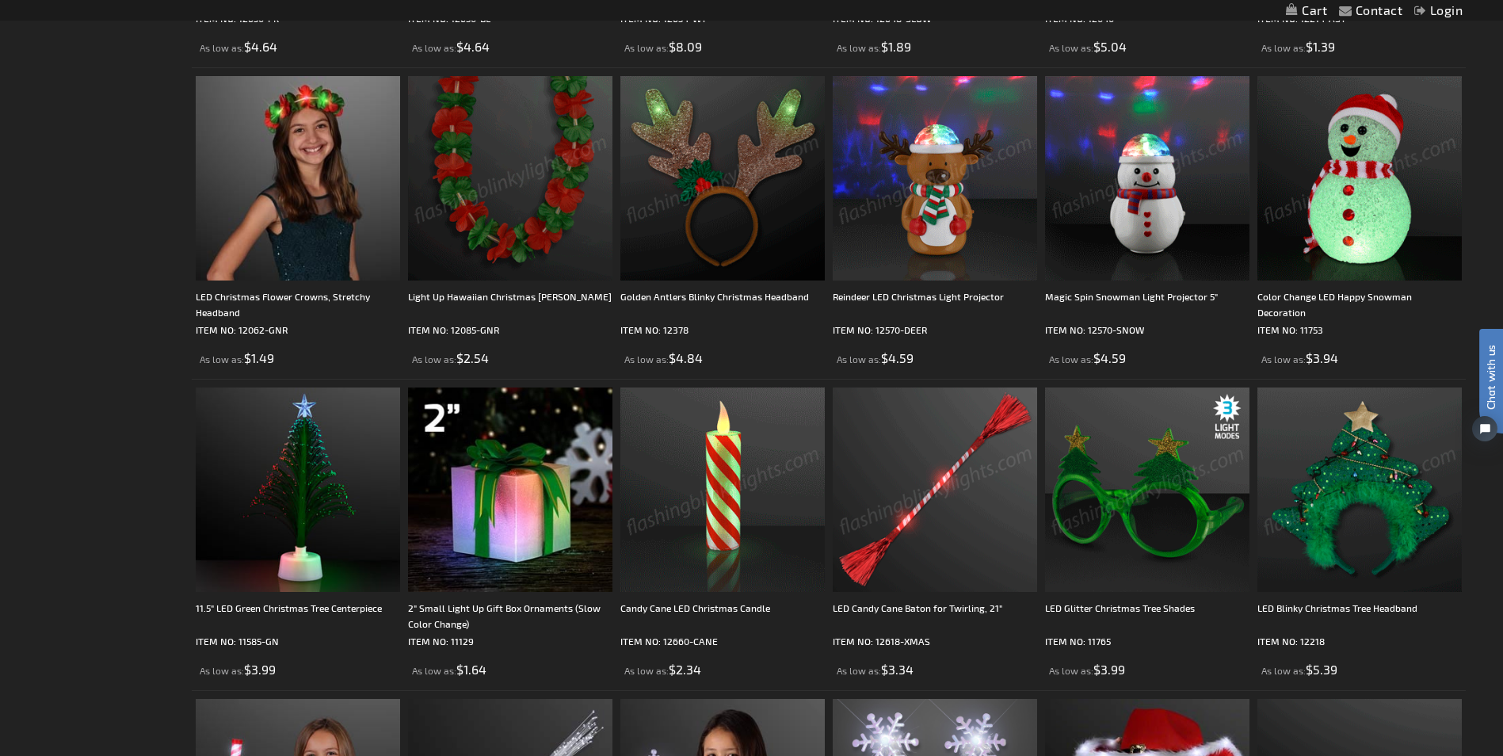
click at [721, 510] on img at bounding box center [723, 490] width 204 height 204
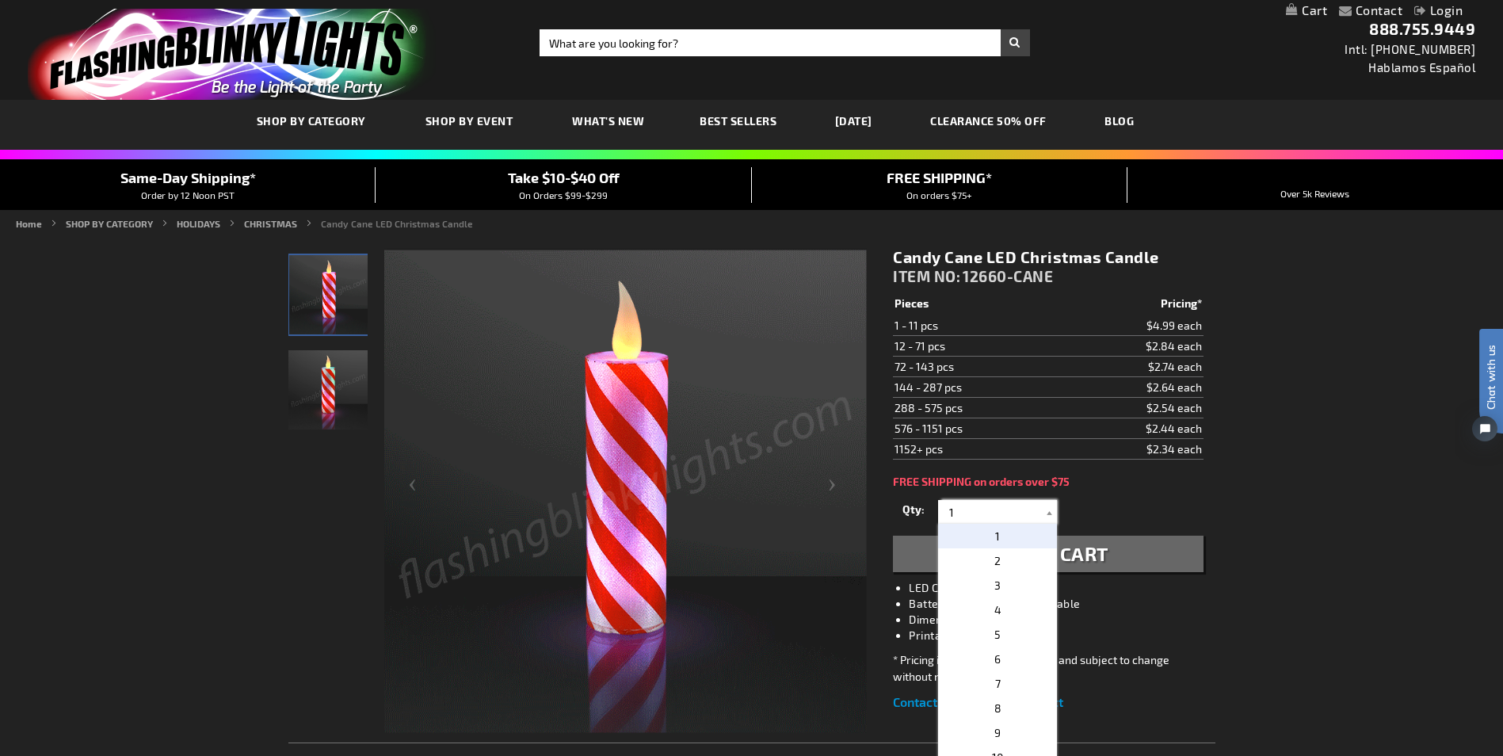
click at [961, 510] on input "1" at bounding box center [999, 512] width 115 height 24
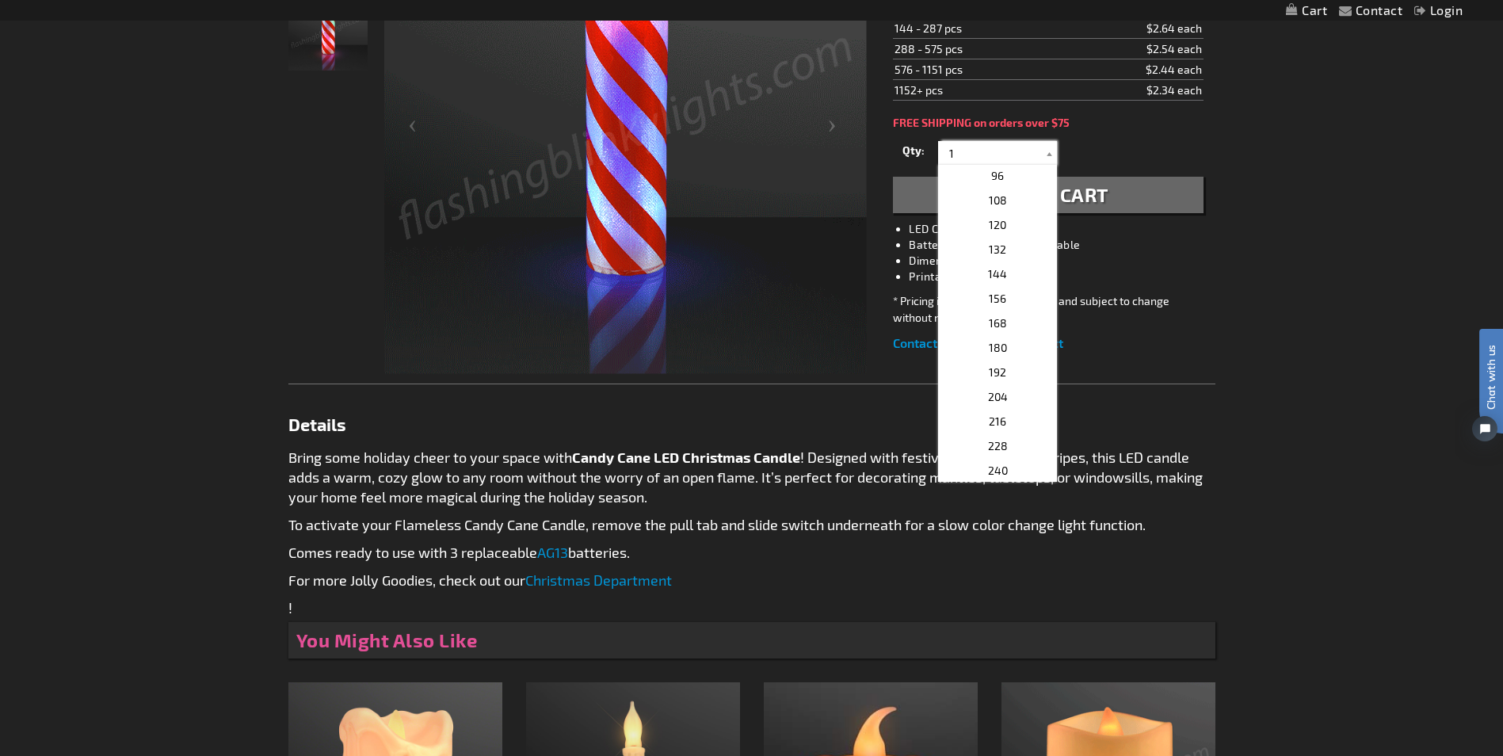
scroll to position [285, 0]
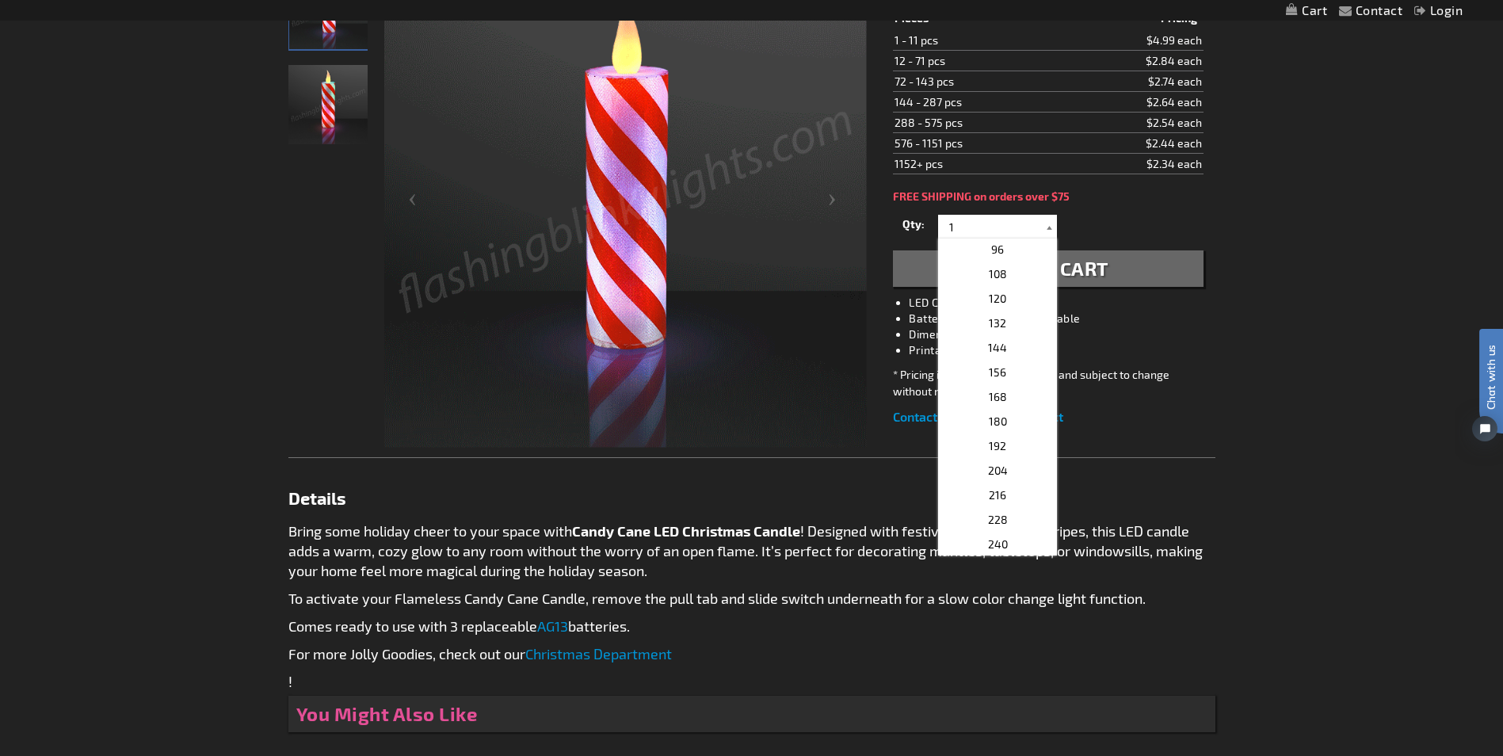
click at [1047, 226] on div at bounding box center [1049, 227] width 16 height 24
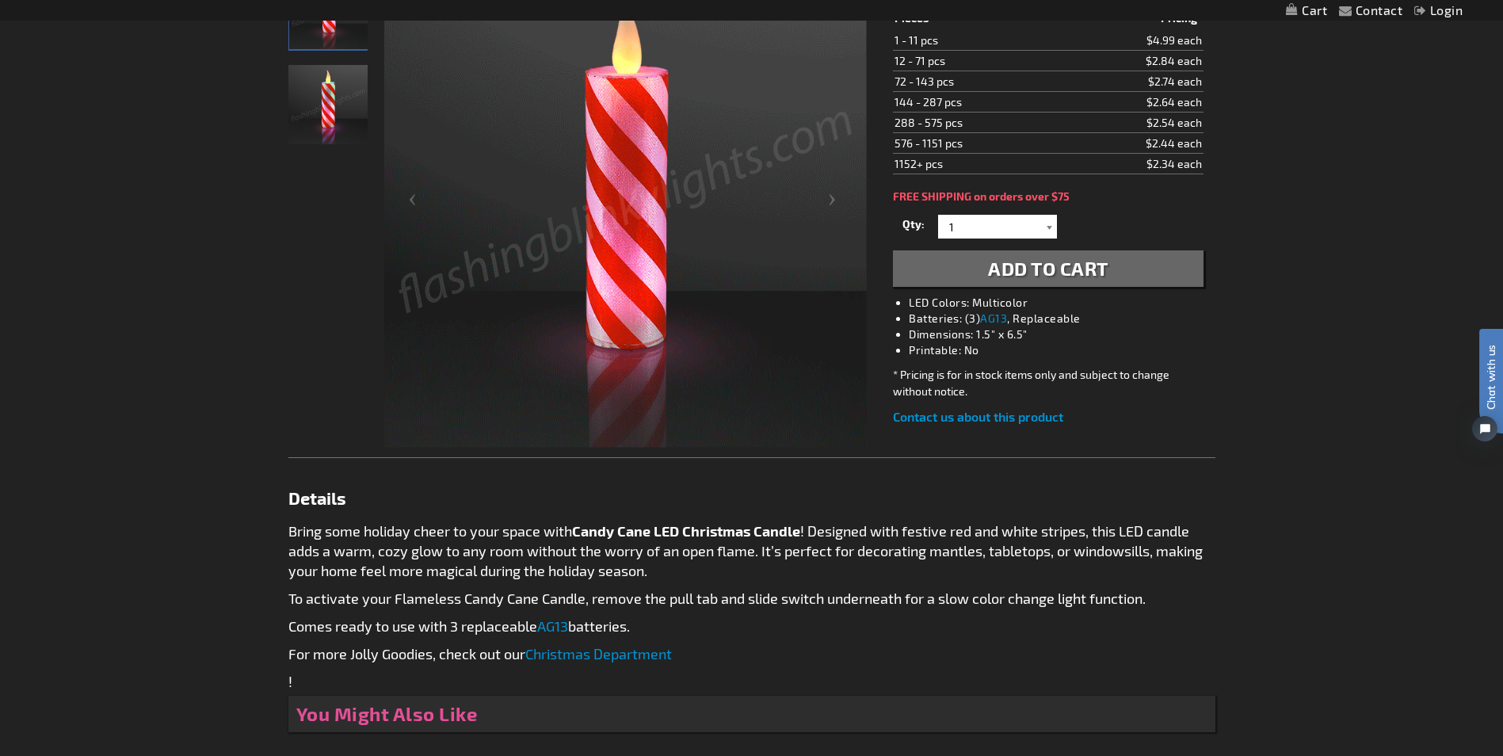
click at [1048, 227] on div at bounding box center [1049, 227] width 16 height 24
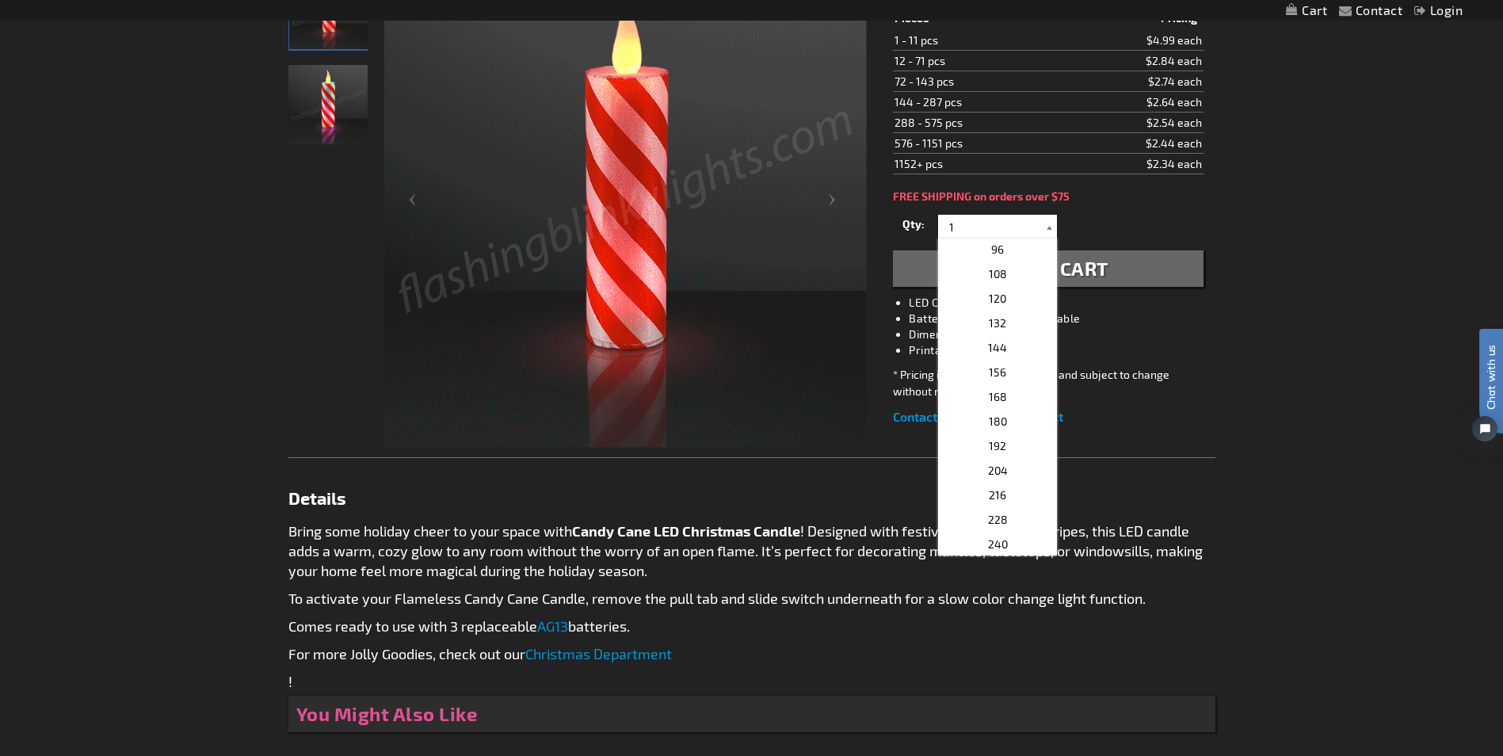
click at [1048, 217] on div at bounding box center [1049, 227] width 16 height 24
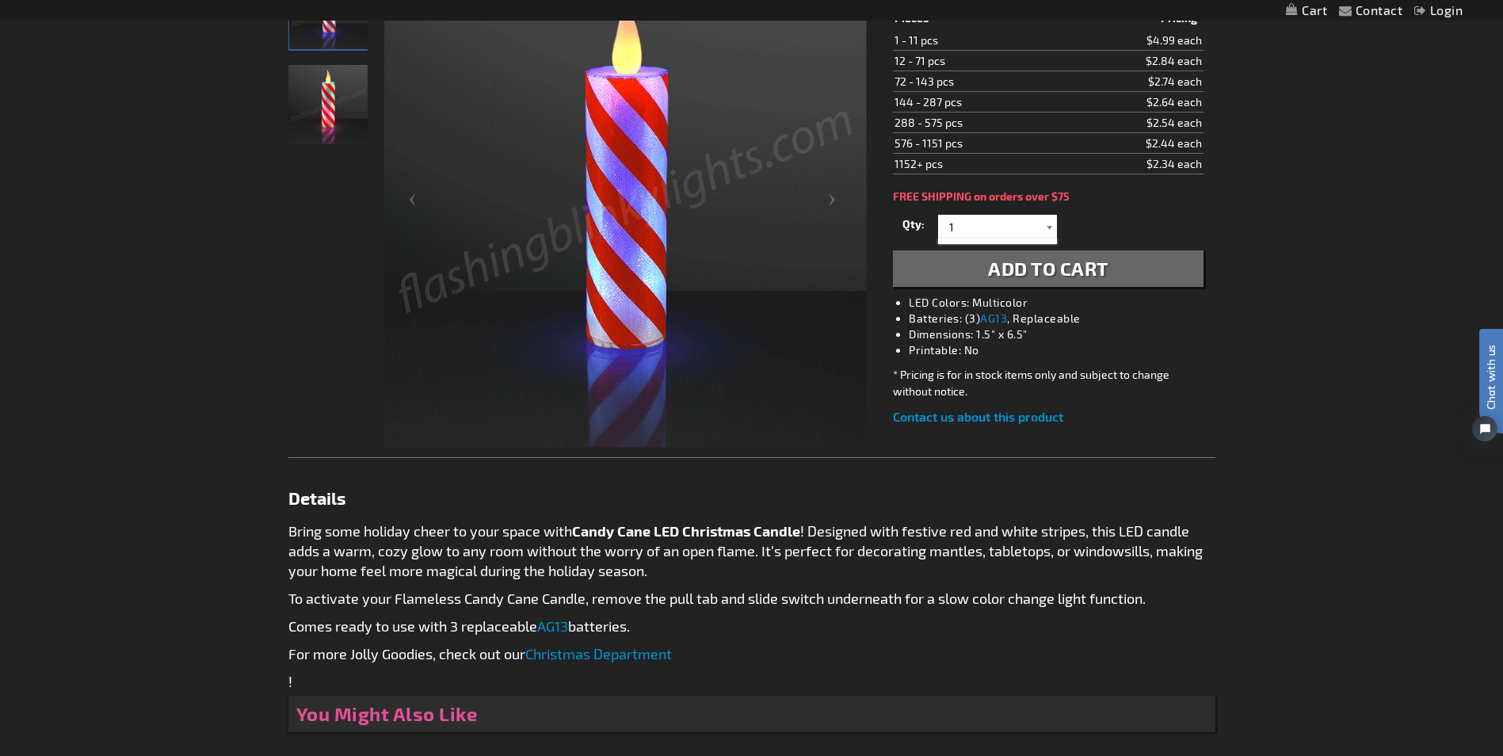
click at [1048, 217] on div at bounding box center [1049, 227] width 16 height 24
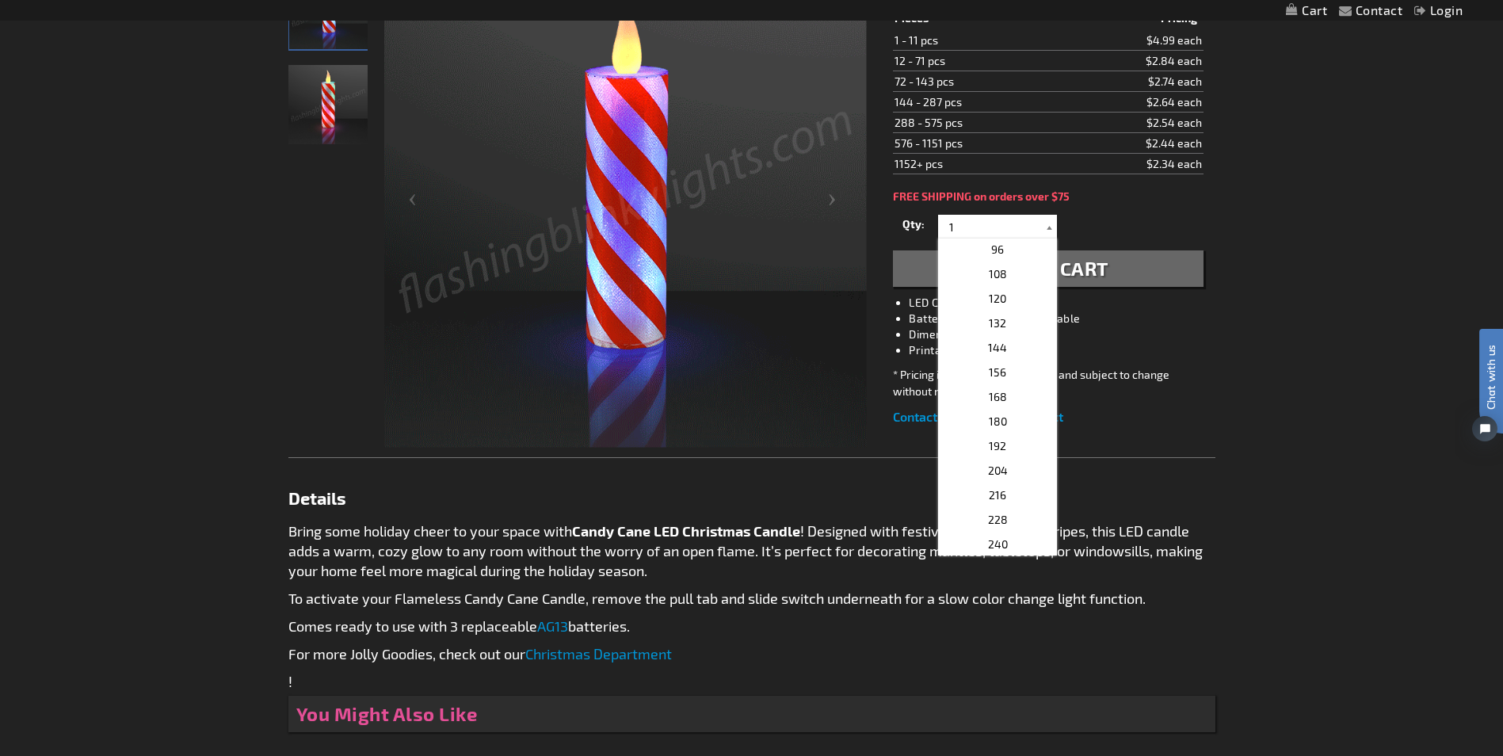
click at [1048, 217] on div at bounding box center [1049, 227] width 16 height 24
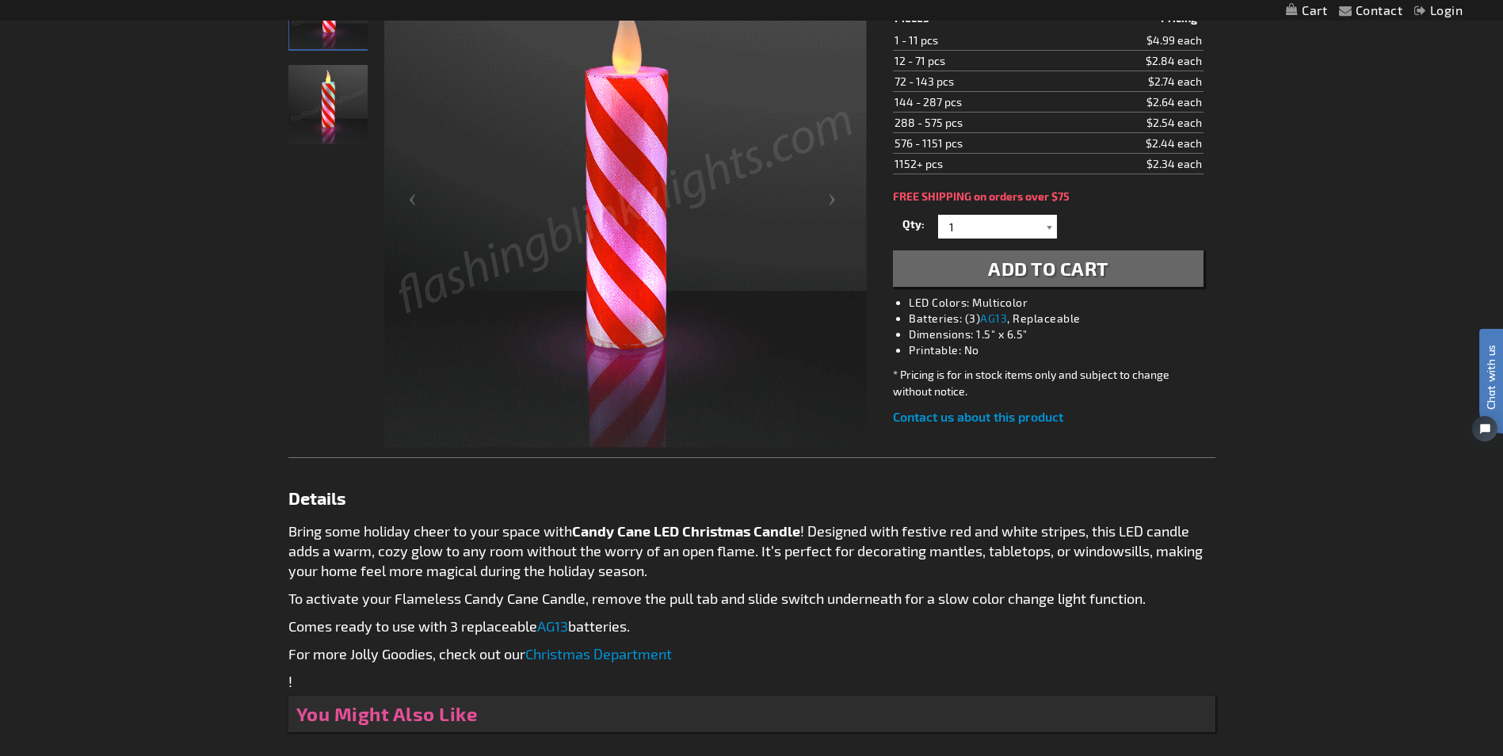
click at [1044, 223] on div at bounding box center [1049, 227] width 16 height 24
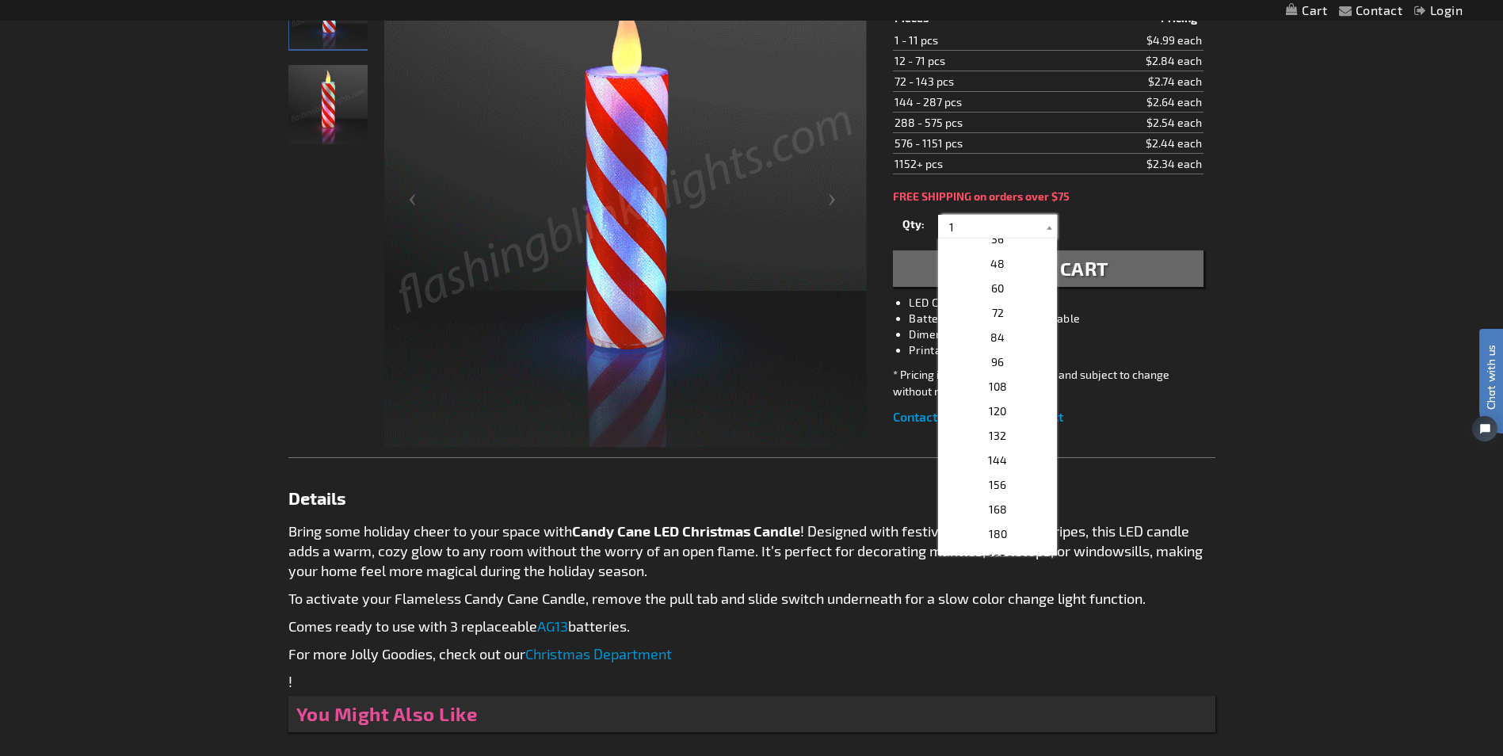
scroll to position [317, 0]
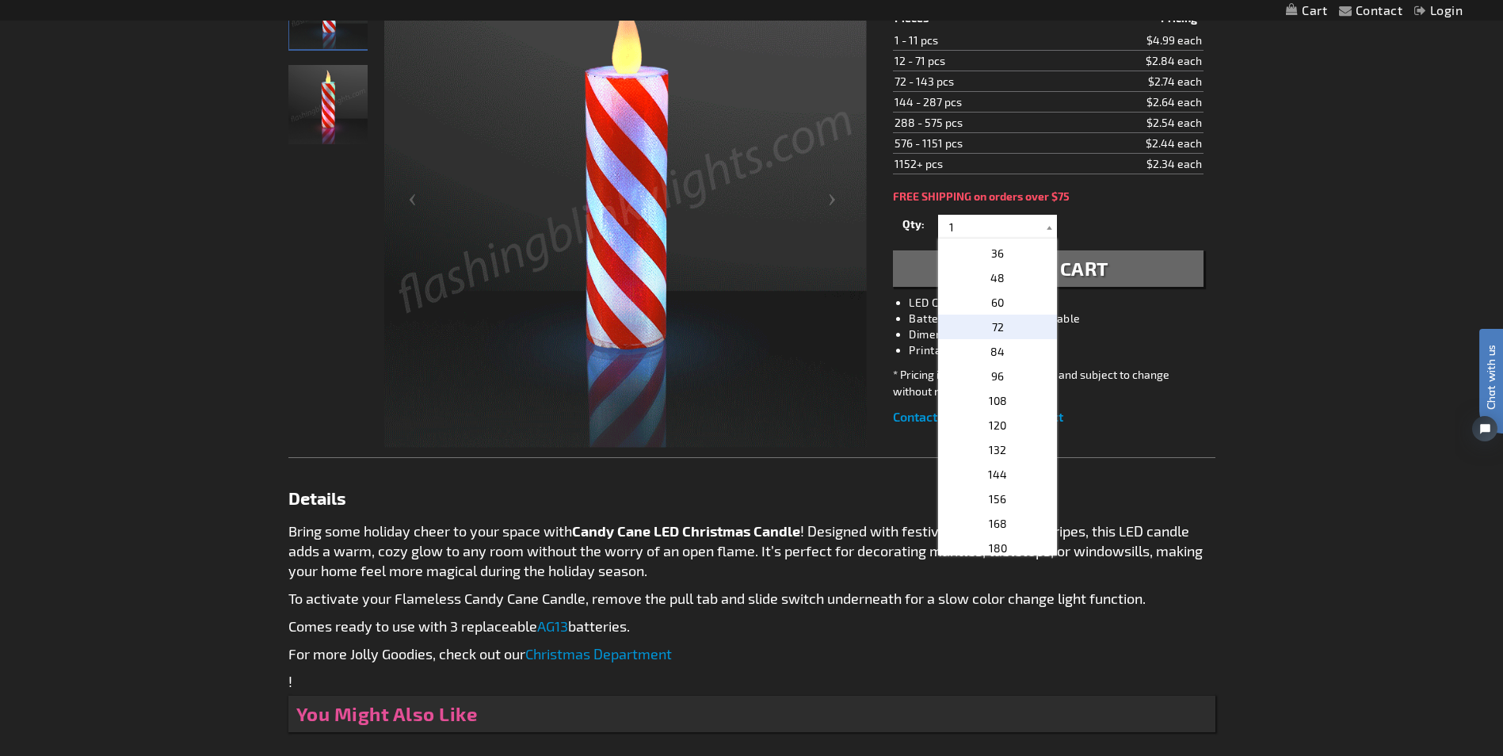
click at [992, 326] on span "72" at bounding box center [998, 326] width 12 height 13
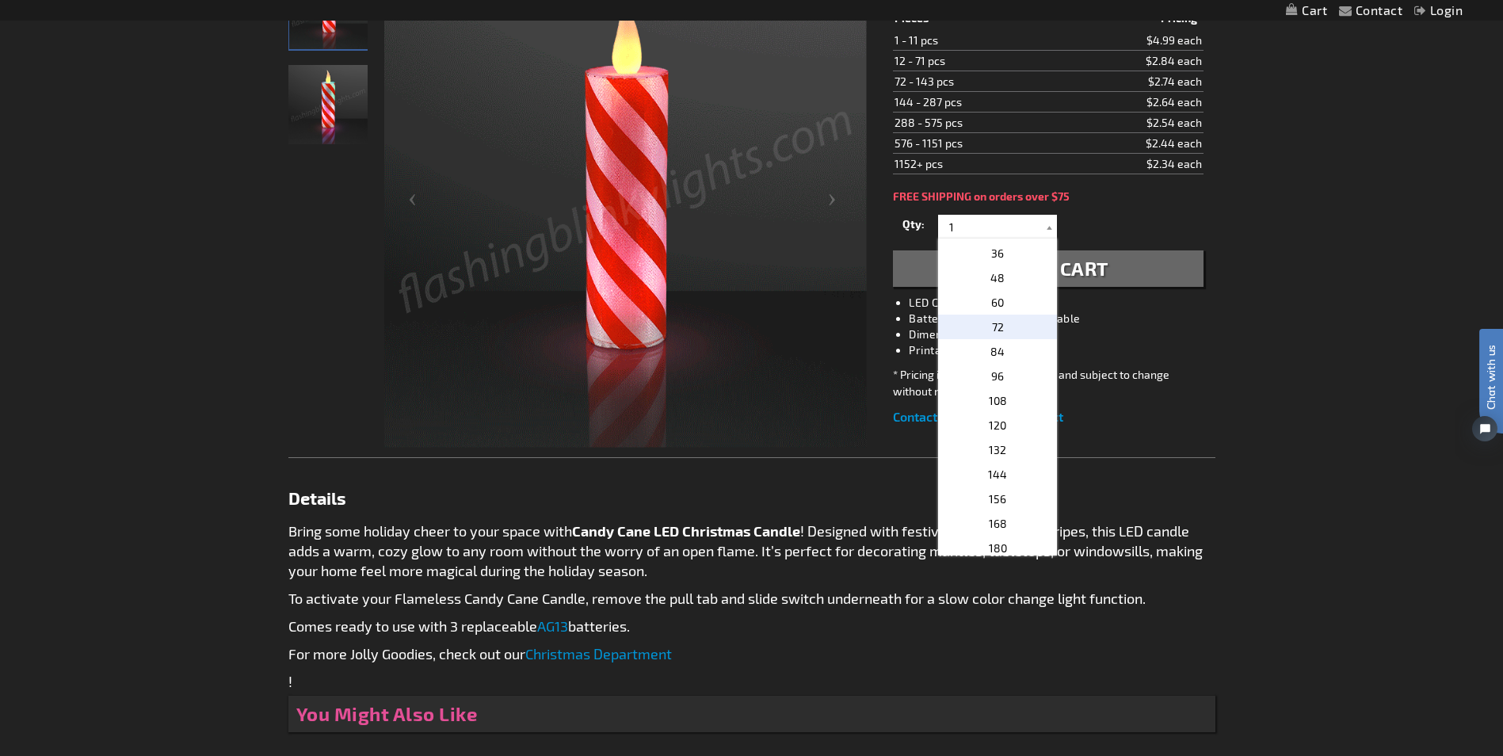
type input "72"
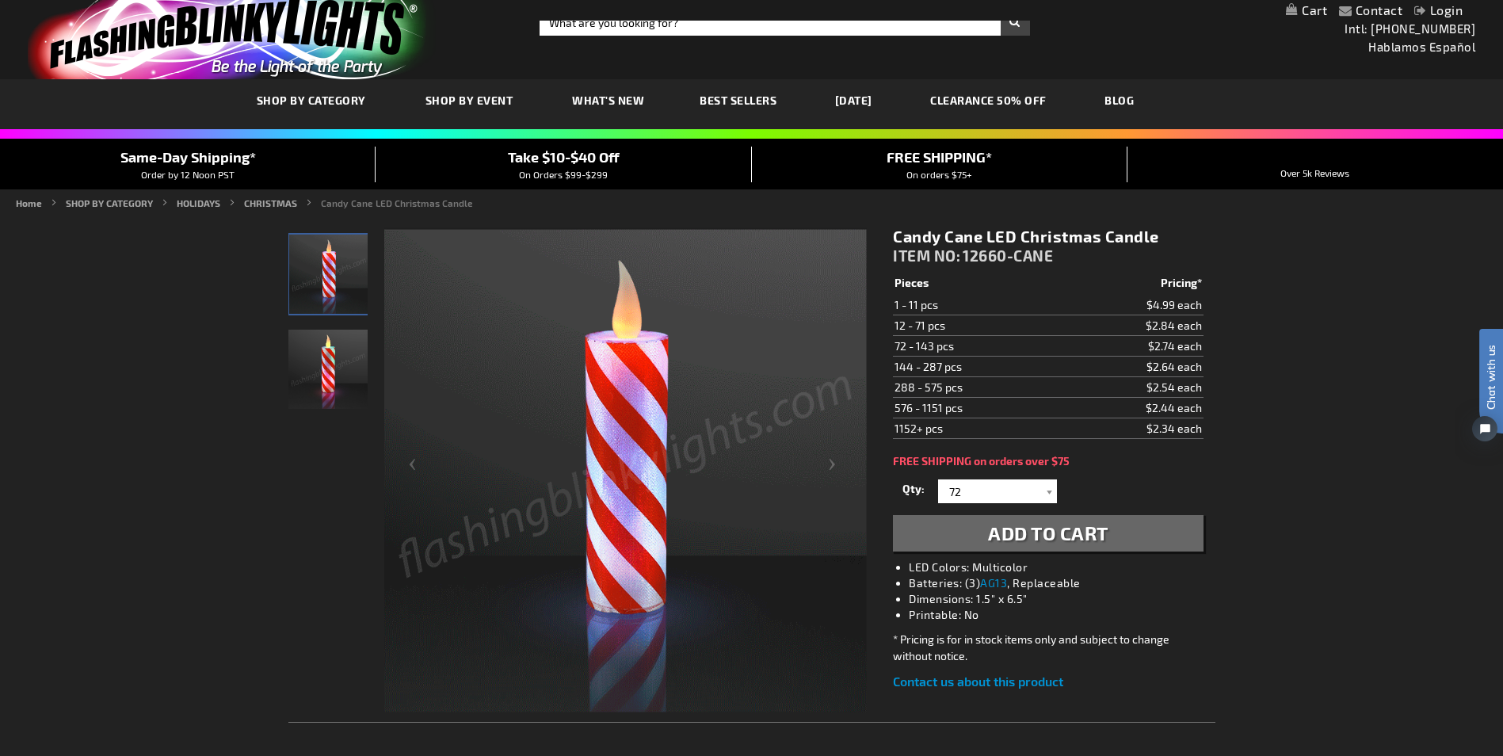
scroll to position [18, 0]
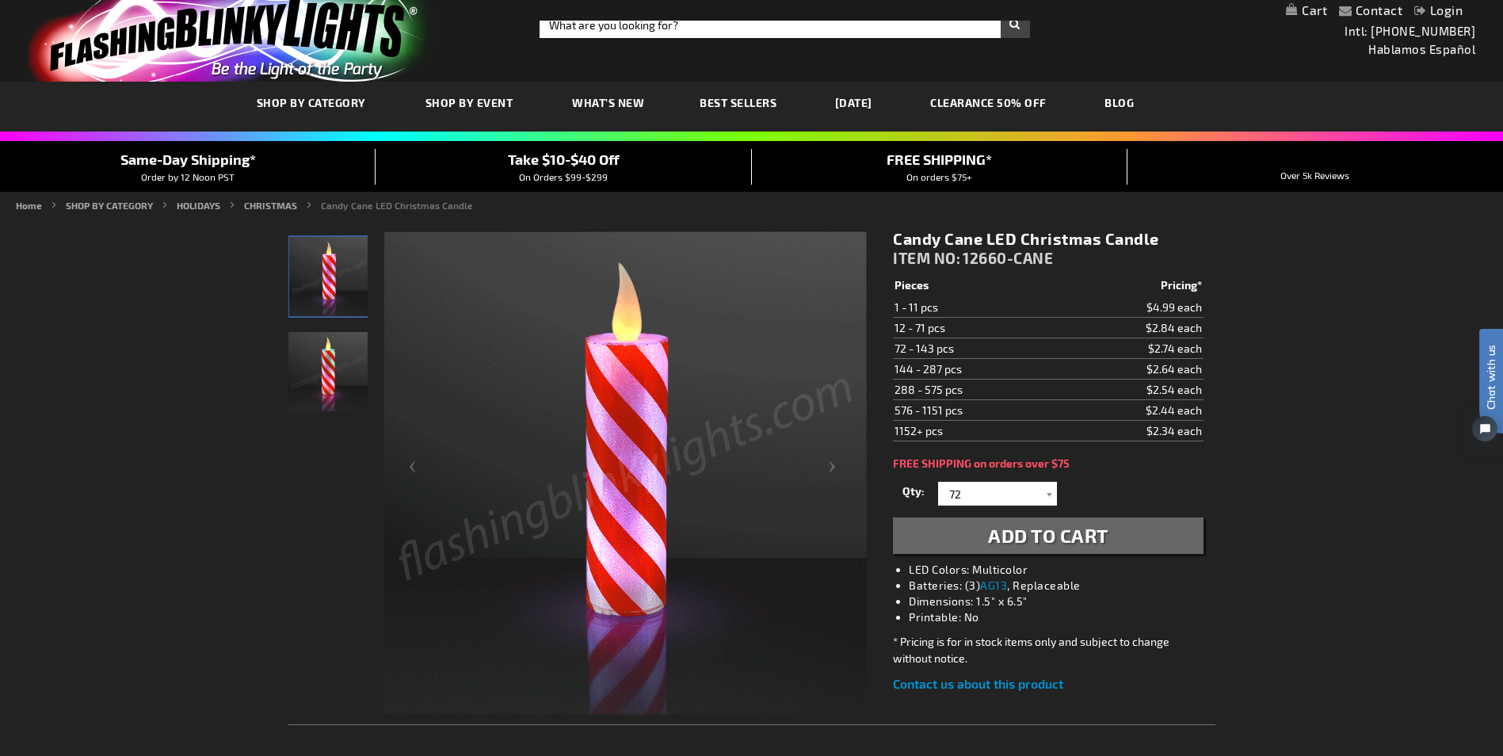
click at [594, 158] on span "Take $10-$40 Off" at bounding box center [564, 159] width 112 height 17
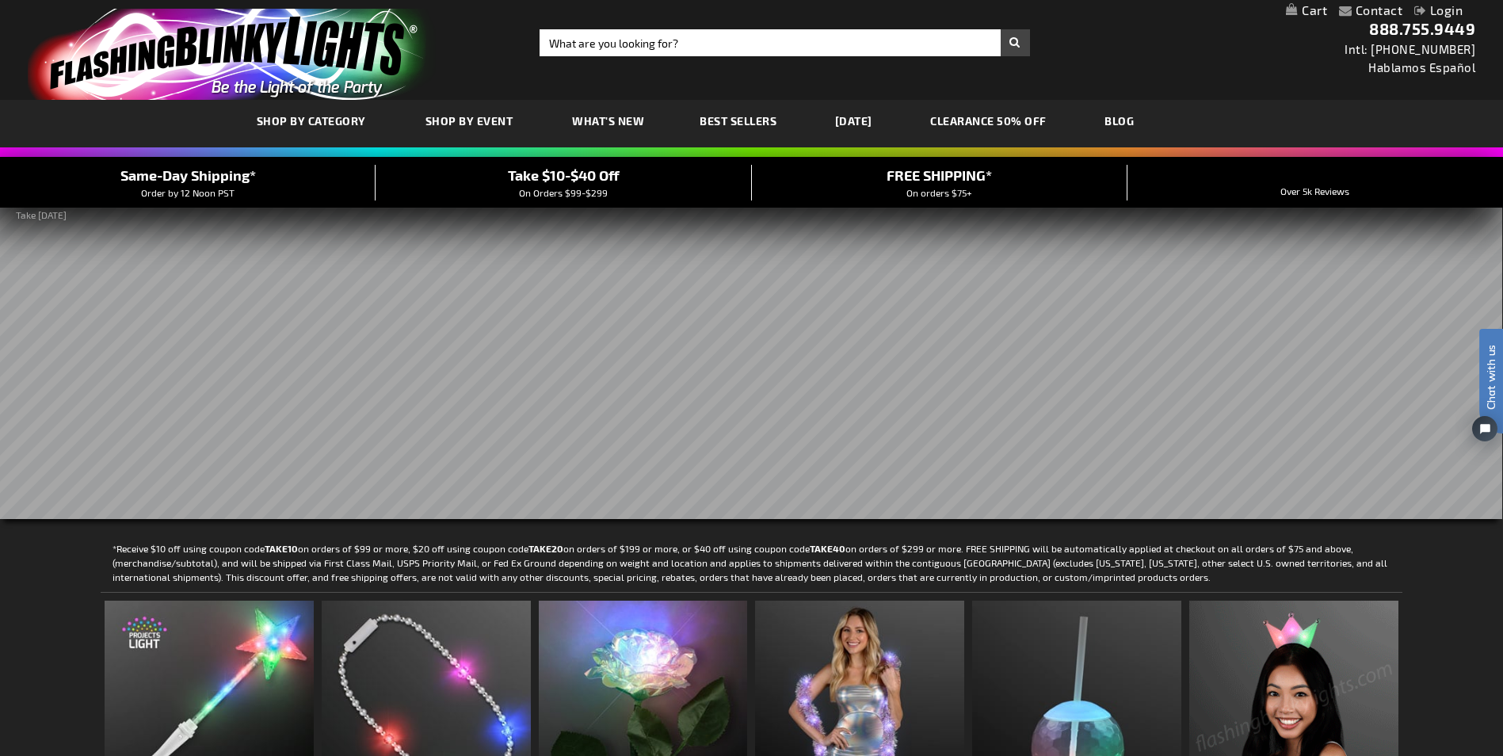
click at [943, 339] on rs-slide at bounding box center [750, 362] width 1503 height 313
click at [607, 281] on rs-slide at bounding box center [750, 362] width 1503 height 313
click at [653, 176] on div "Take $10-$40 Off On Orders $99-$299" at bounding box center [564, 182] width 376 height 35
click at [1151, 67] on div "Toggle Nav Search Search × Search 888.755.9449 Intl: [PHONE_NUMBER] Hablamos Es…" at bounding box center [751, 50] width 1503 height 100
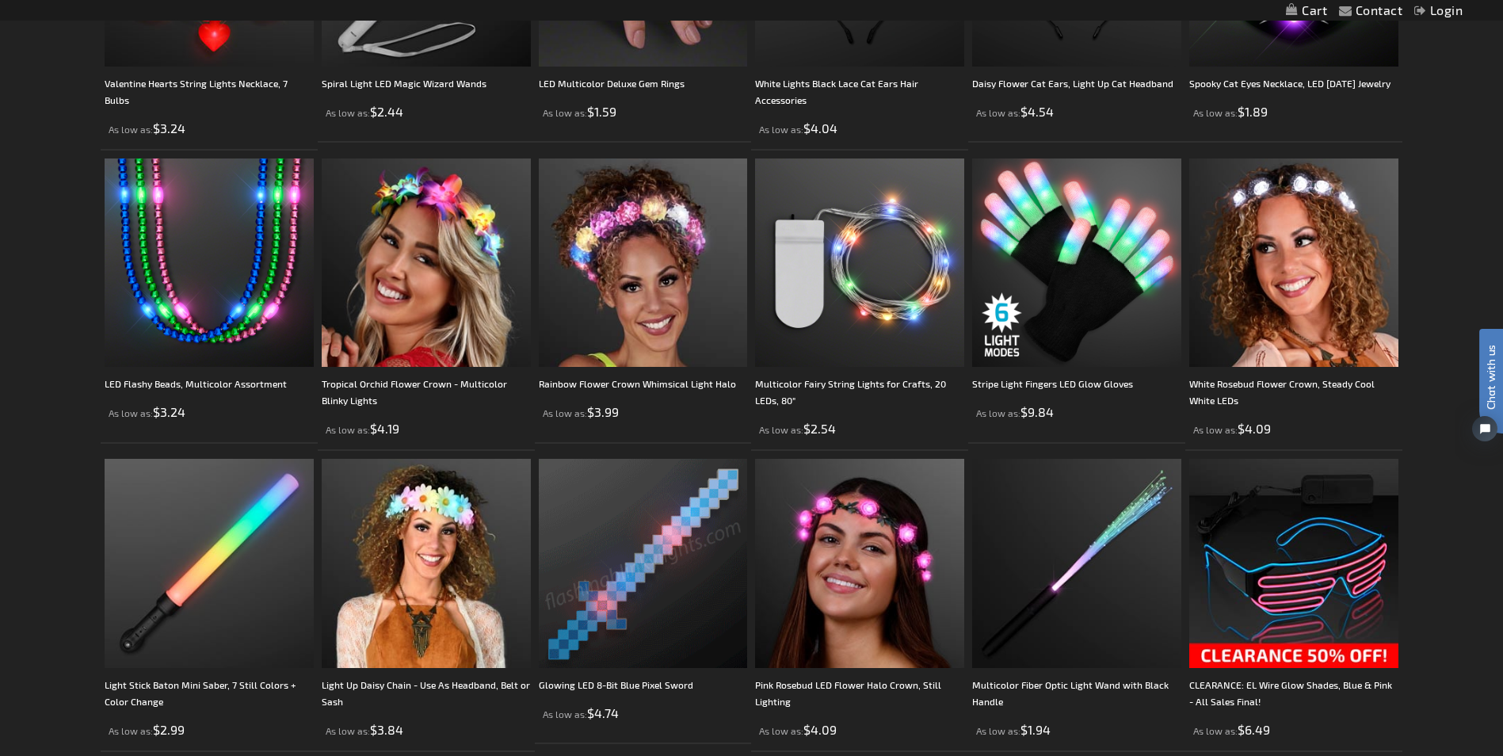
scroll to position [2261, 0]
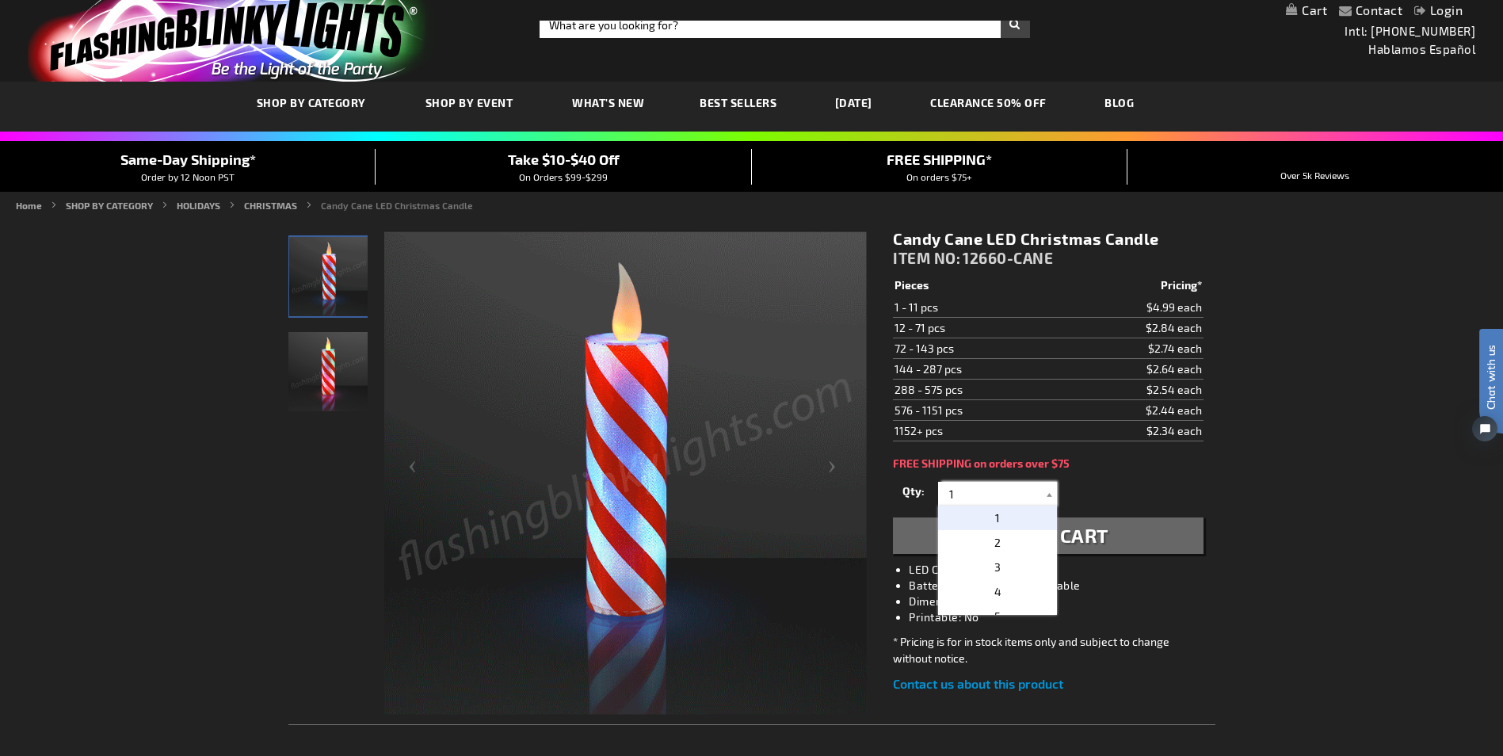
click at [963, 495] on input "1" at bounding box center [999, 494] width 115 height 24
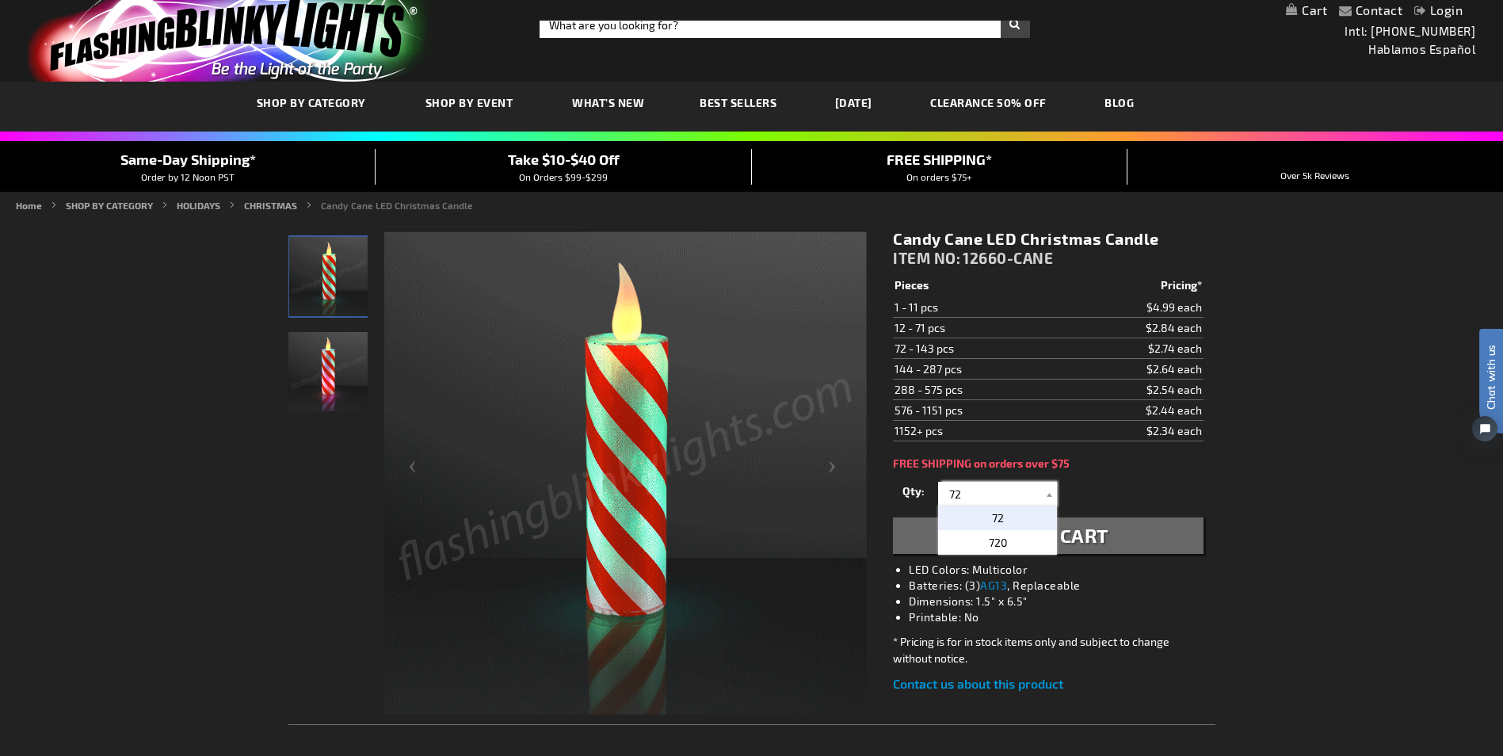
type input "72"
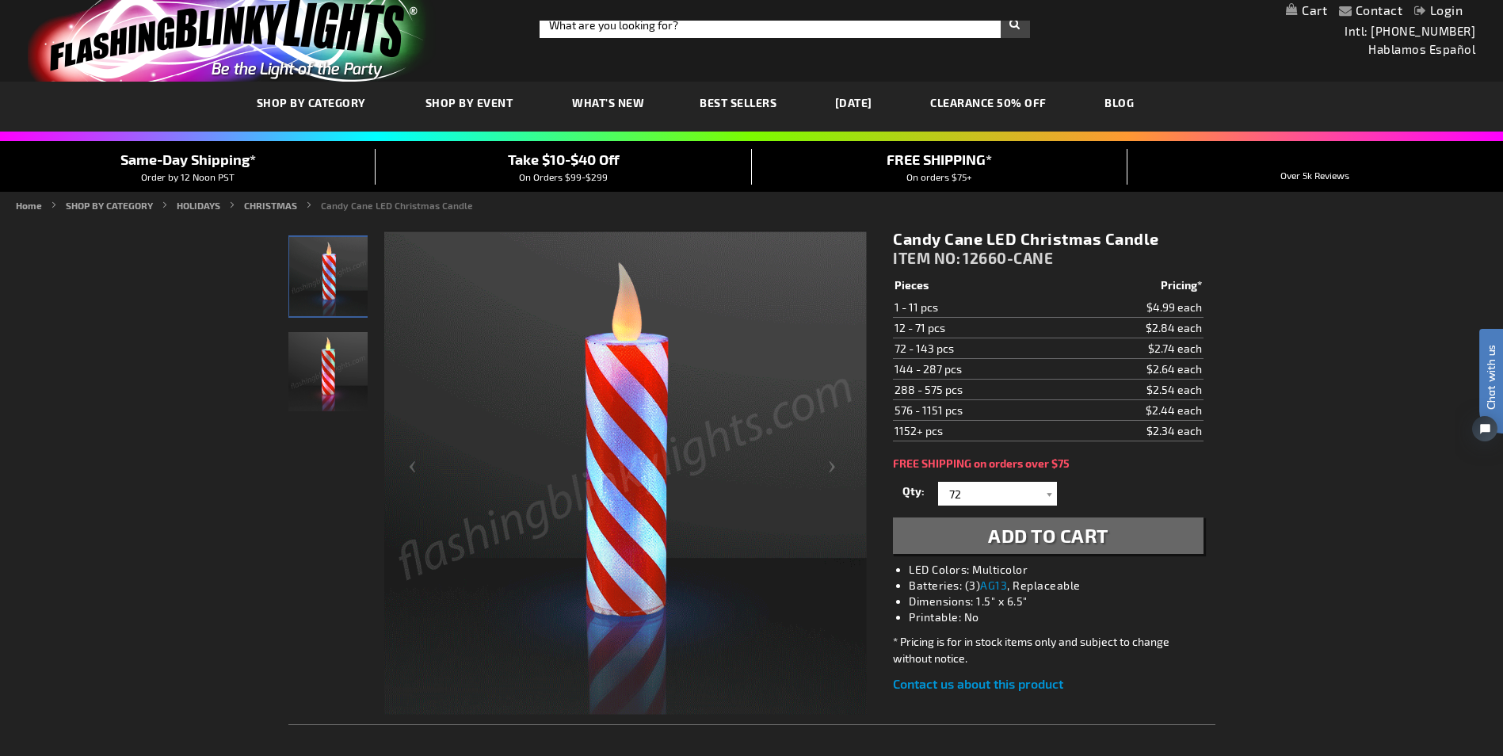
click at [1296, 5] on link "My Cart" at bounding box center [1306, 10] width 41 height 15
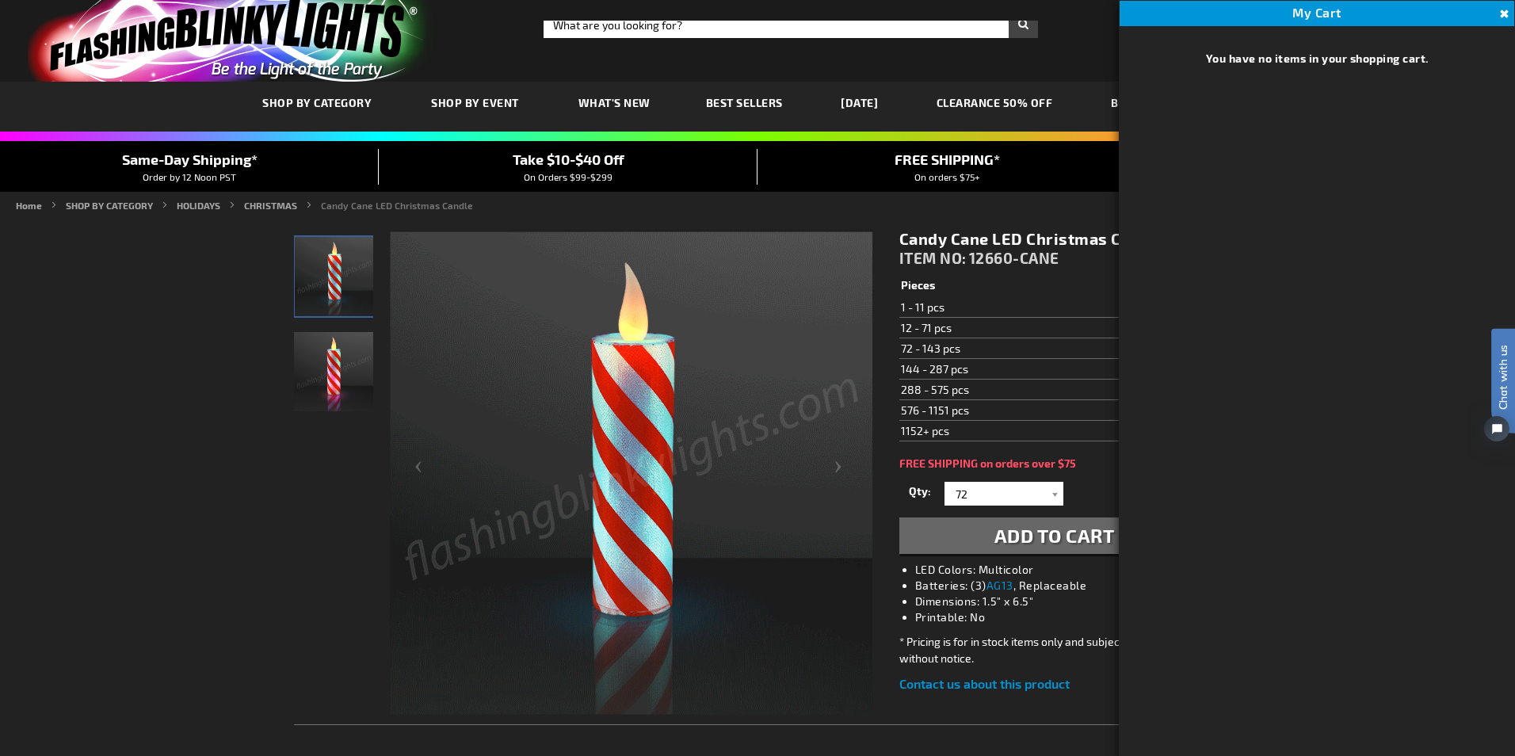
click at [1040, 539] on span "Add to Cart" at bounding box center [1055, 535] width 120 height 23
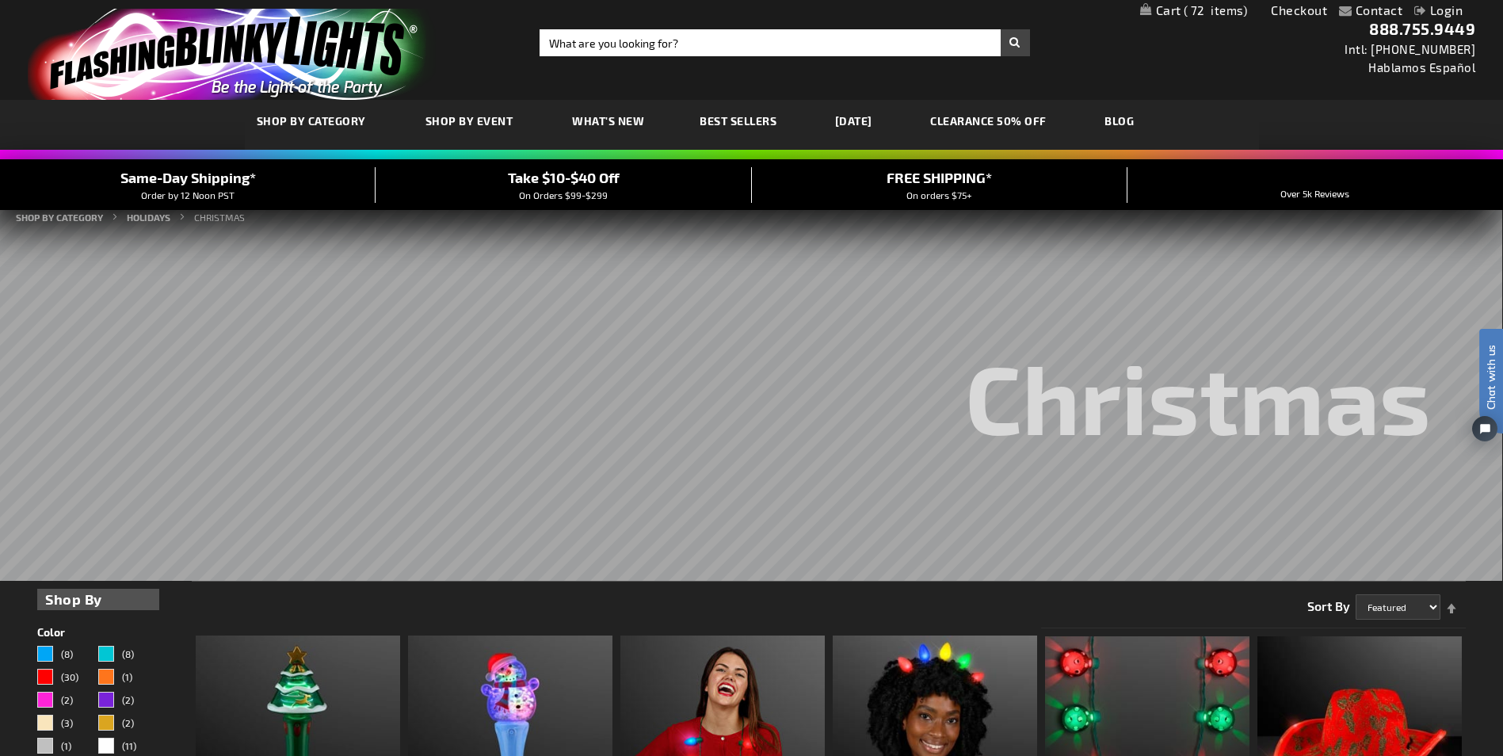
click at [859, 117] on link "[DATE]" at bounding box center [853, 120] width 61 height 53
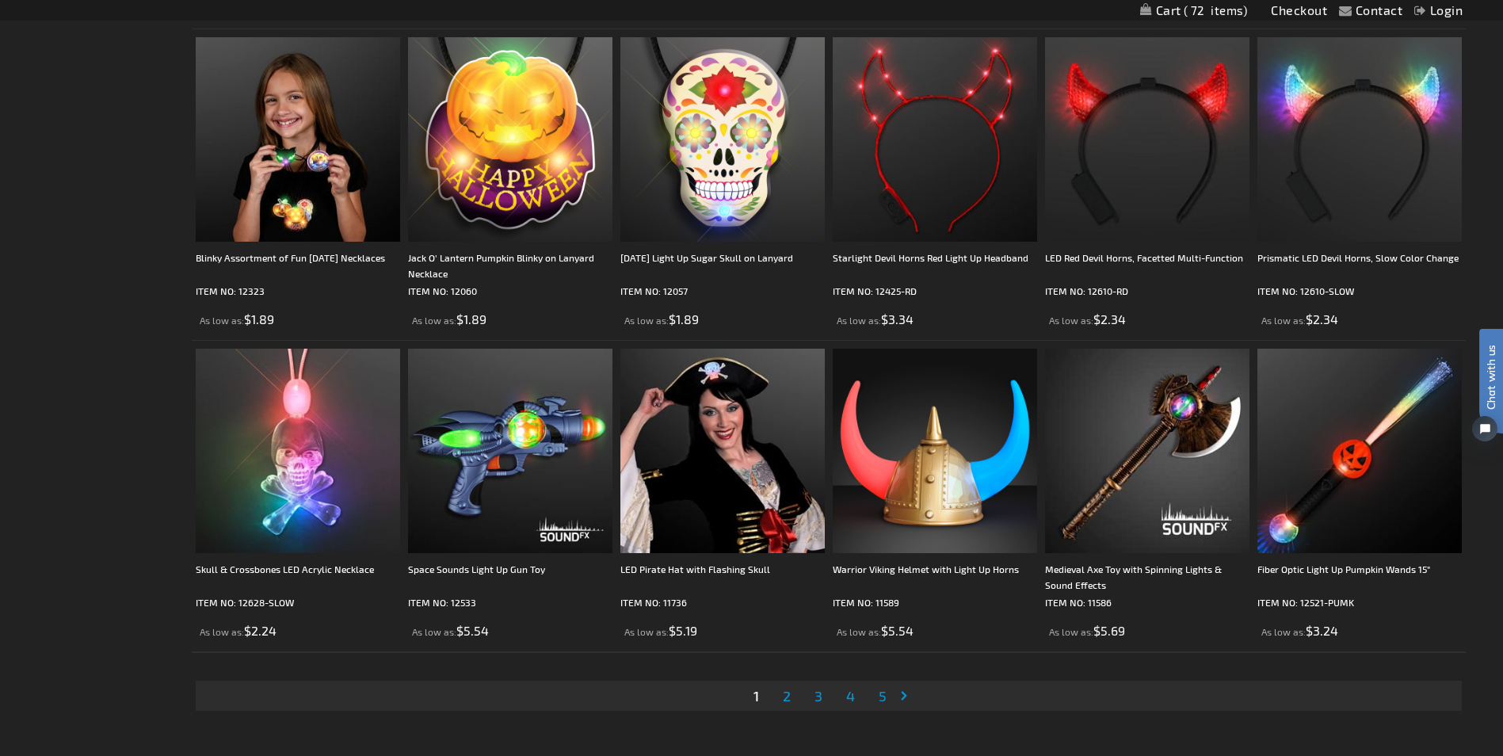
scroll to position [3138, 0]
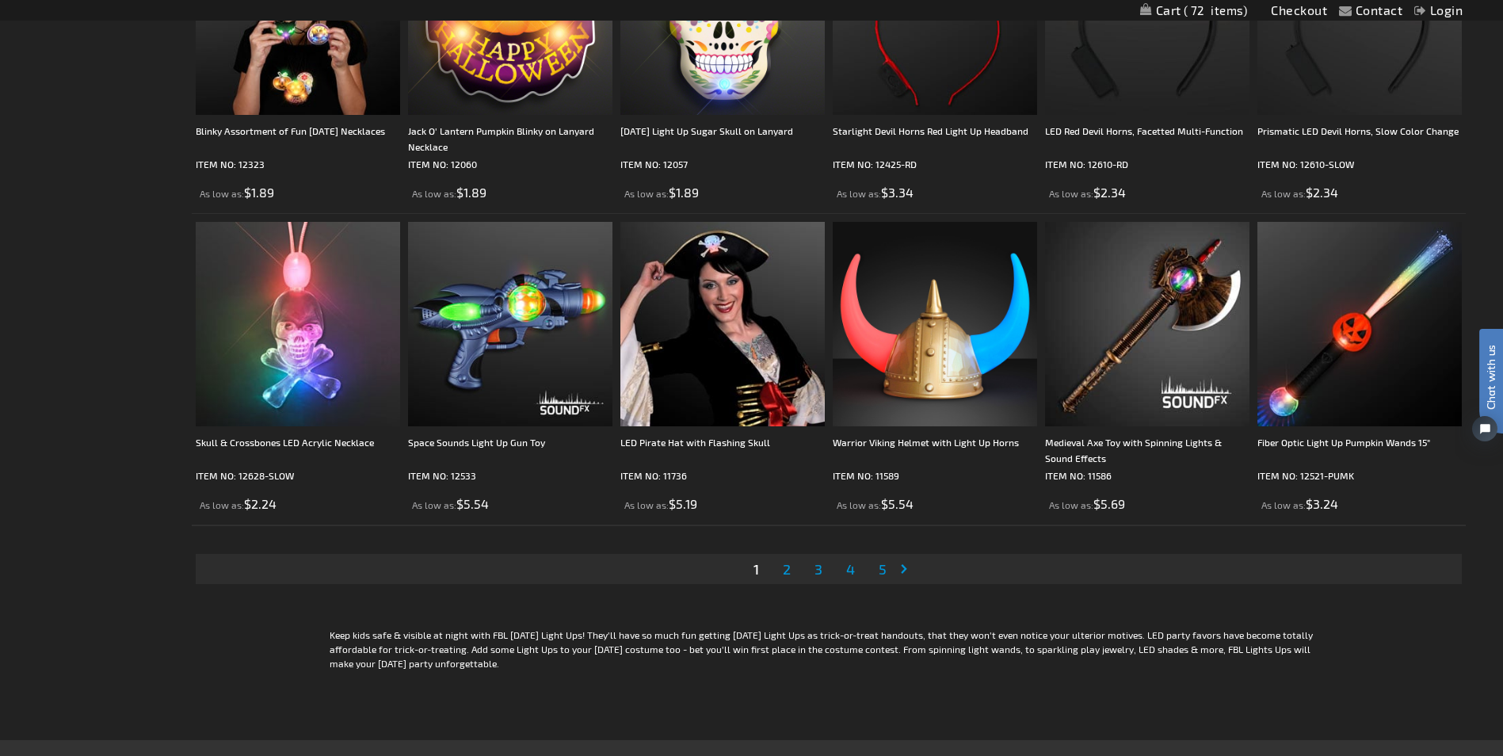
click at [884, 567] on span "5" at bounding box center [883, 568] width 8 height 17
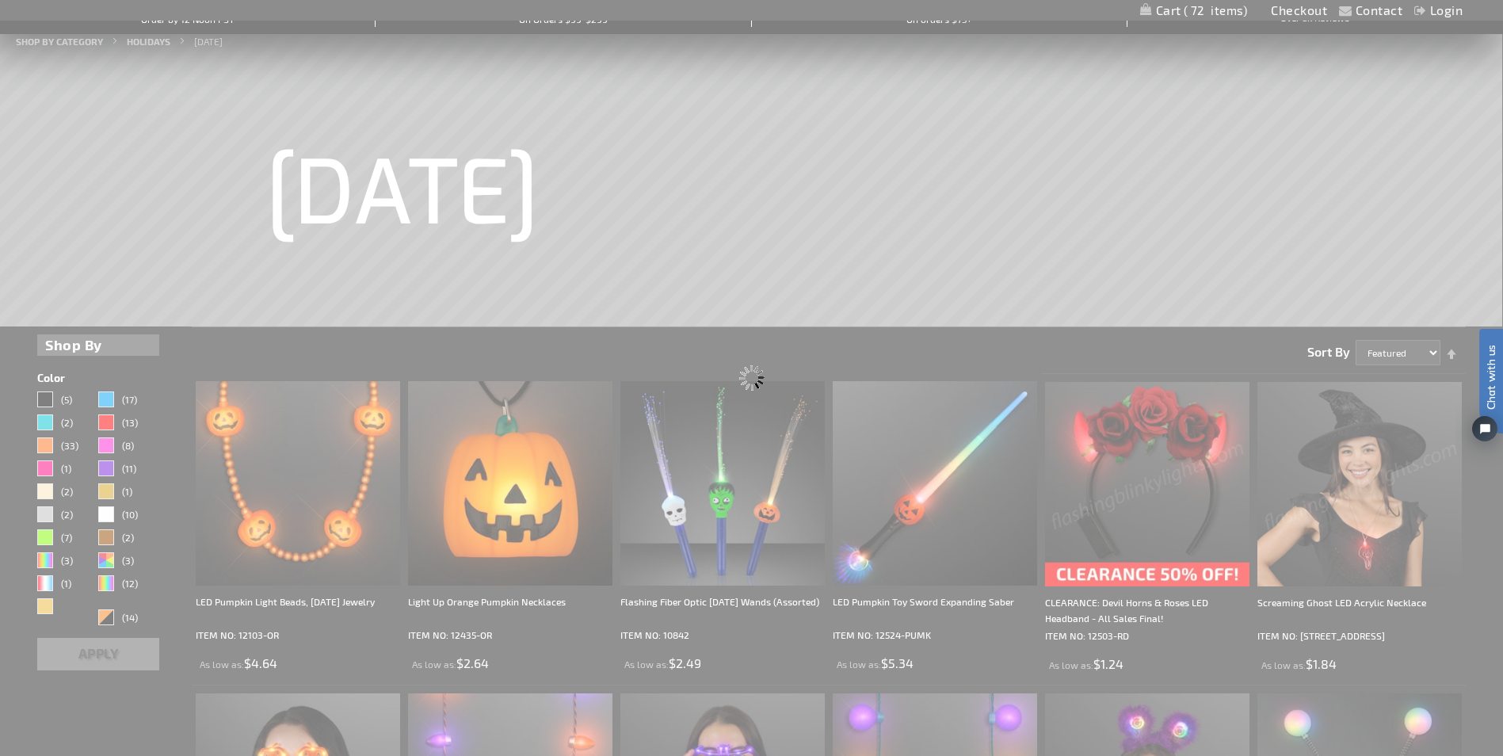
scroll to position [0, 0]
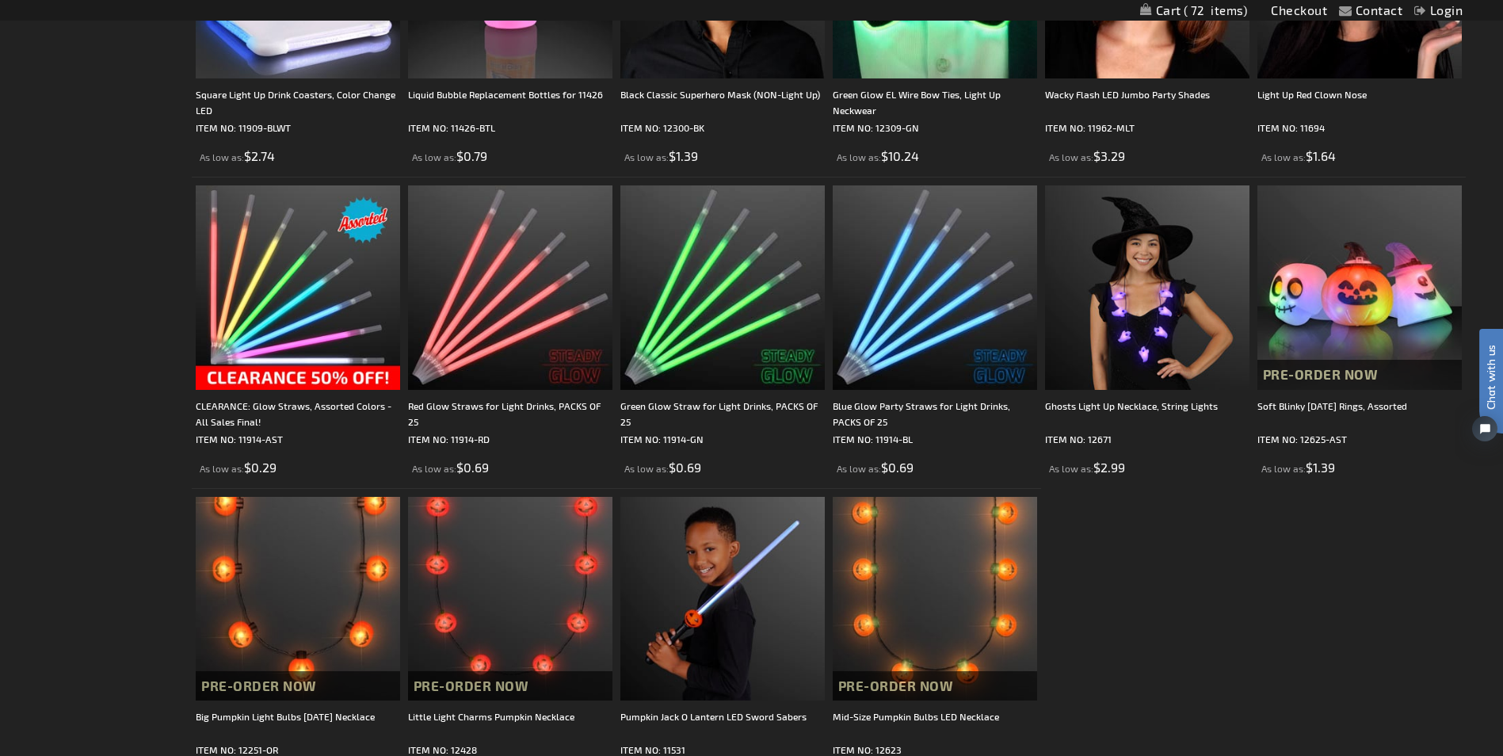
scroll to position [1562, 0]
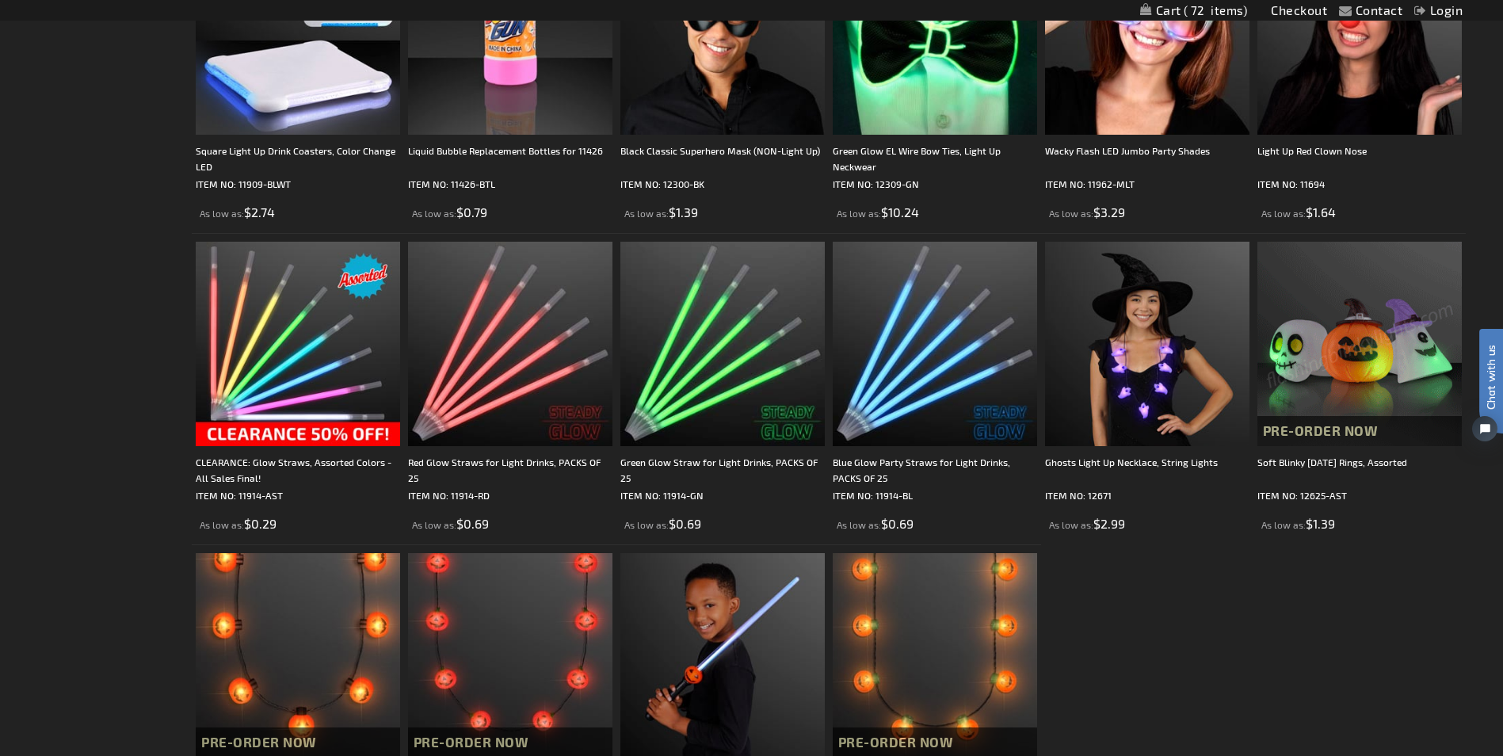
click at [1349, 360] on img at bounding box center [1360, 344] width 204 height 204
